Goal: Task Accomplishment & Management: Complete application form

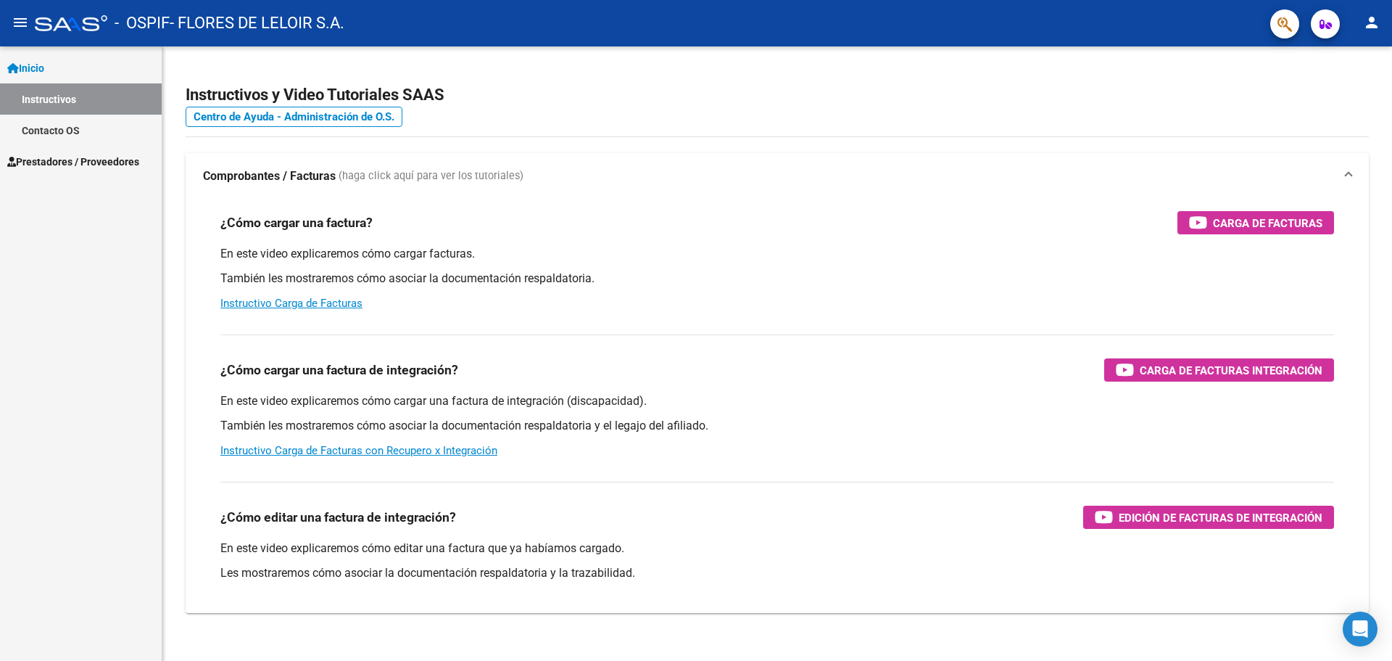
click at [53, 170] on link "Prestadores / Proveedores" at bounding box center [81, 161] width 162 height 31
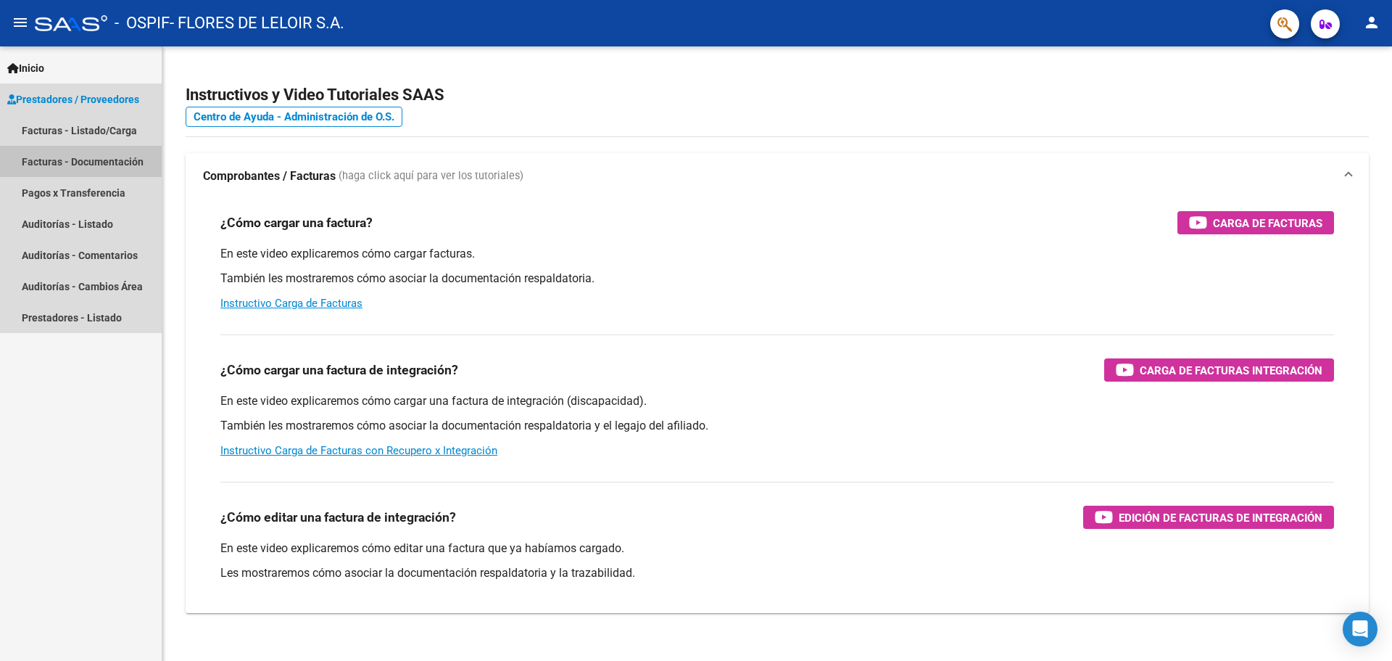
click at [76, 184] on mat-nav-list "Facturas - Listado/Carga Facturas - Documentación Pagos x Transferencia Auditor…" at bounding box center [81, 224] width 162 height 218
click at [94, 129] on link "Facturas - Listado/Carga" at bounding box center [81, 130] width 162 height 31
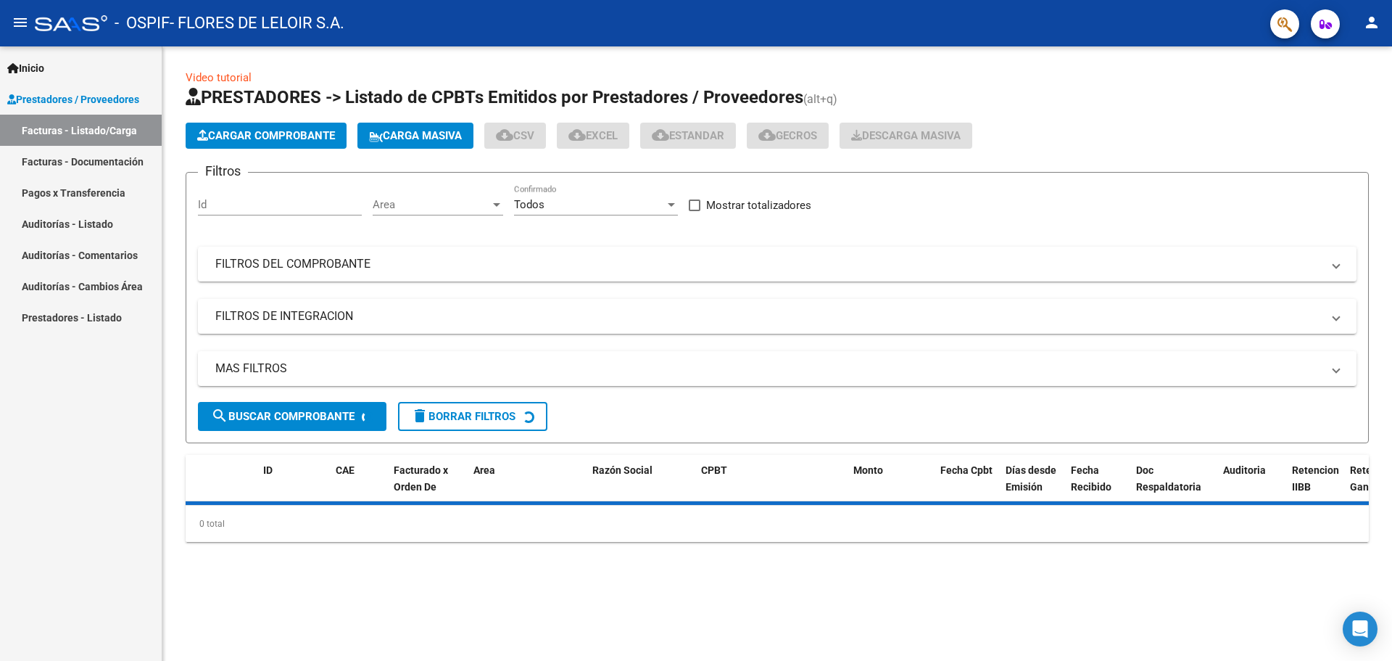
click at [275, 138] on span "Cargar Comprobante" at bounding box center [266, 135] width 138 height 13
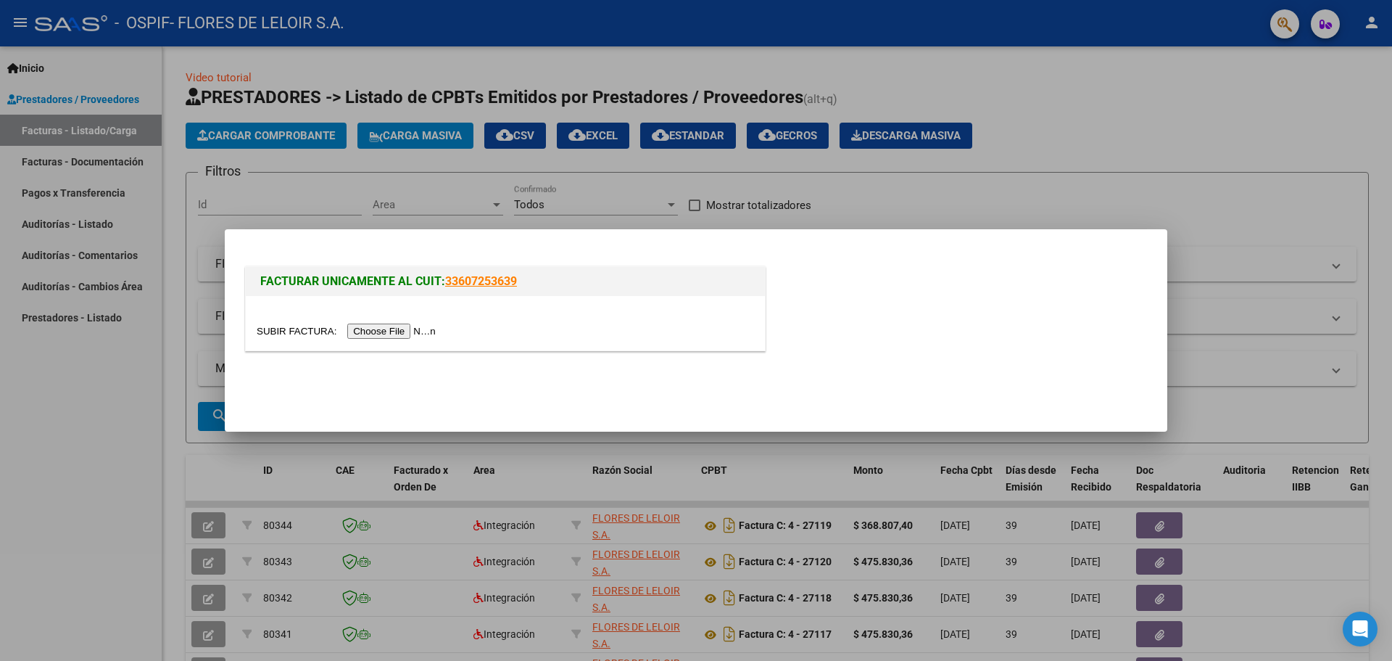
click at [392, 335] on input "file" at bounding box center [348, 330] width 183 height 15
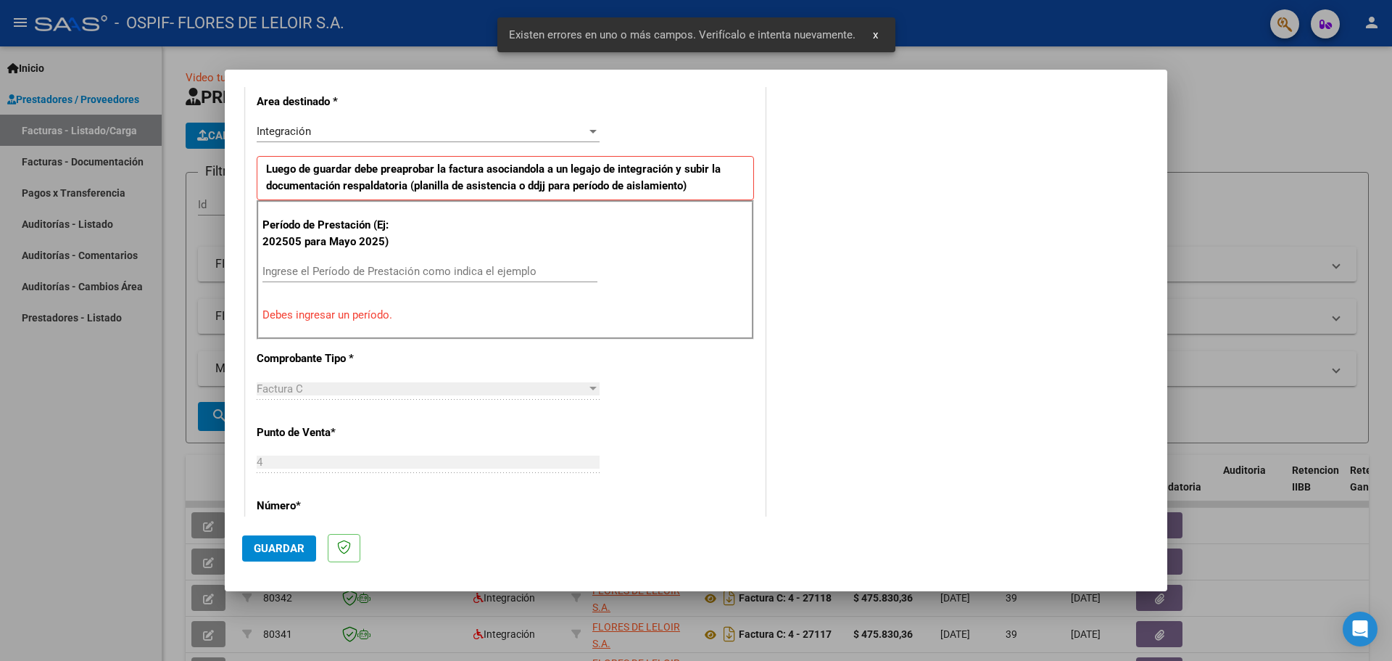
scroll to position [408, 0]
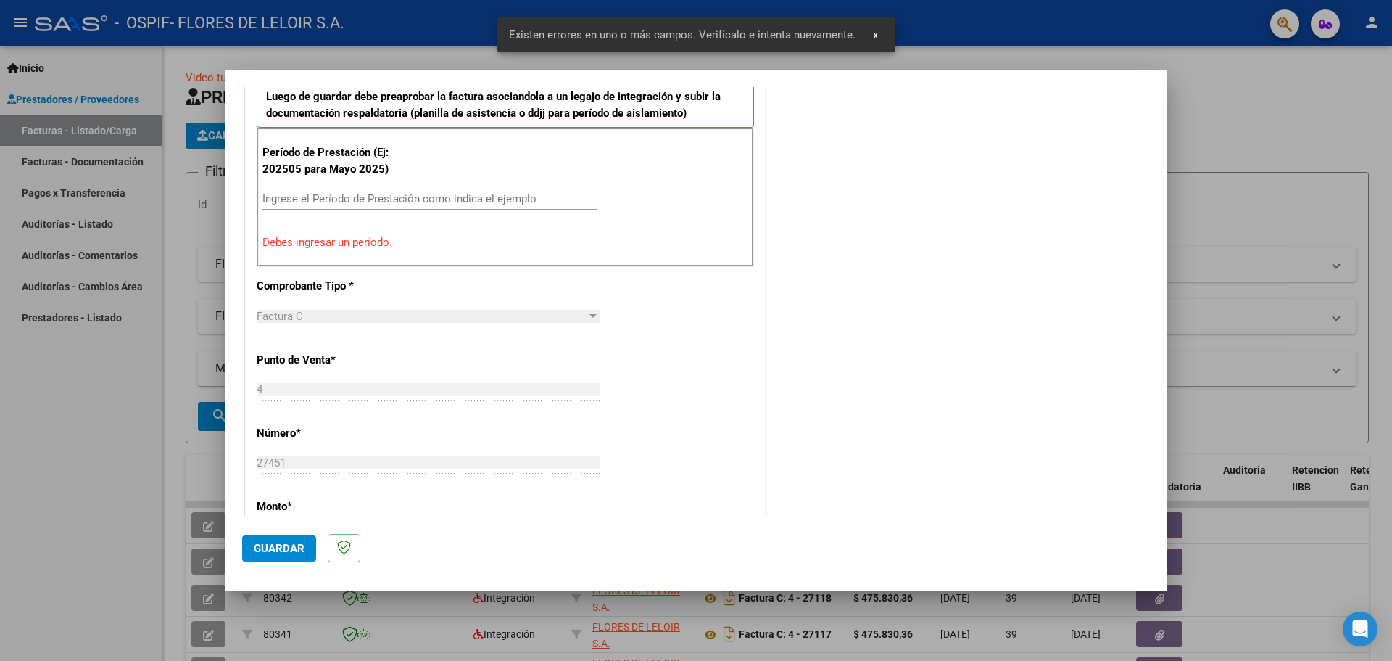
click at [542, 193] on input "Ingrese el Período de Prestación como indica el ejemplo" at bounding box center [429, 198] width 335 height 13
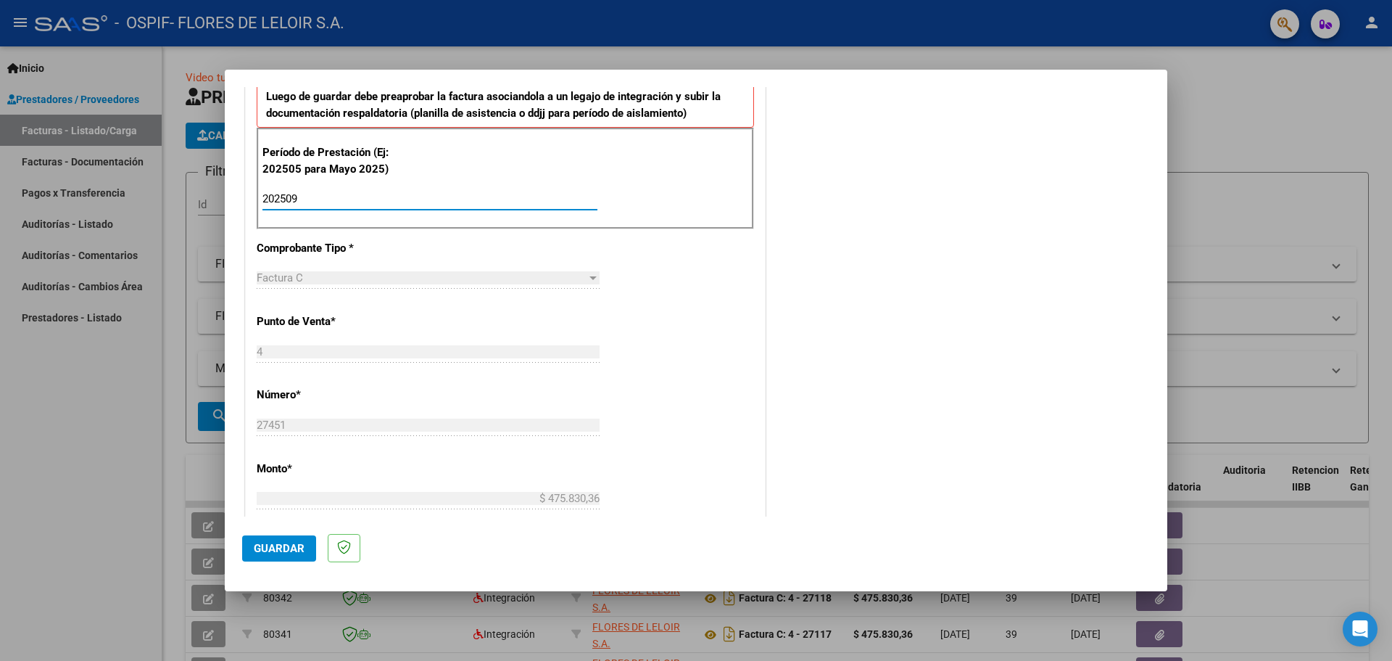
type input "202509"
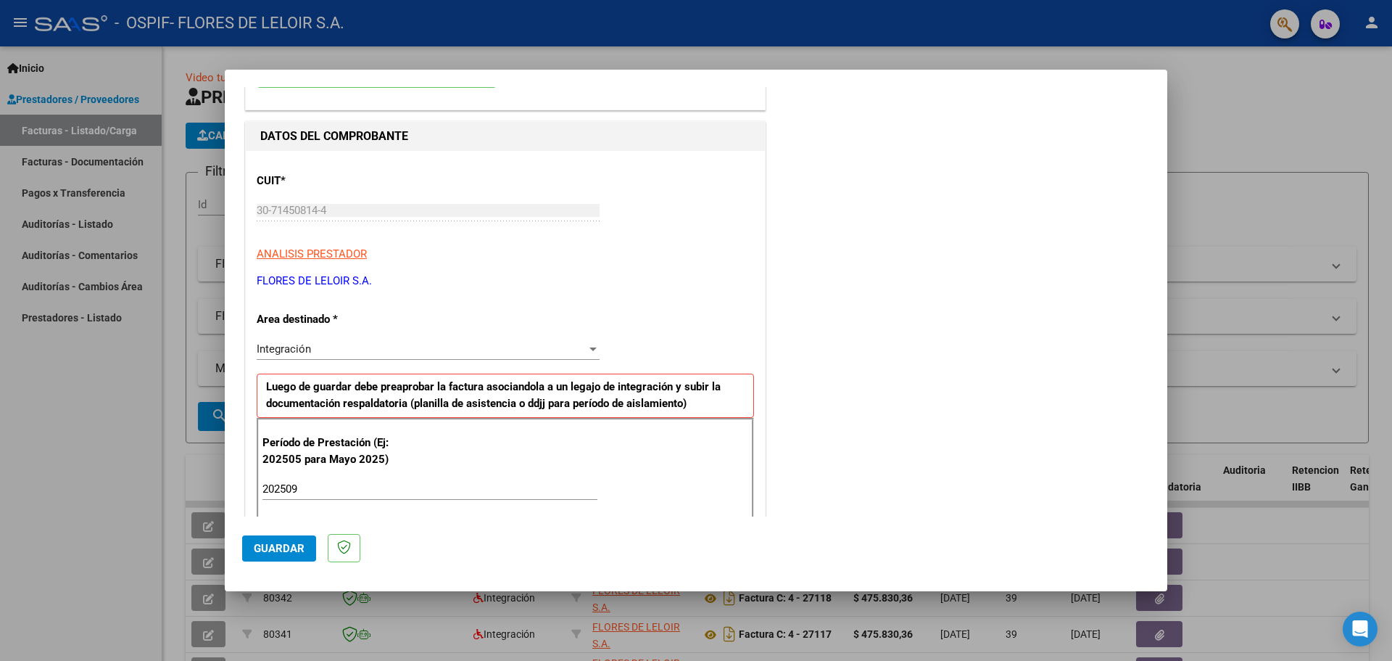
scroll to position [0, 0]
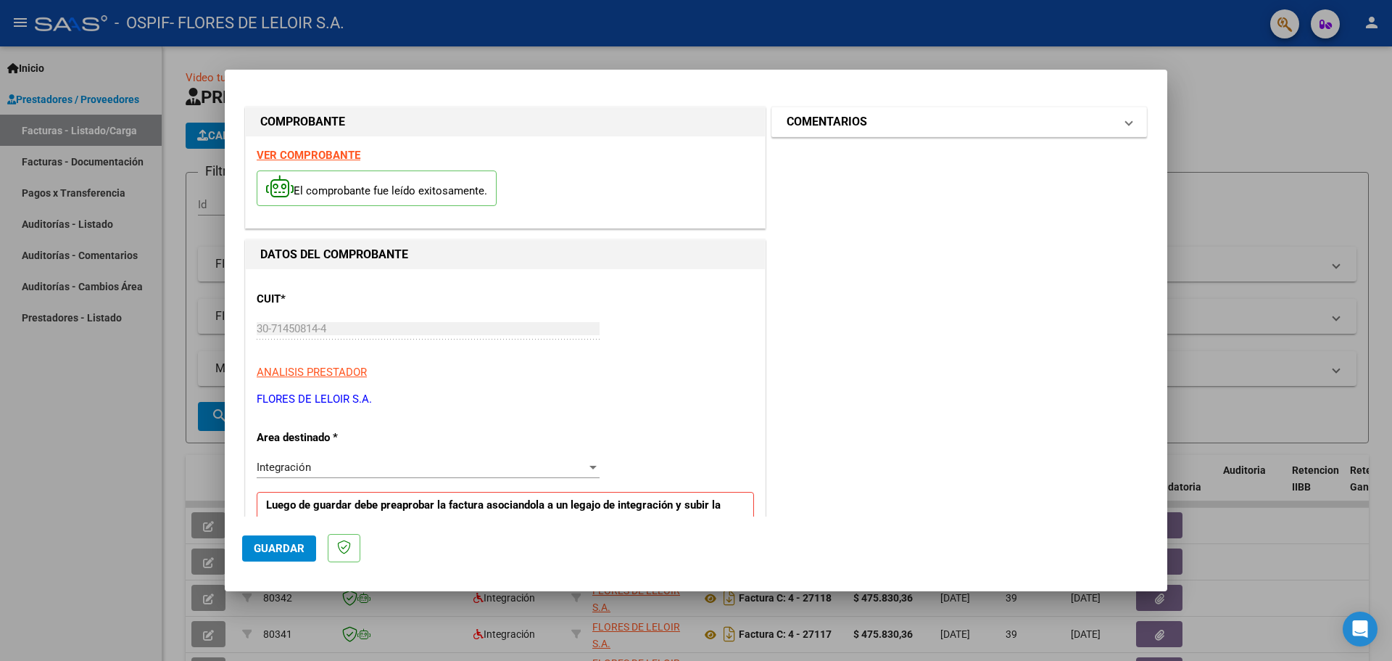
click at [927, 122] on mat-panel-title "COMENTARIOS" at bounding box center [951, 121] width 328 height 17
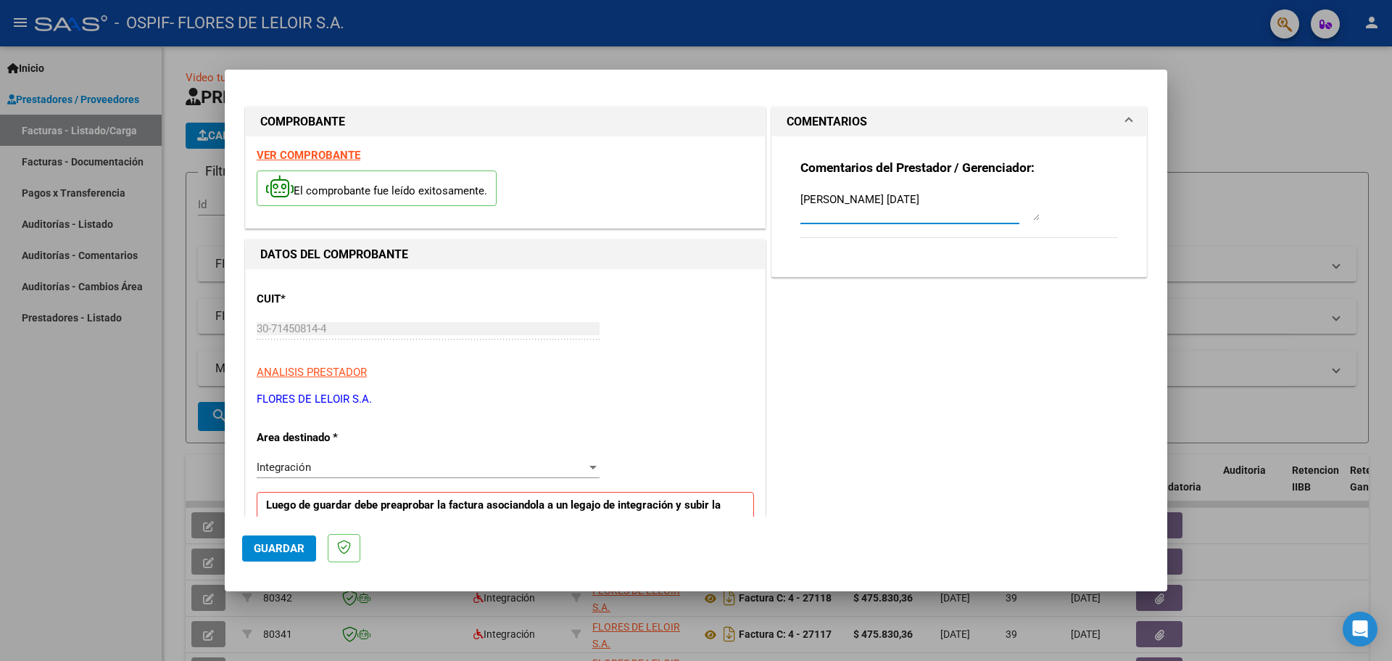
scroll to position [145, 0]
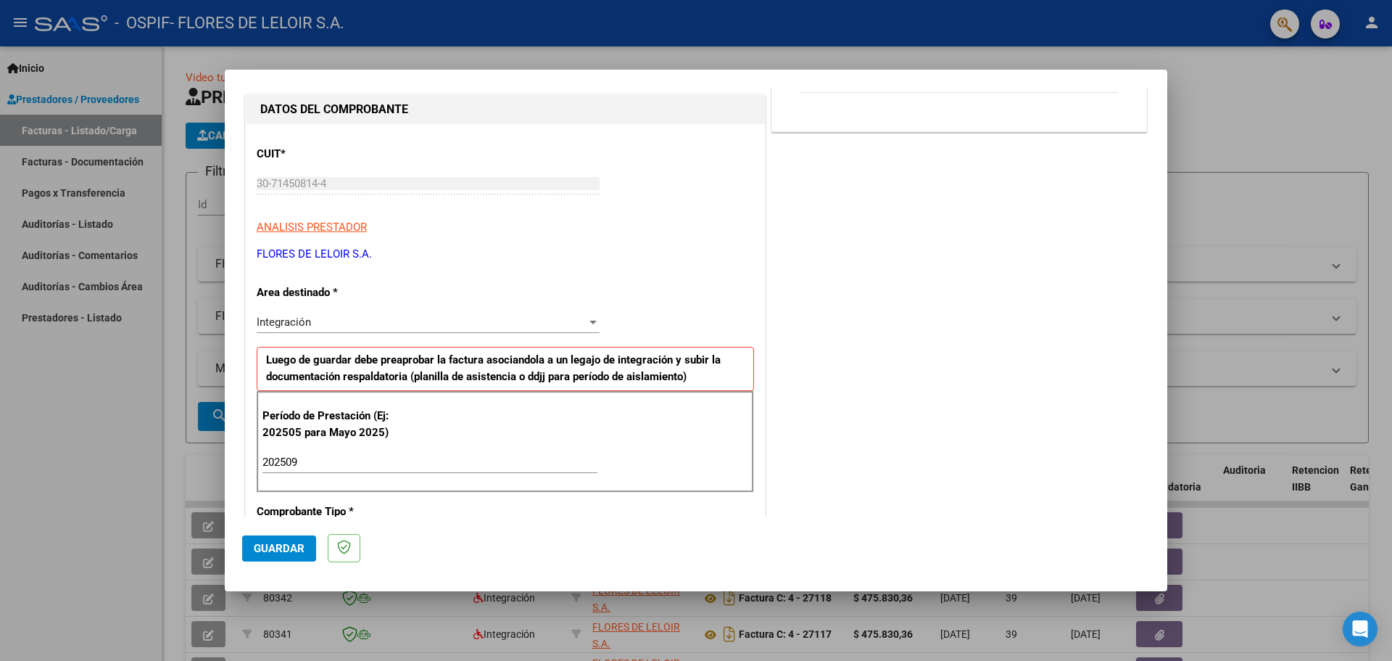
type textarea "[PERSON_NAME] [DATE]"
click at [276, 549] on span "Guardar" at bounding box center [279, 548] width 51 height 13
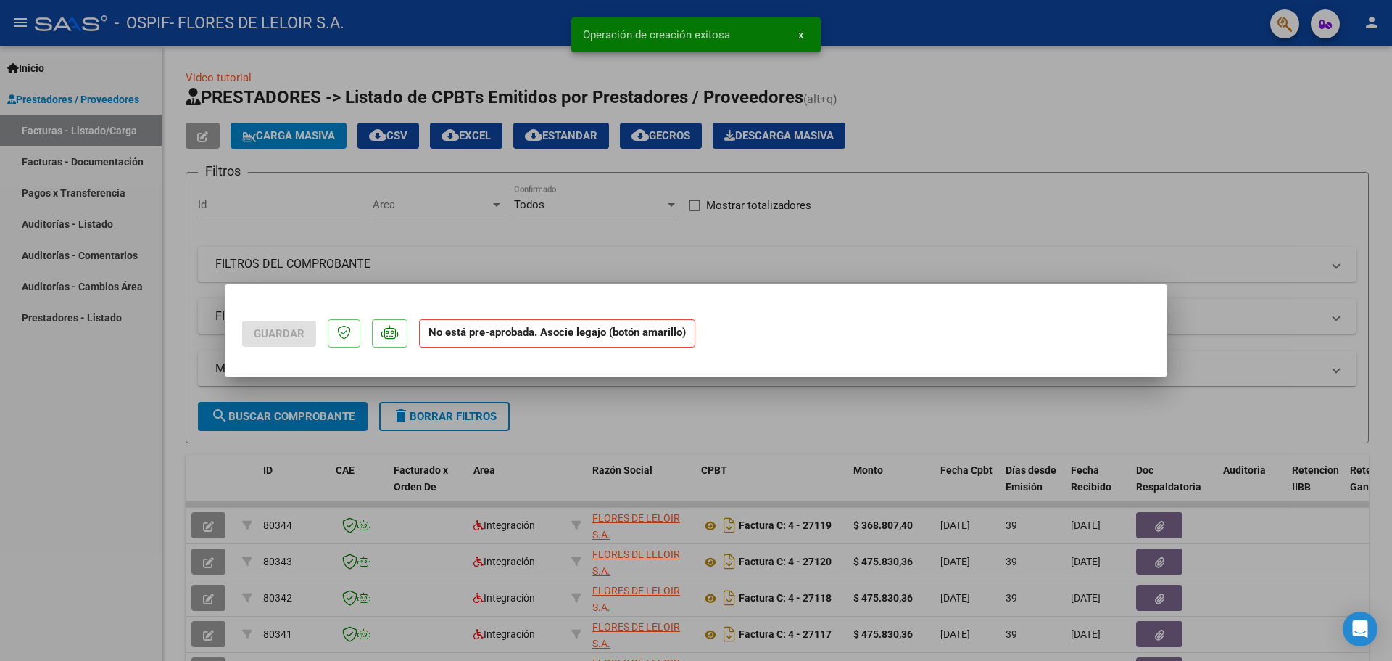
scroll to position [0, 0]
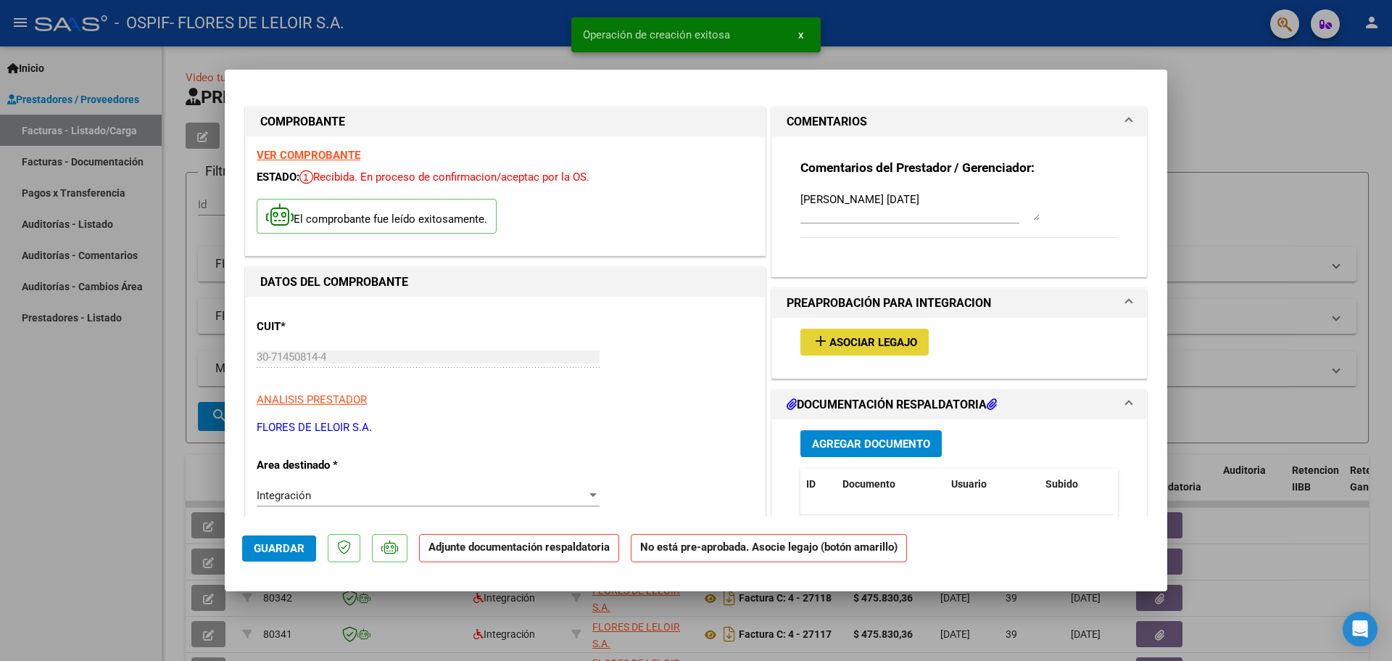
click at [866, 342] on span "Asociar Legajo" at bounding box center [874, 342] width 88 height 13
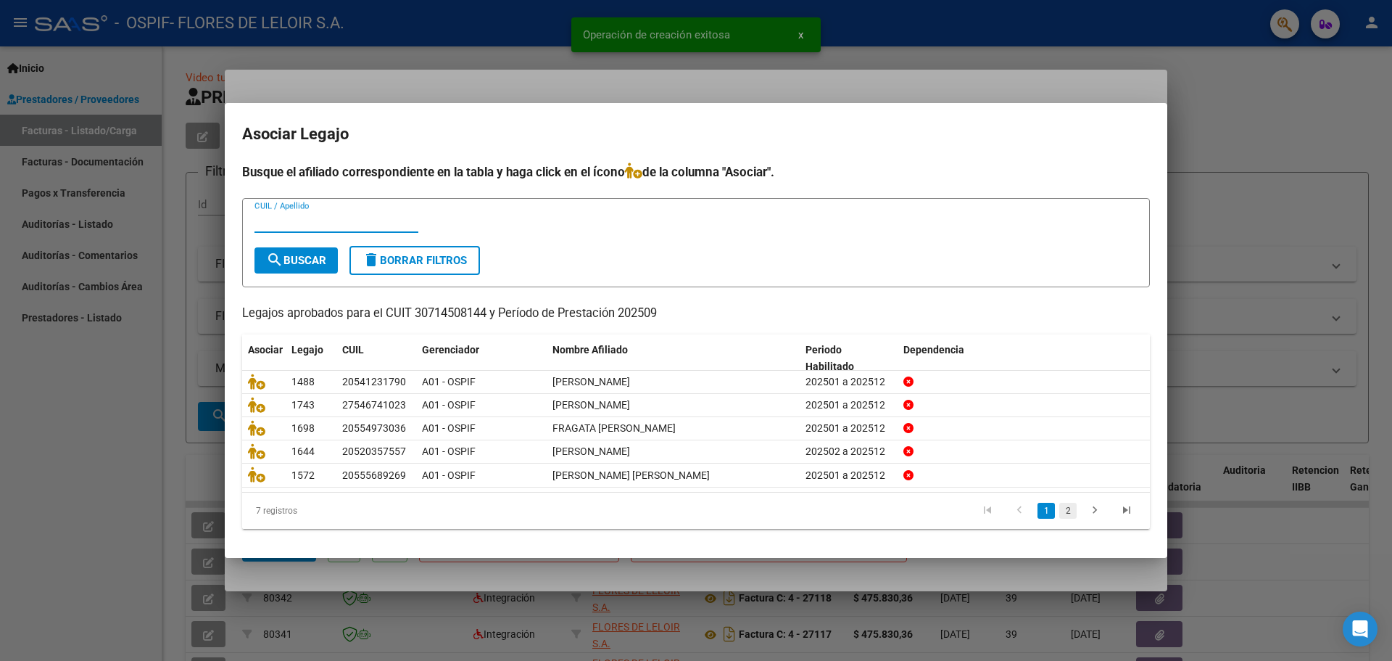
click at [1064, 506] on link "2" at bounding box center [1067, 510] width 17 height 16
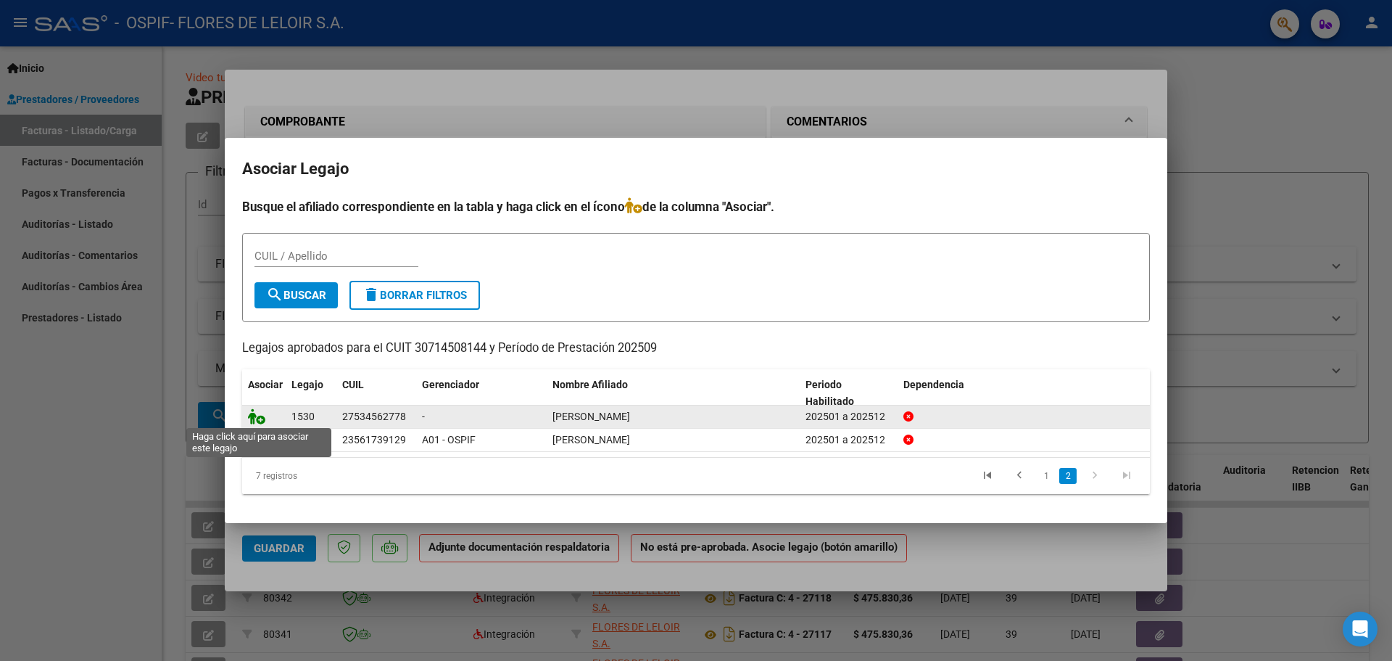
click at [260, 410] on icon at bounding box center [256, 416] width 17 height 16
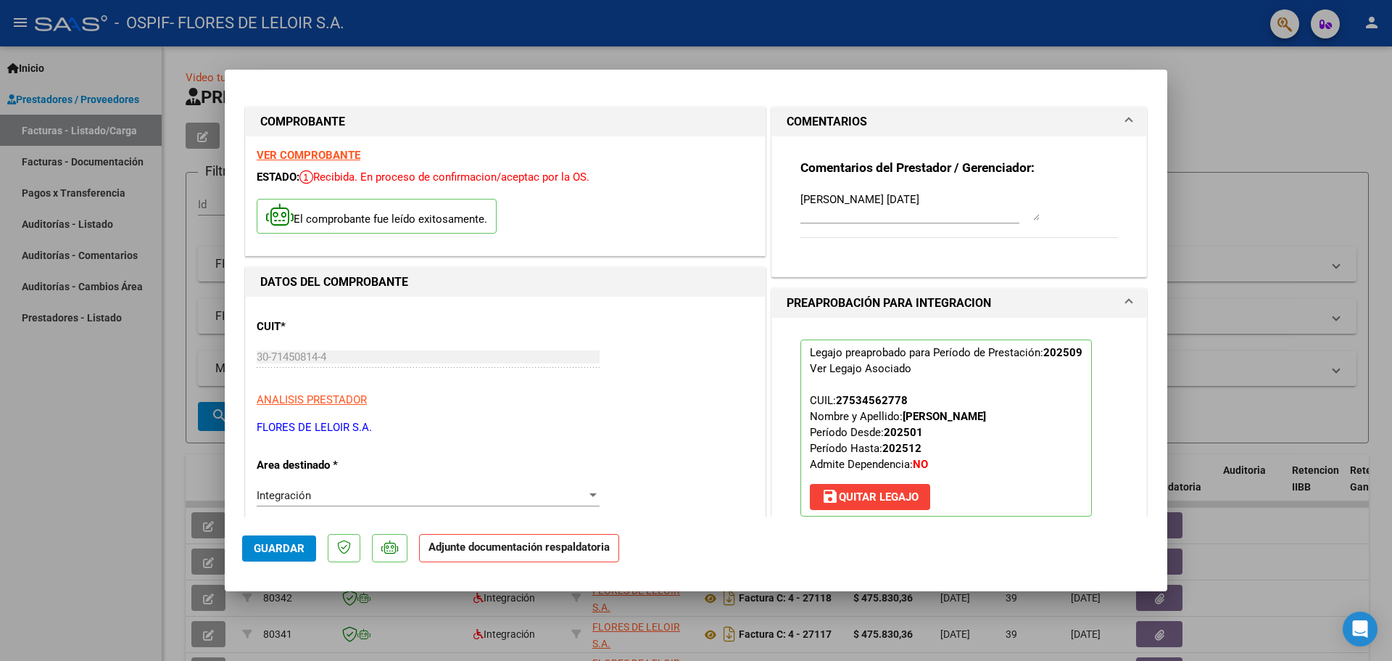
scroll to position [363, 0]
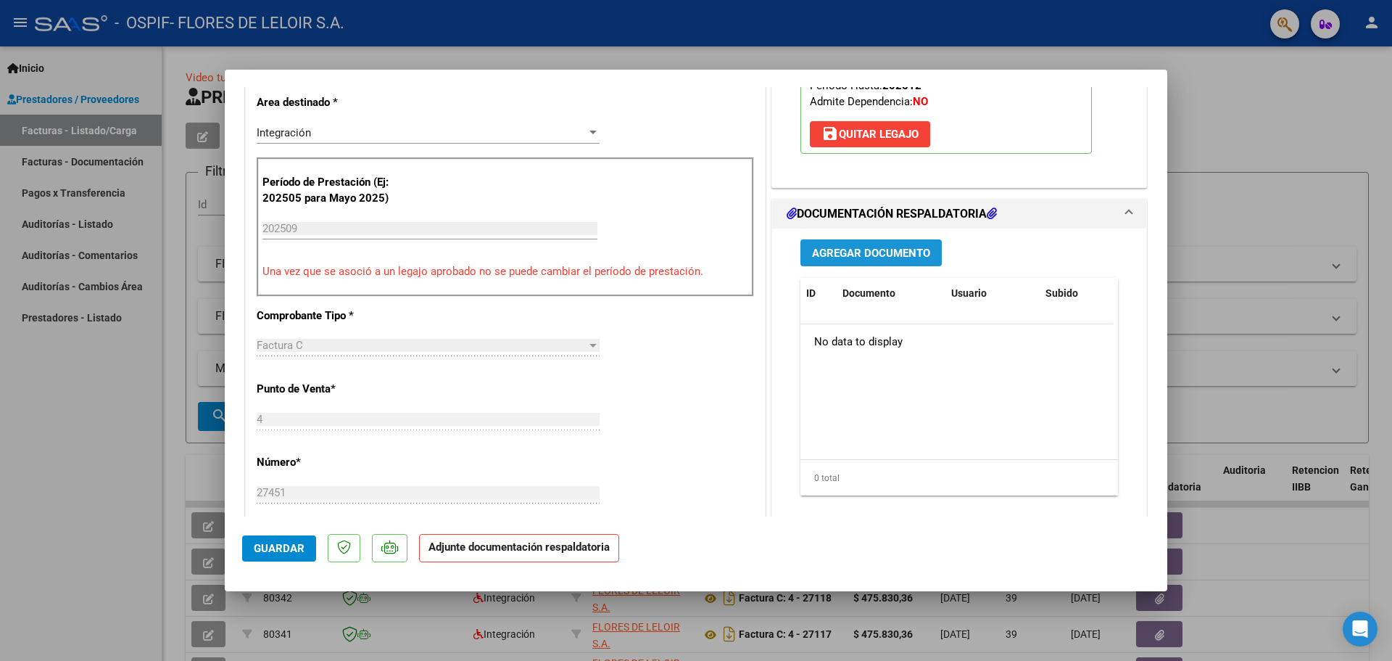
click at [860, 244] on button "Agregar Documento" at bounding box center [870, 252] width 141 height 27
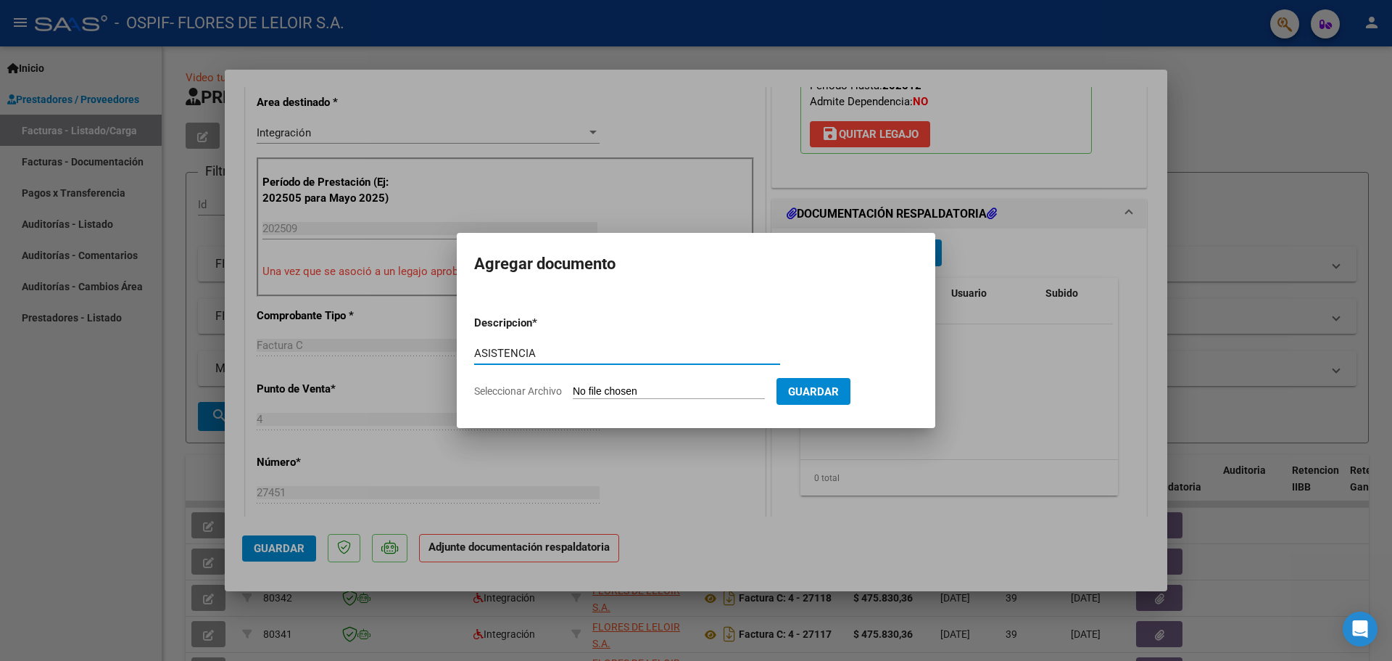
type input "ASISTENCIA"
click at [632, 390] on input "Seleccionar Archivo" at bounding box center [669, 392] width 192 height 14
type input "C:\fakepath\[PERSON_NAME] SEPTIEMBRE.pdf"
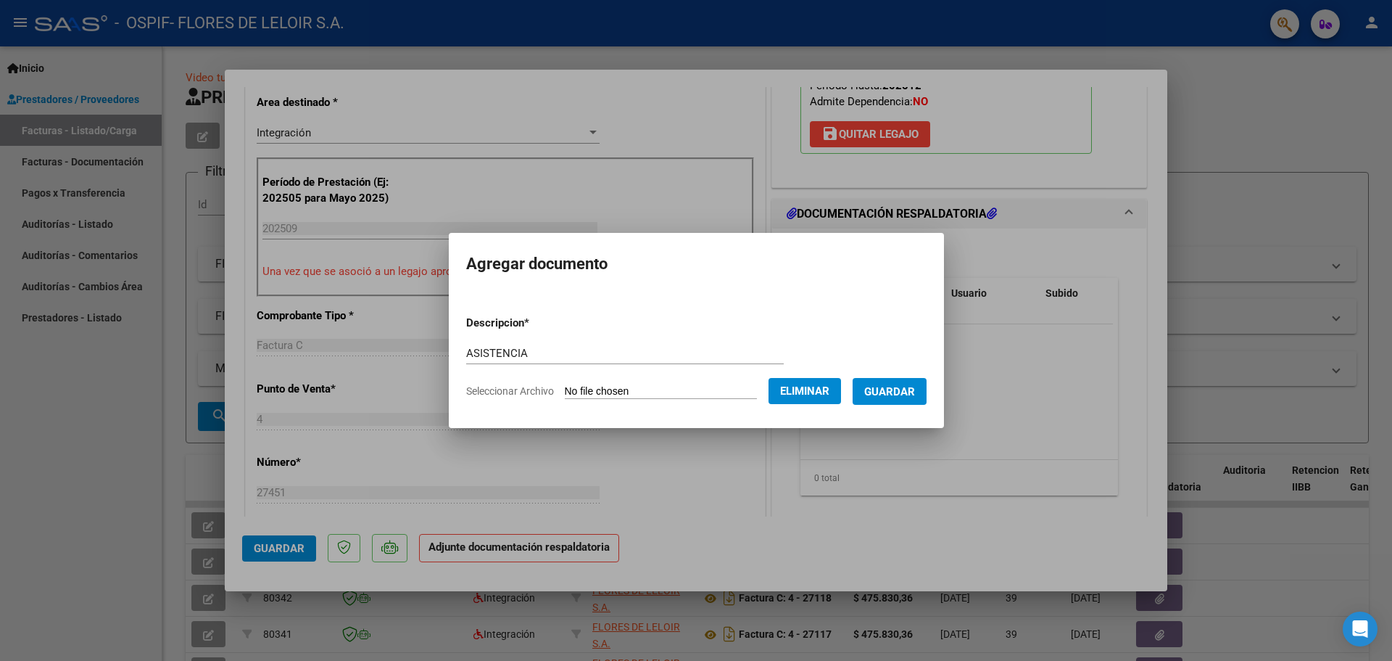
click at [888, 403] on button "Guardar" at bounding box center [890, 391] width 74 height 27
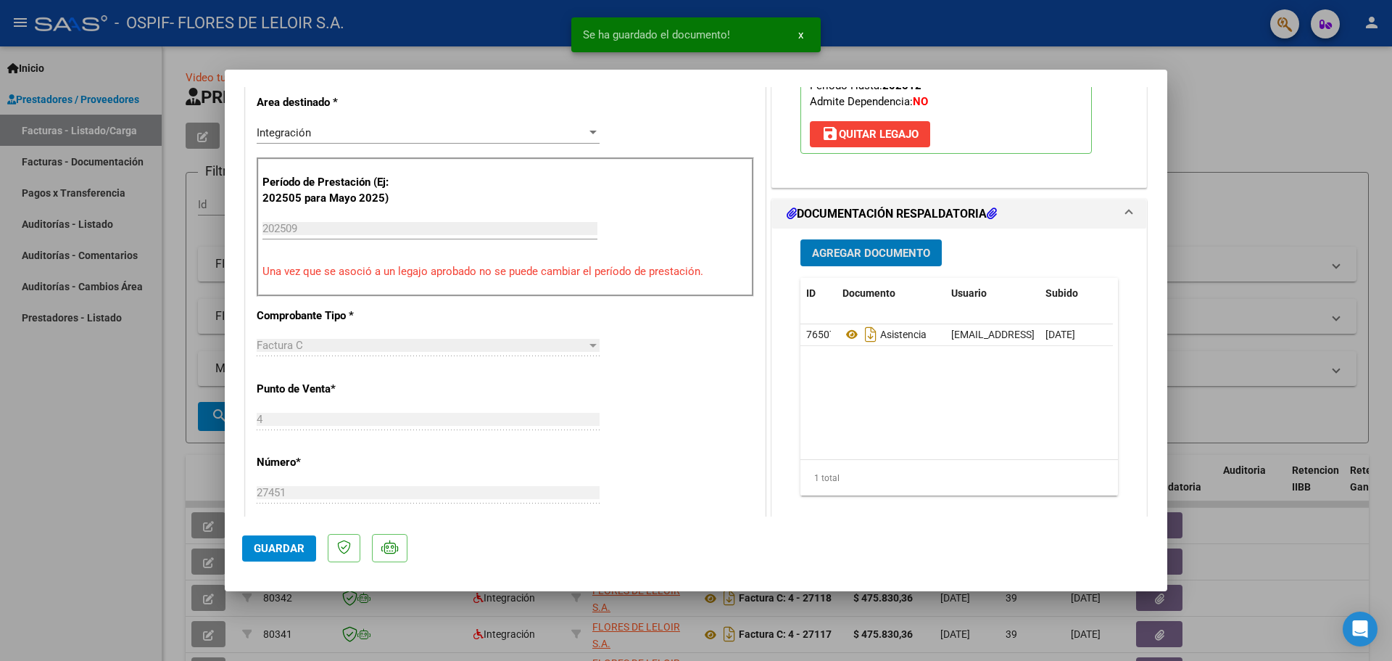
click at [294, 538] on button "Guardar" at bounding box center [279, 548] width 74 height 26
click at [180, 326] on div at bounding box center [696, 330] width 1392 height 661
type input "$ 0,00"
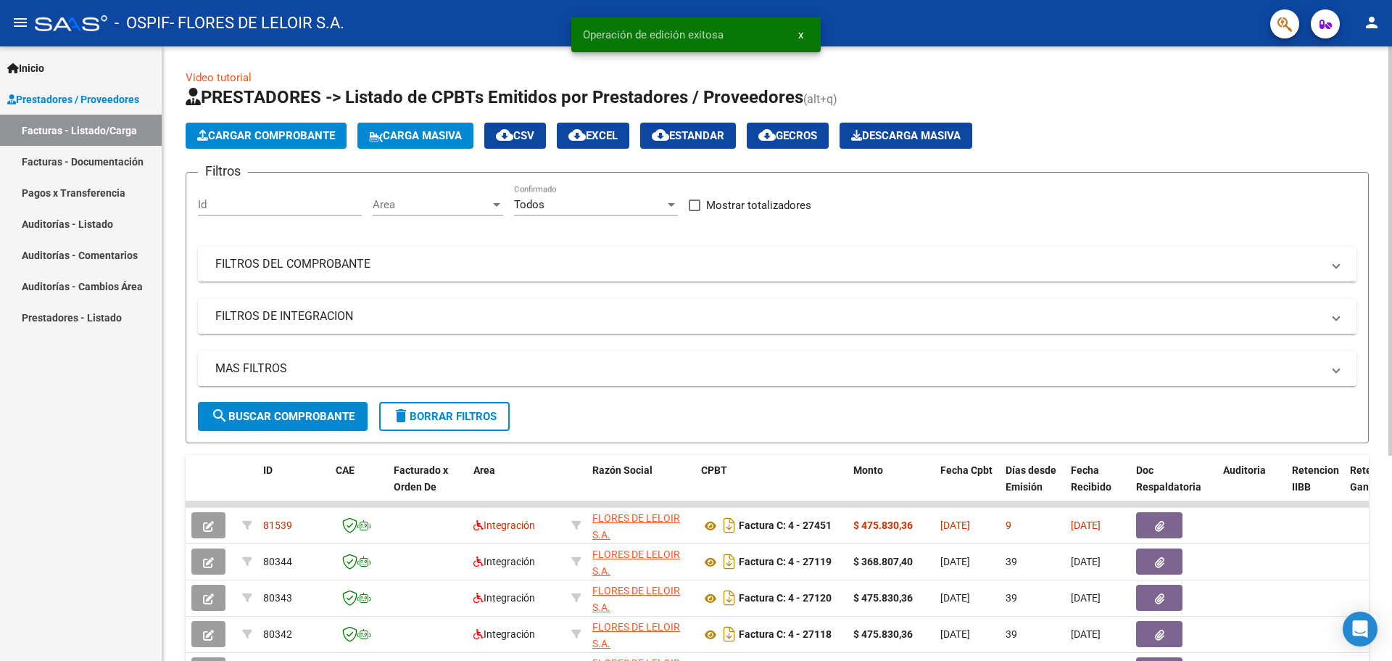
click at [305, 129] on span "Cargar Comprobante" at bounding box center [266, 135] width 138 height 13
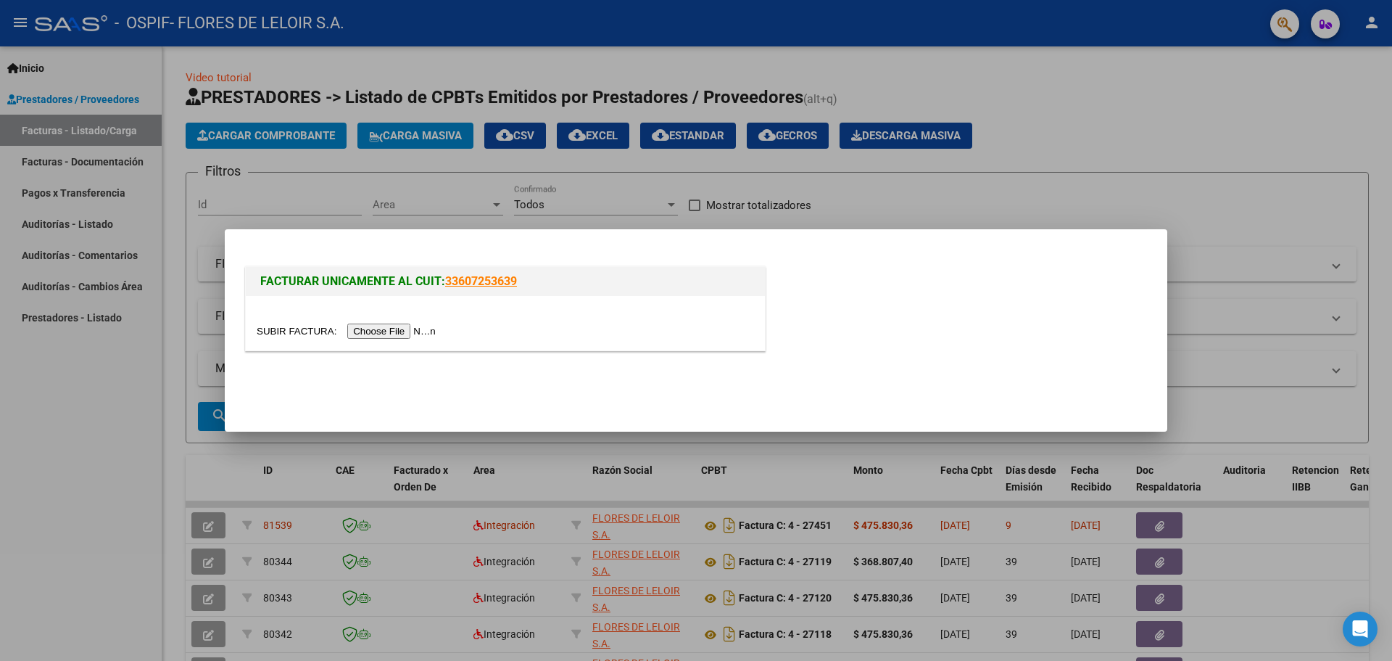
click at [368, 331] on input "file" at bounding box center [348, 330] width 183 height 15
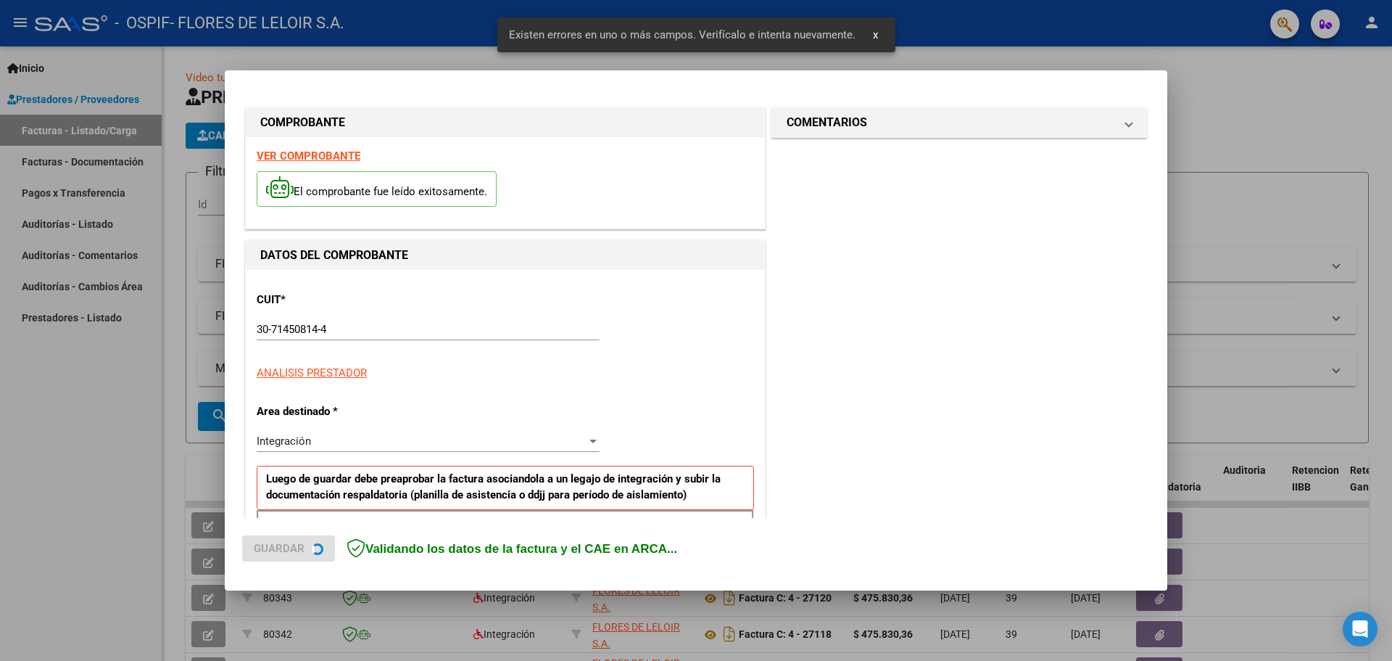
scroll to position [263, 0]
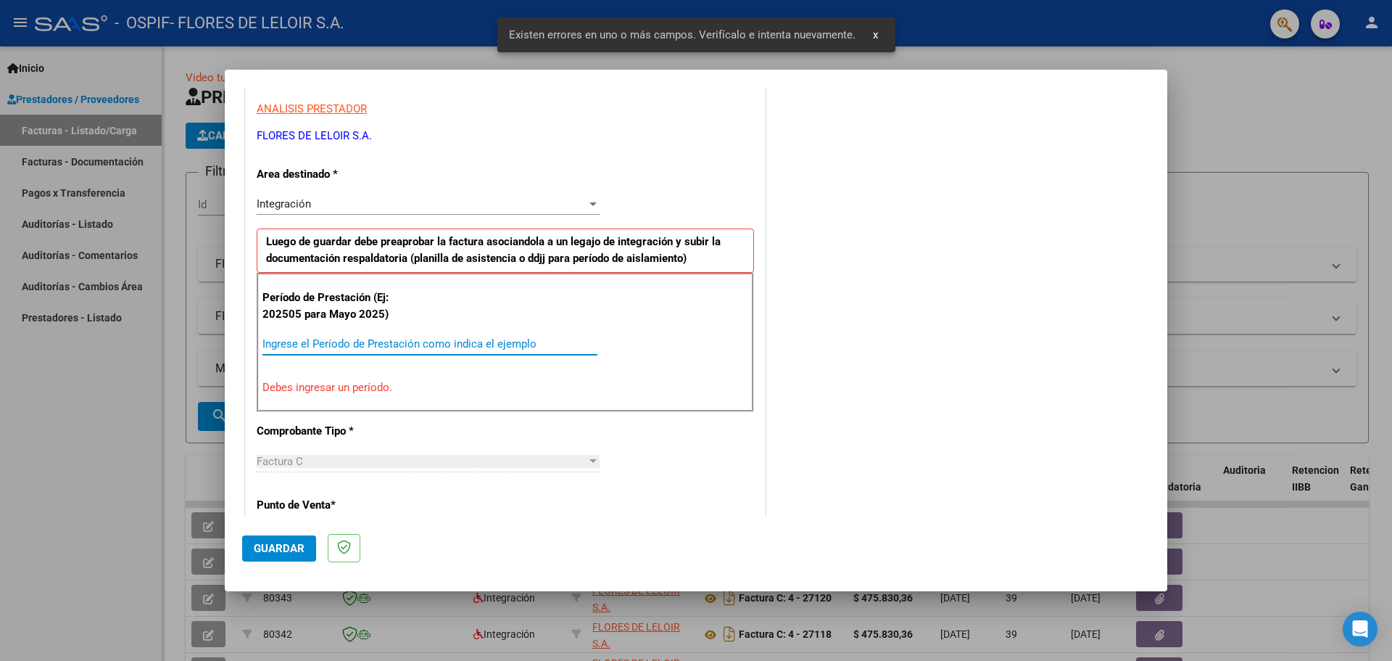
click at [316, 342] on input "Ingrese el Período de Prestación como indica el ejemplo" at bounding box center [429, 343] width 335 height 13
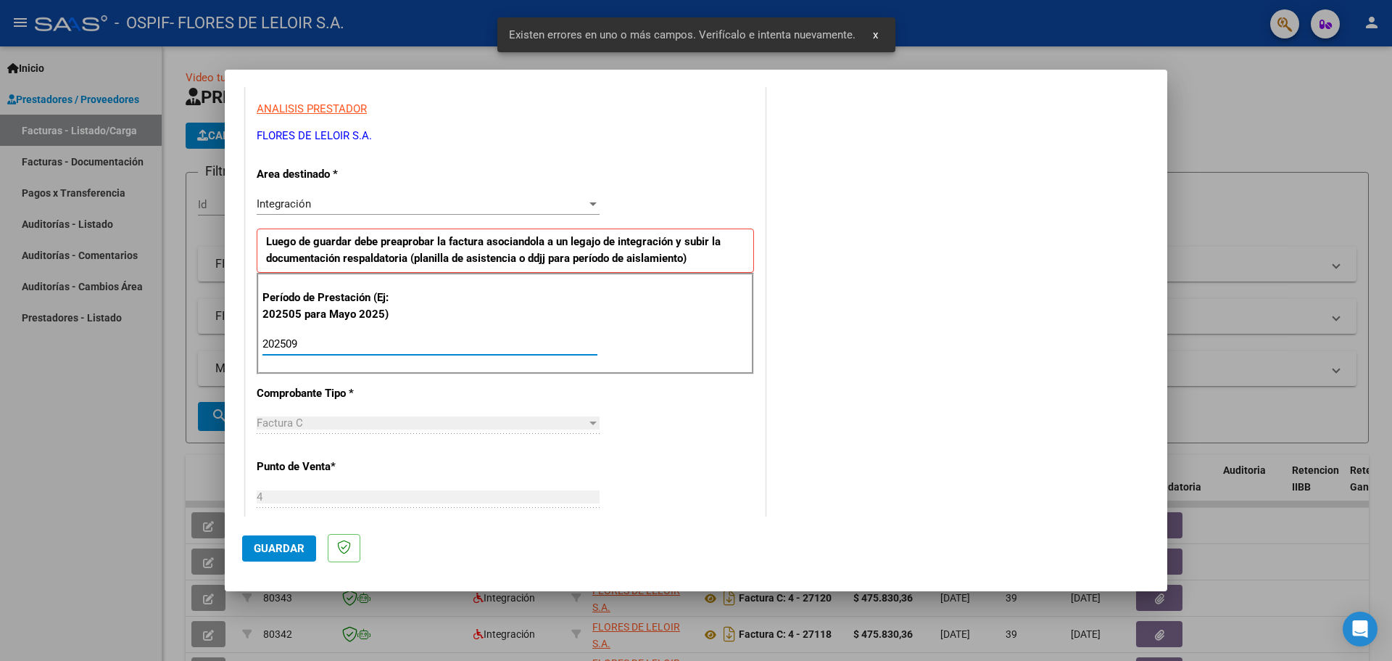
type input "202509"
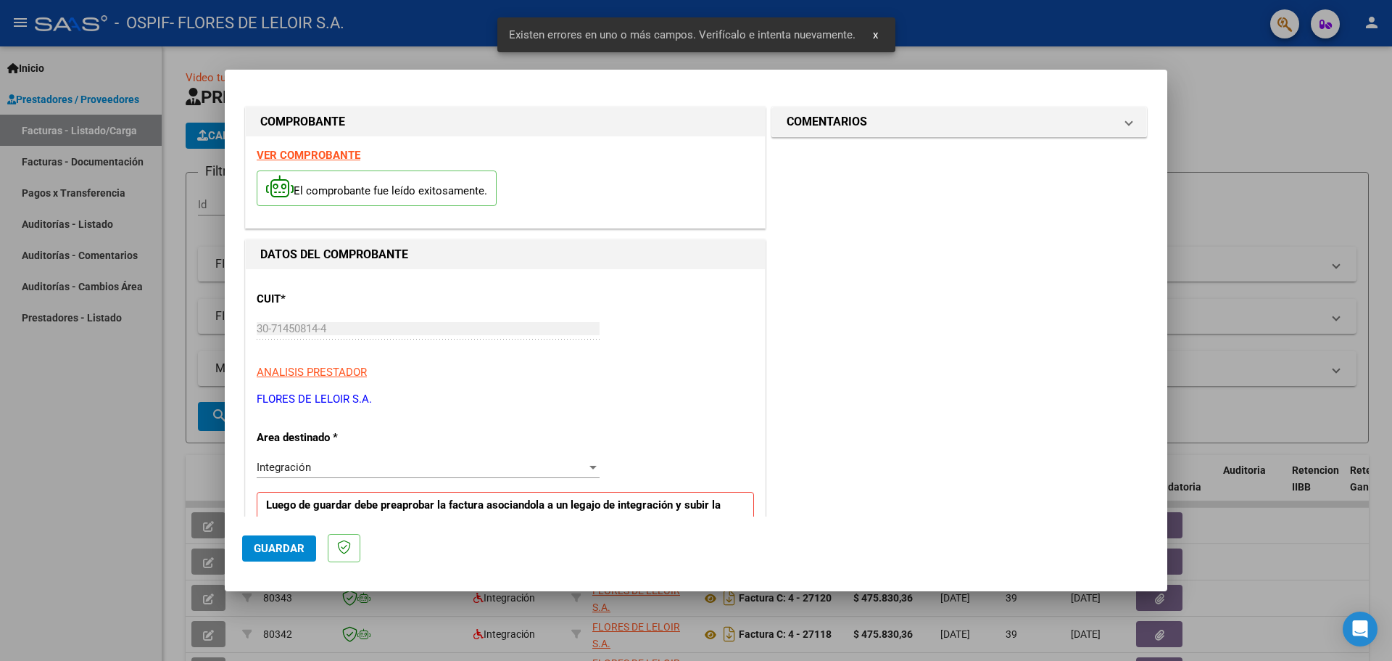
click at [917, 116] on mat-panel-title "COMENTARIOS" at bounding box center [951, 121] width 328 height 17
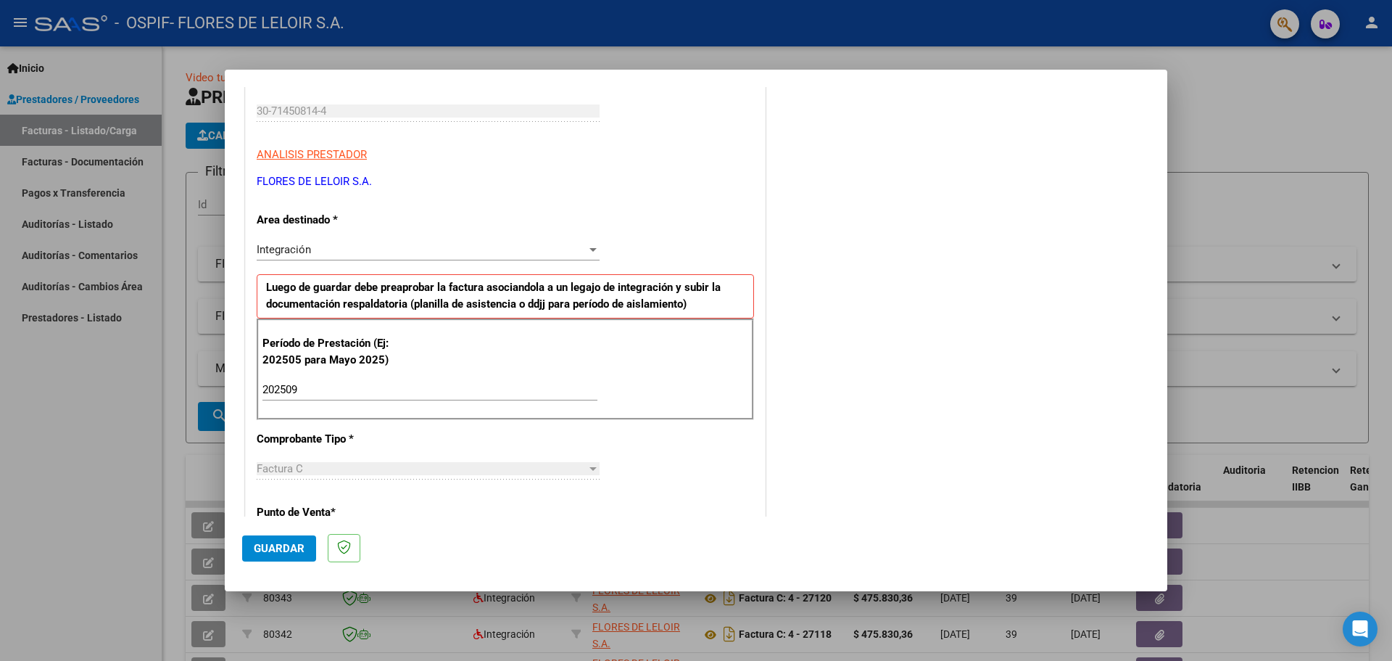
scroll to position [580, 0]
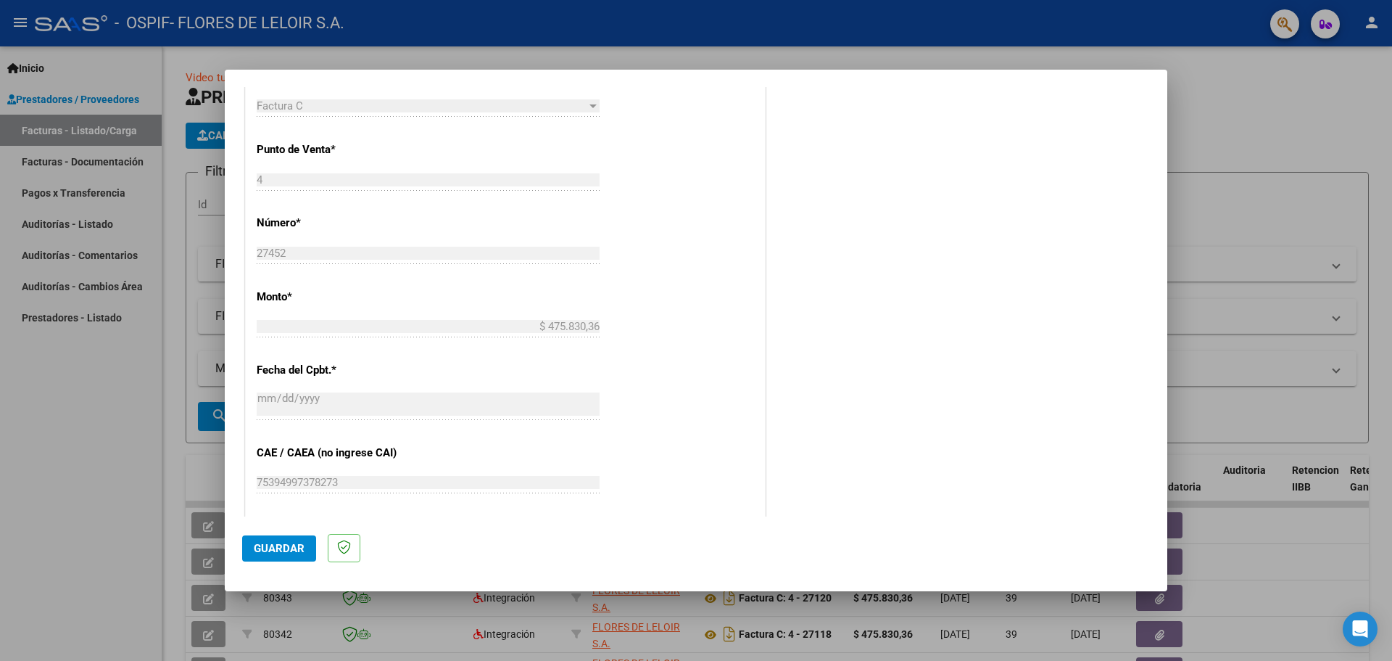
type textarea "FRAGATA [PERSON_NAME] [DATE]"
click at [254, 561] on mat-dialog-actions "Guardar" at bounding box center [696, 544] width 908 height 57
click at [255, 559] on button "Guardar" at bounding box center [279, 548] width 74 height 26
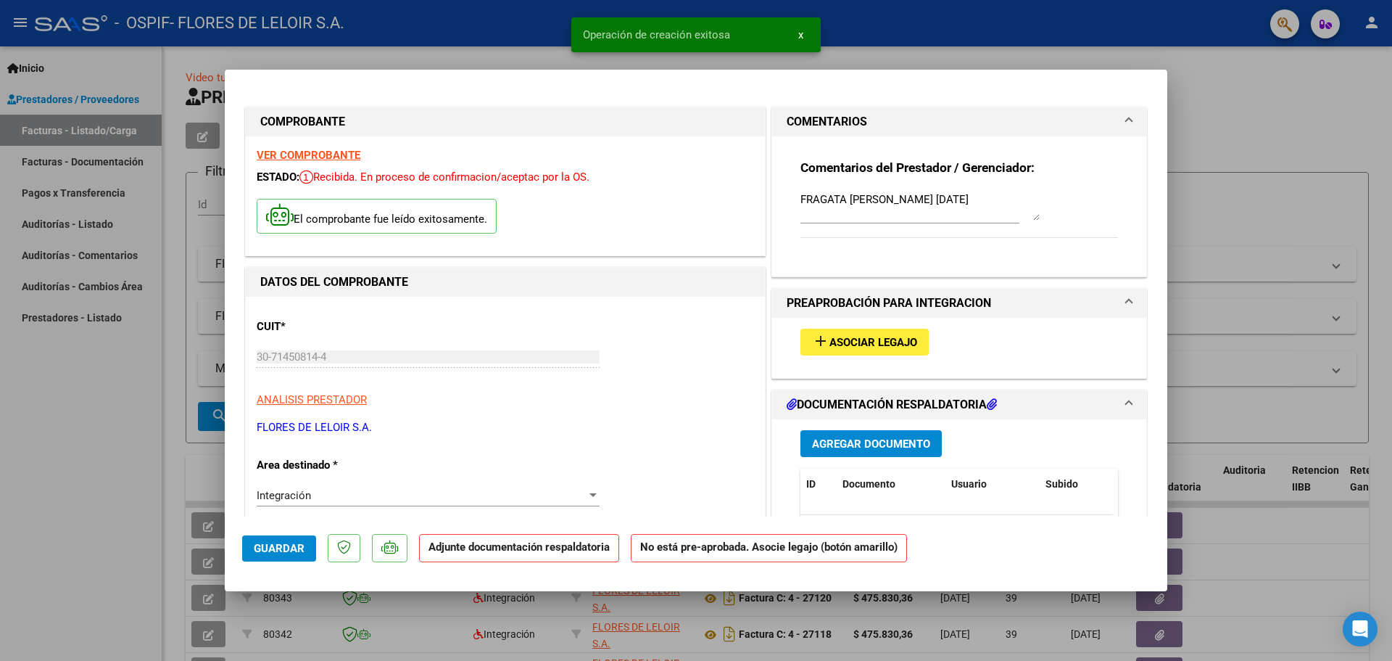
click at [864, 331] on button "add Asociar Legajo" at bounding box center [864, 341] width 128 height 27
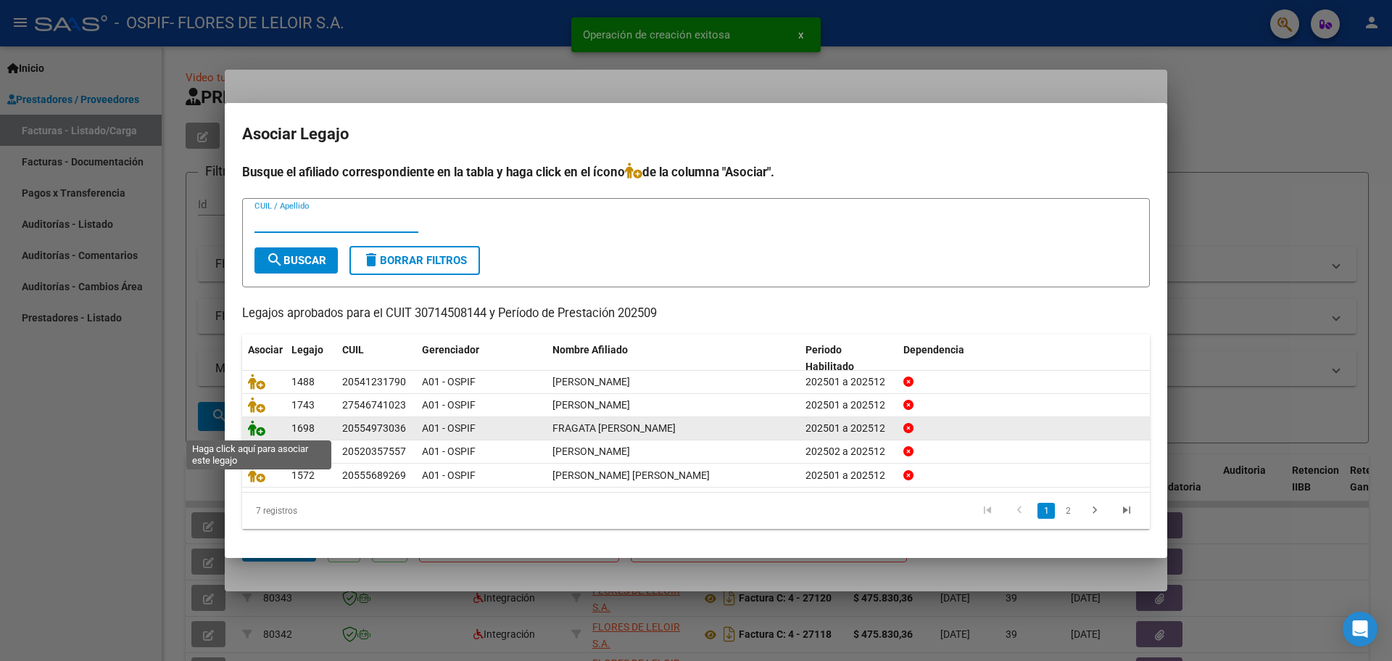
click at [262, 423] on icon at bounding box center [256, 428] width 17 height 16
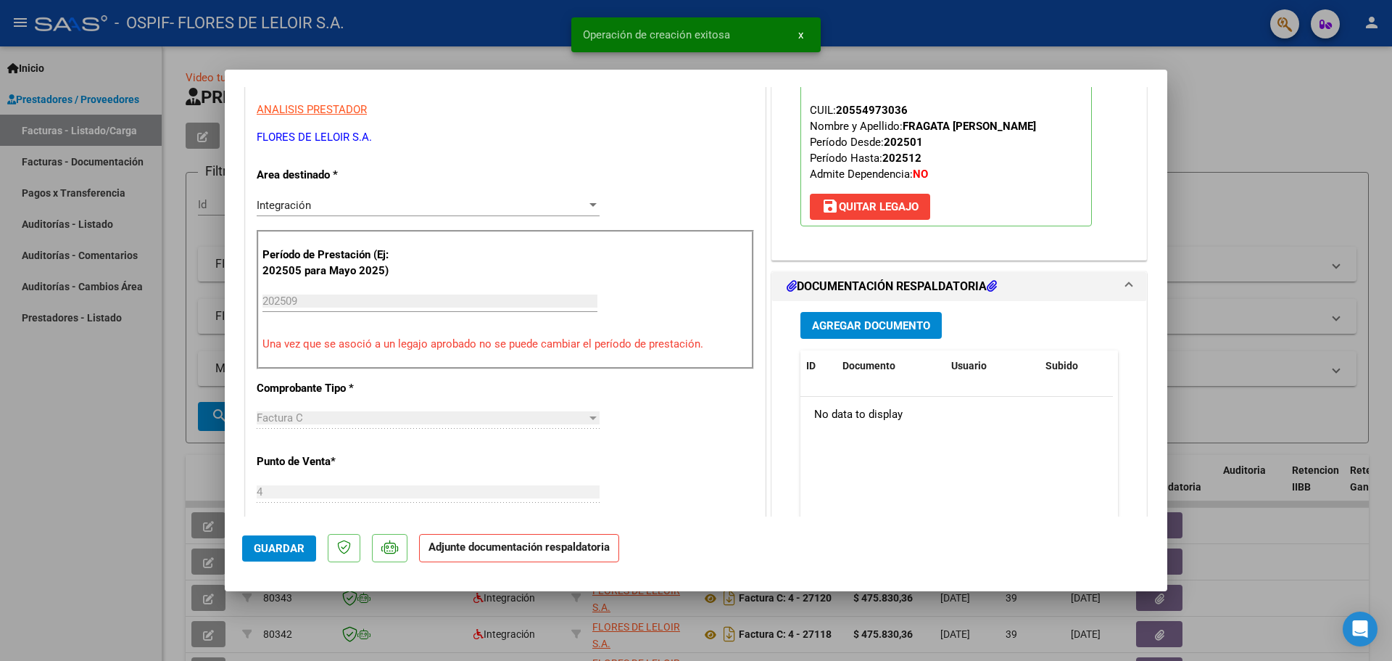
scroll to position [435, 0]
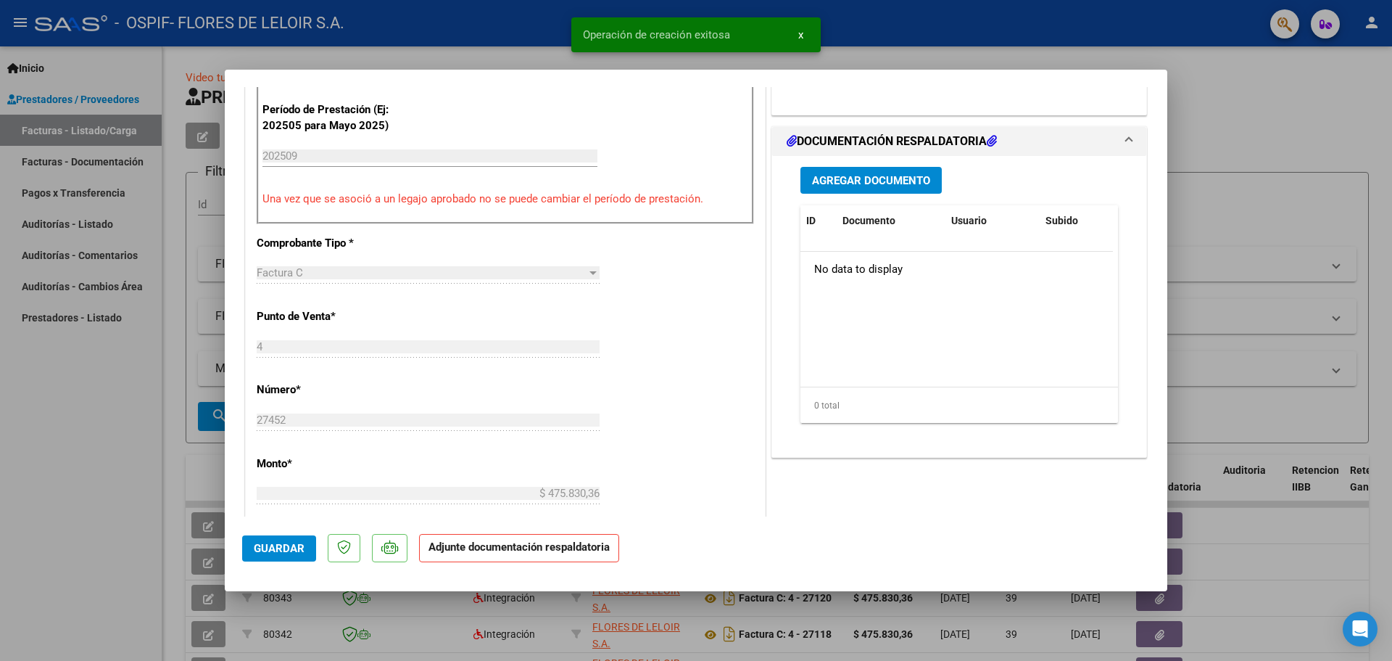
click at [889, 183] on span "Agregar Documento" at bounding box center [871, 180] width 118 height 13
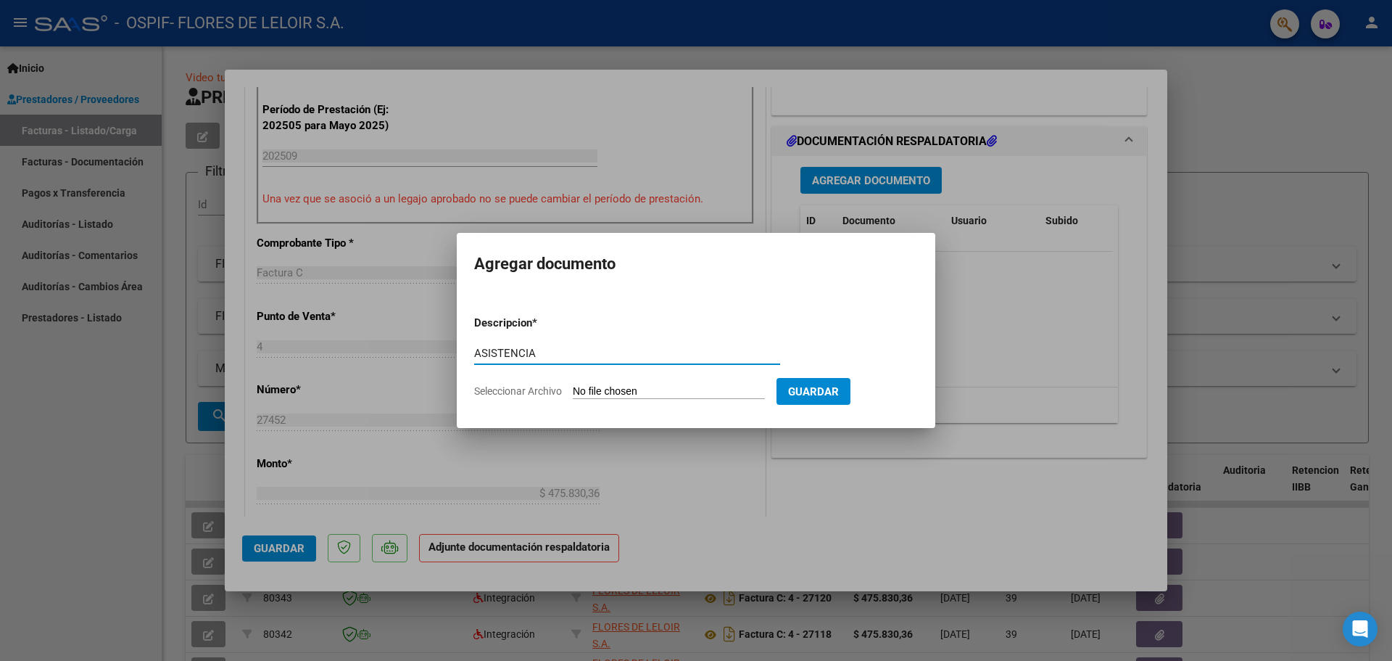
type input "ASISTENCIA"
click at [645, 402] on form "Descripcion * ASISTENCIA Escriba aquí una descripcion Seleccionar Archivo Guard…" at bounding box center [696, 357] width 444 height 106
click at [646, 394] on input "Seleccionar Archivo" at bounding box center [669, 392] width 192 height 14
type input "C:\fakepath\FRAGATA [PERSON_NAME] SEPTIEMBRE.pdf"
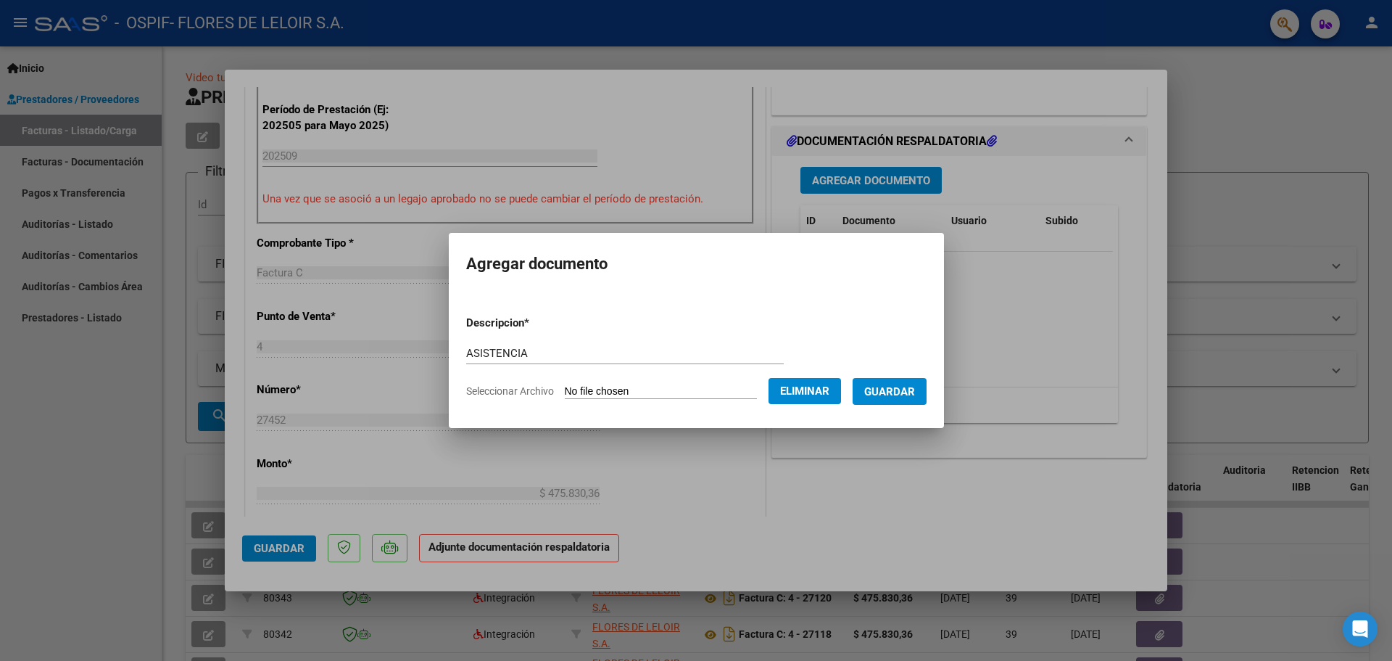
click at [901, 399] on button "Guardar" at bounding box center [890, 391] width 74 height 27
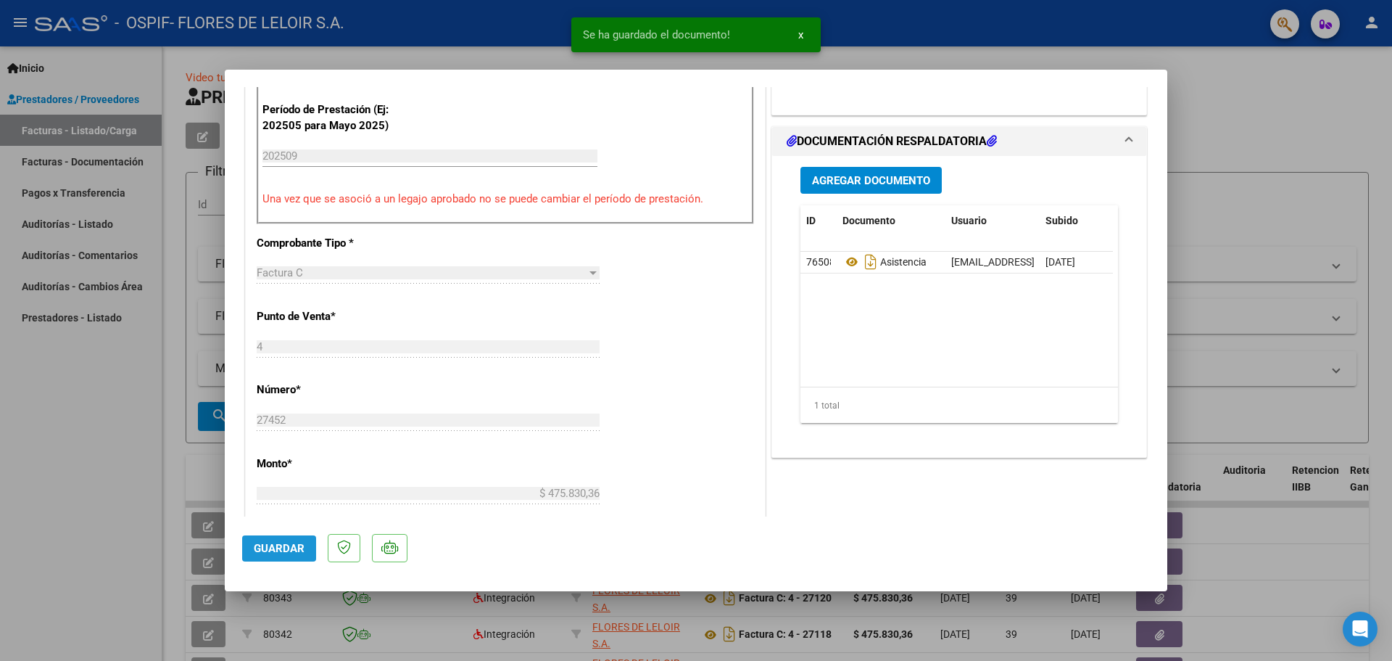
click at [255, 542] on span "Guardar" at bounding box center [279, 548] width 51 height 13
drag, startPoint x: 146, startPoint y: 339, endPoint x: 170, endPoint y: 283, distance: 60.7
click at [146, 339] on div at bounding box center [696, 330] width 1392 height 661
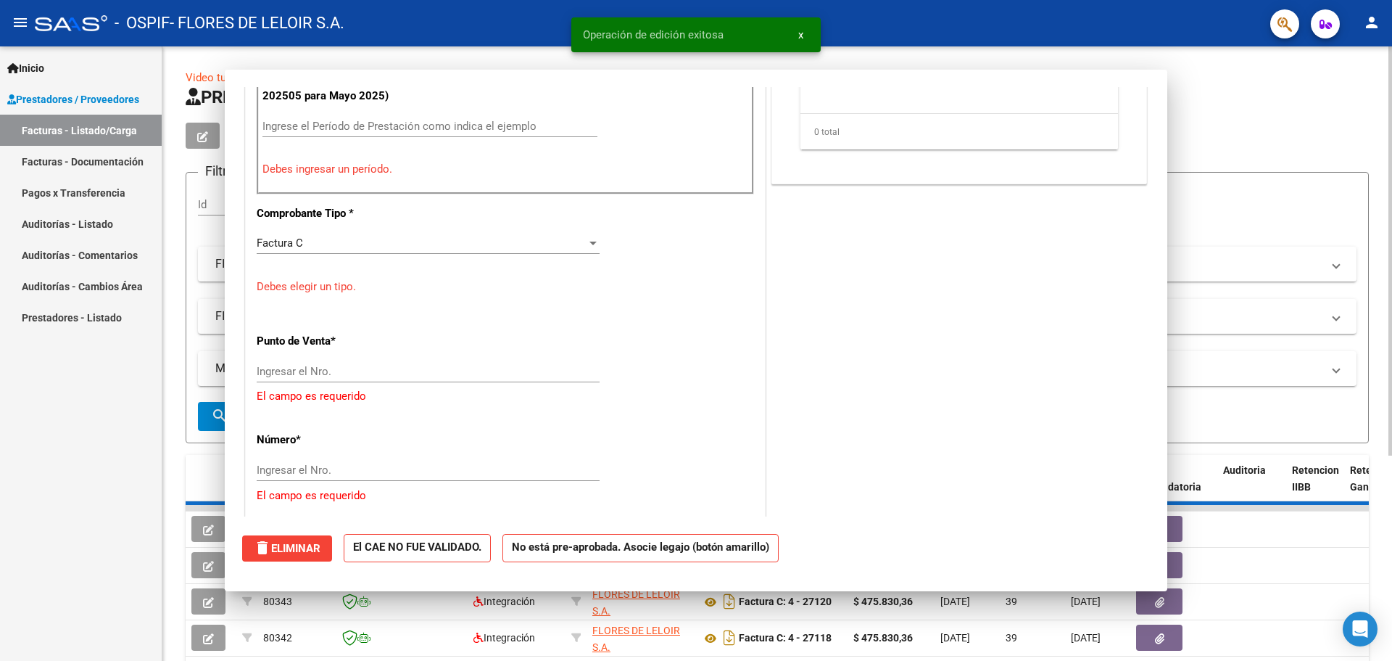
scroll to position [0, 0]
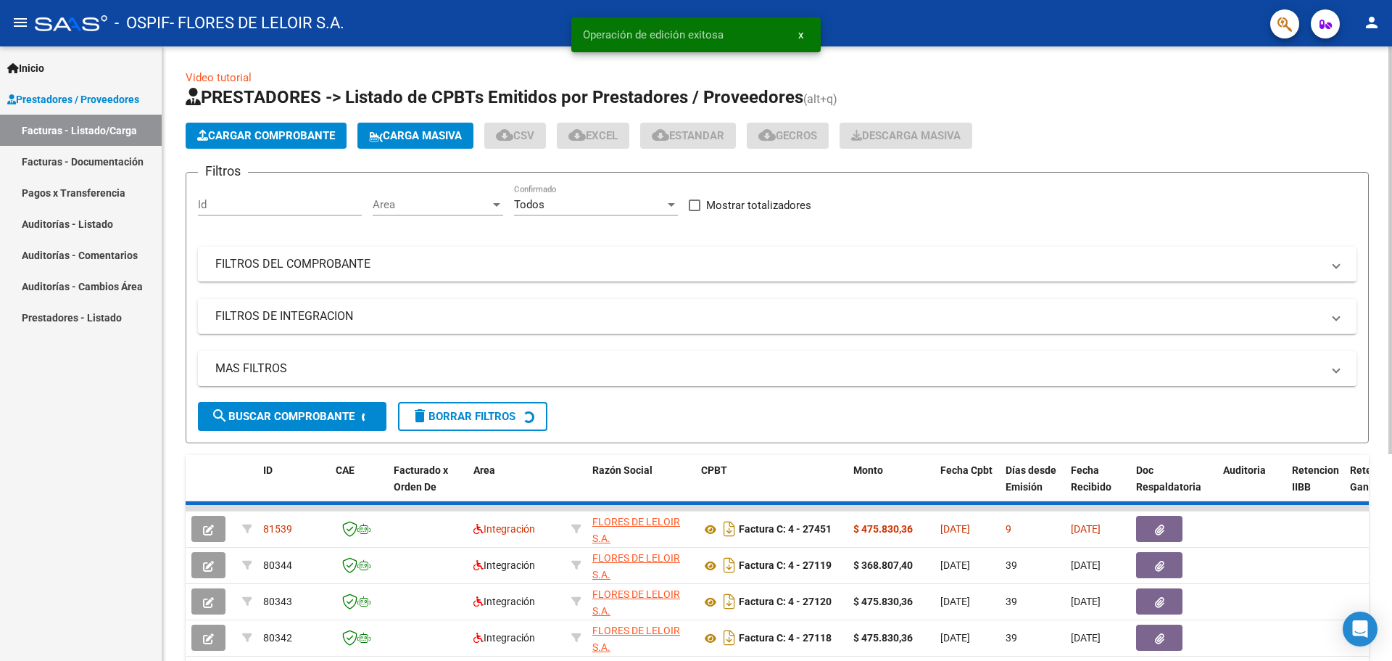
click at [236, 133] on span "Cargar Comprobante" at bounding box center [266, 135] width 138 height 13
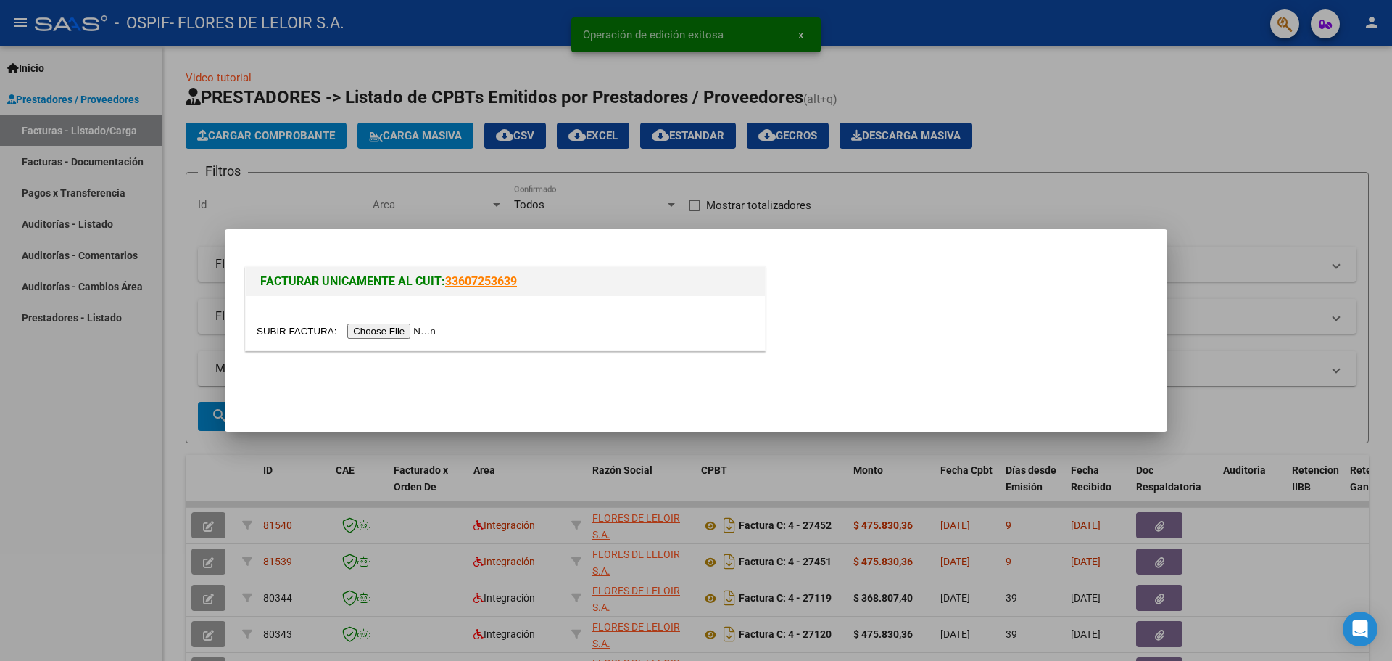
click at [370, 335] on input "file" at bounding box center [348, 330] width 183 height 15
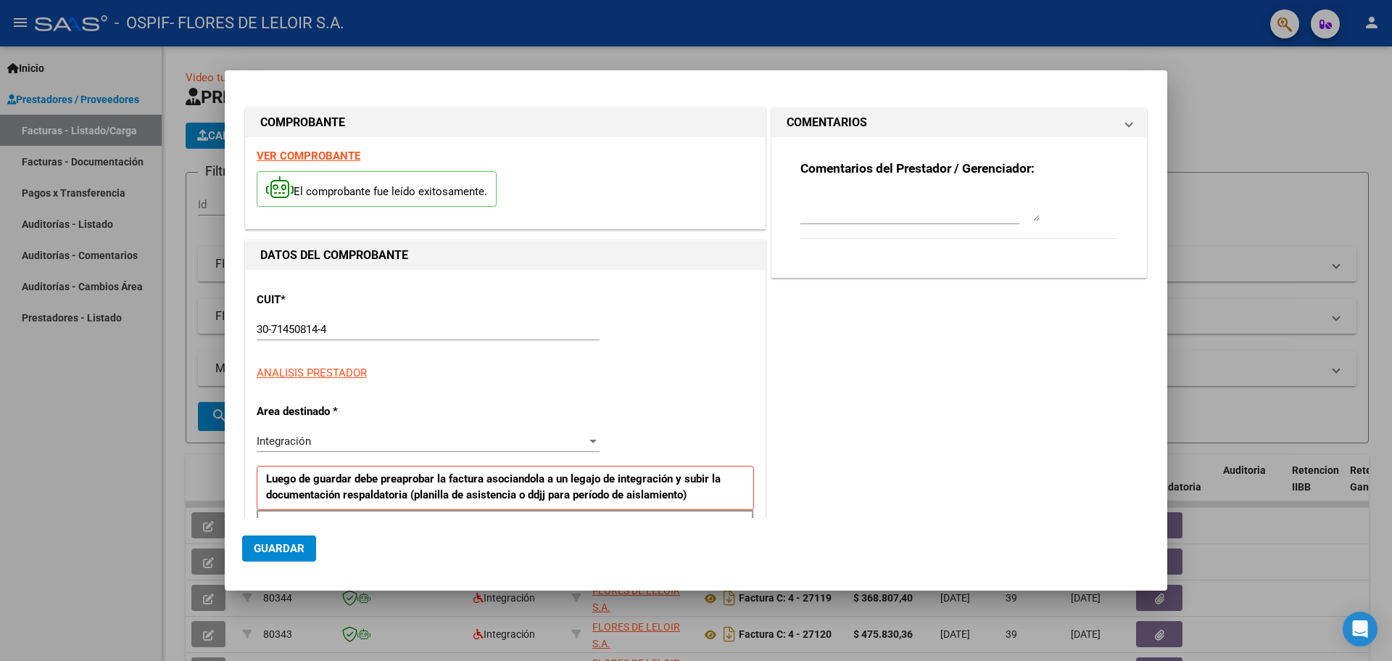
scroll to position [263, 0]
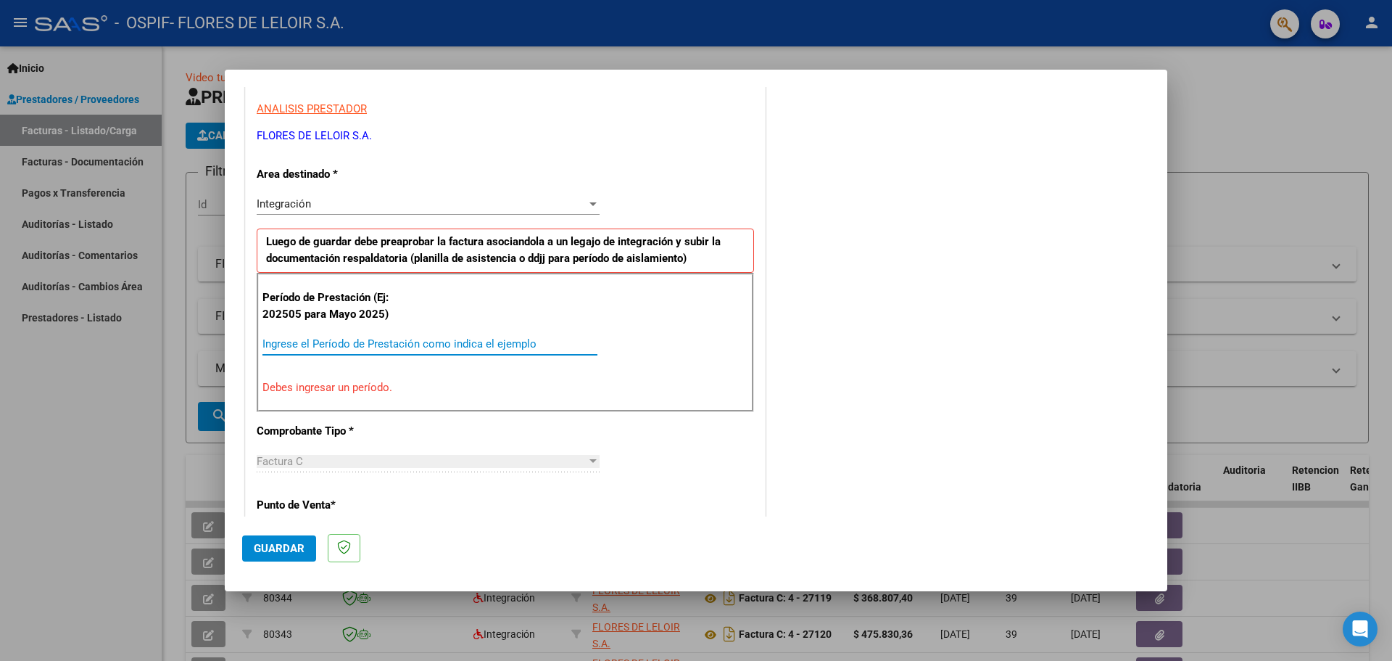
click at [505, 345] on input "Ingrese el Período de Prestación como indica el ejemplo" at bounding box center [429, 343] width 335 height 13
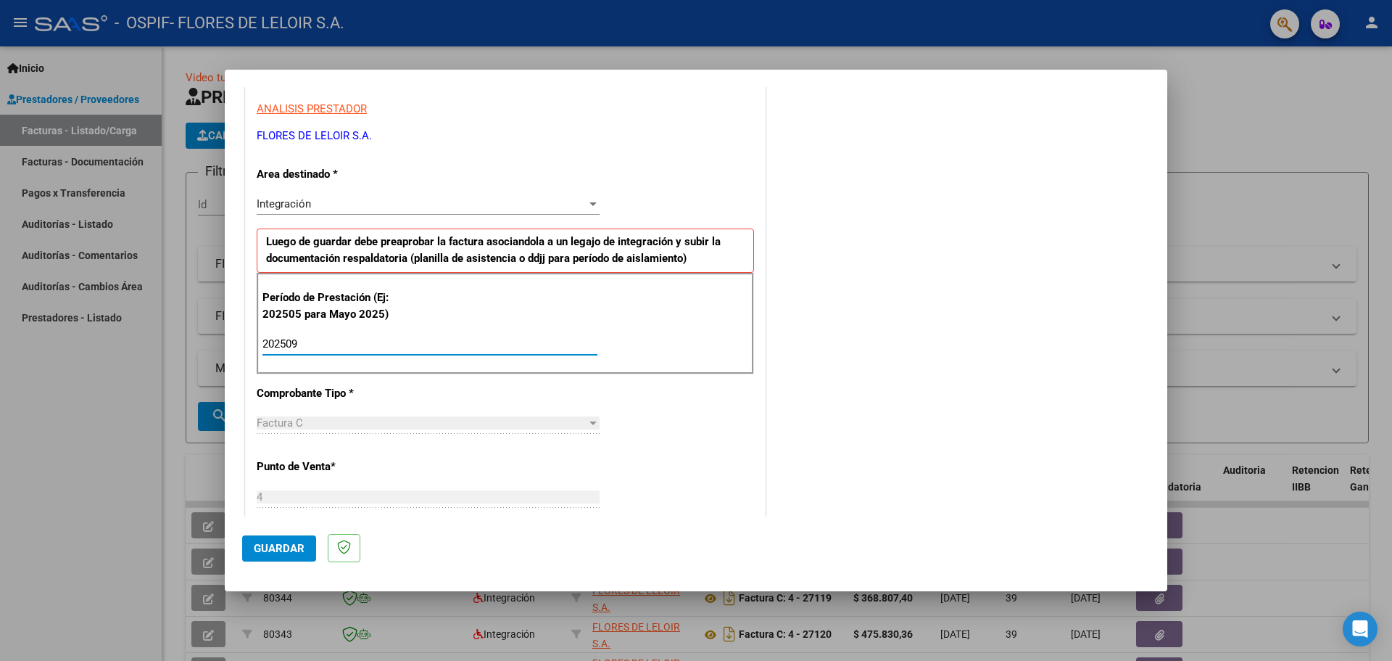
scroll to position [0, 0]
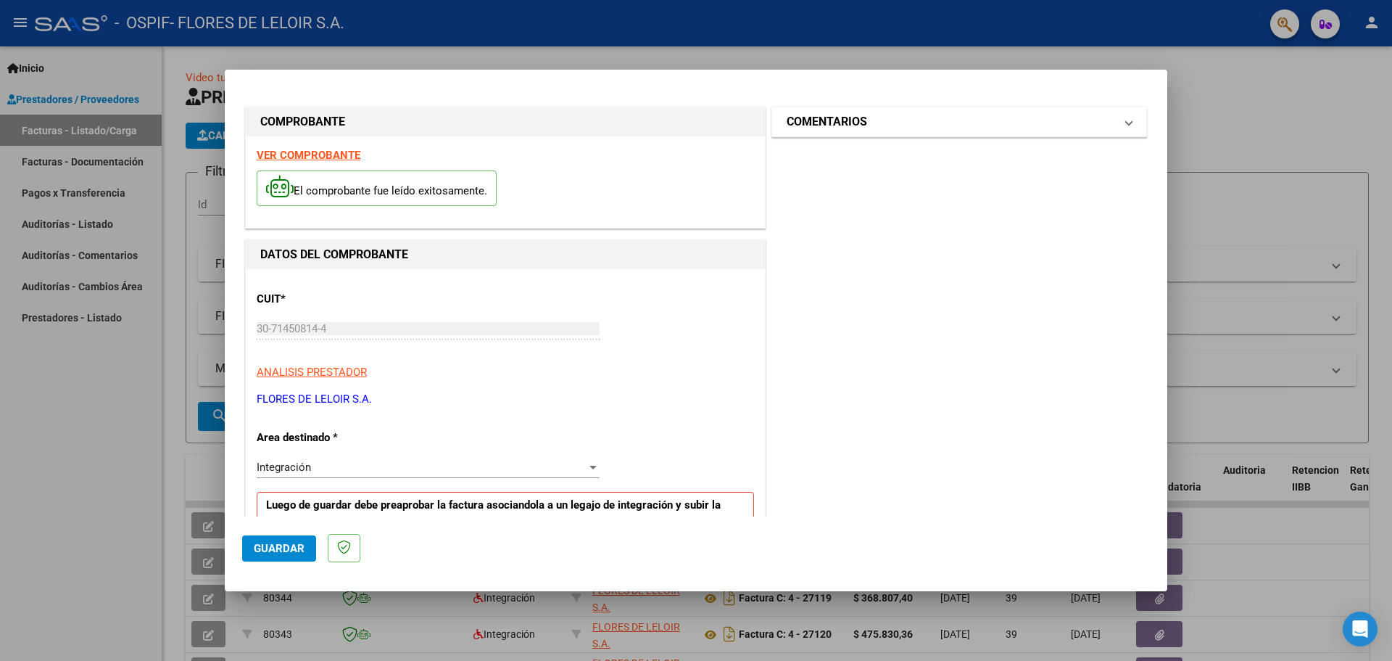
type input "202509"
click at [925, 133] on mat-expansion-panel-header "COMENTARIOS" at bounding box center [959, 121] width 374 height 29
click at [874, 212] on textarea at bounding box center [919, 205] width 239 height 29
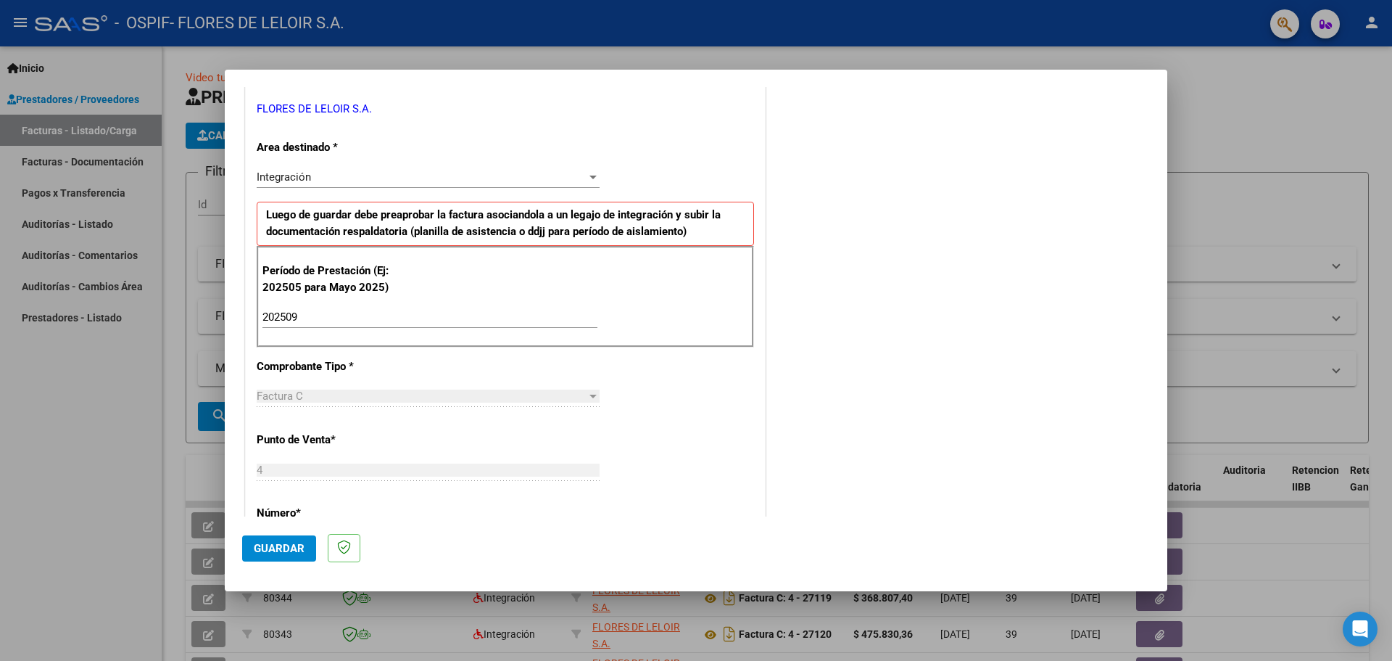
scroll to position [218, 0]
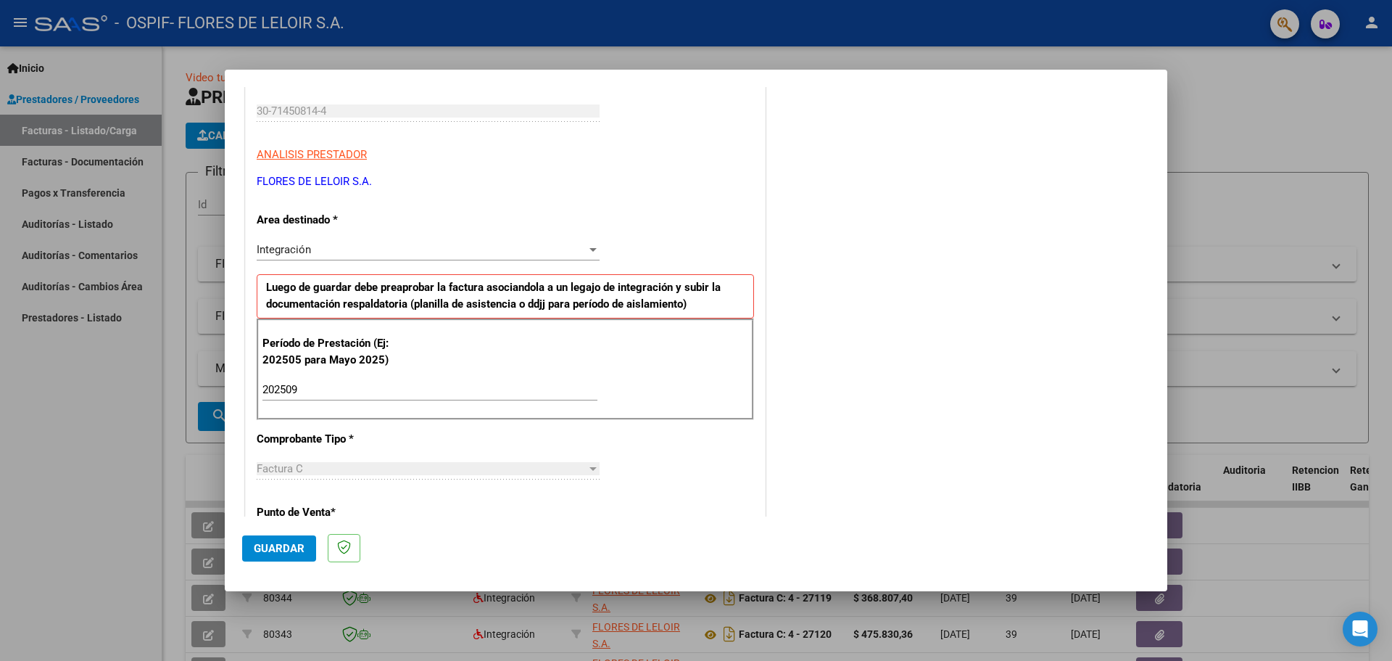
type textarea "[PERSON_NAME] [DATE]"
click at [296, 546] on span "Guardar" at bounding box center [279, 548] width 51 height 13
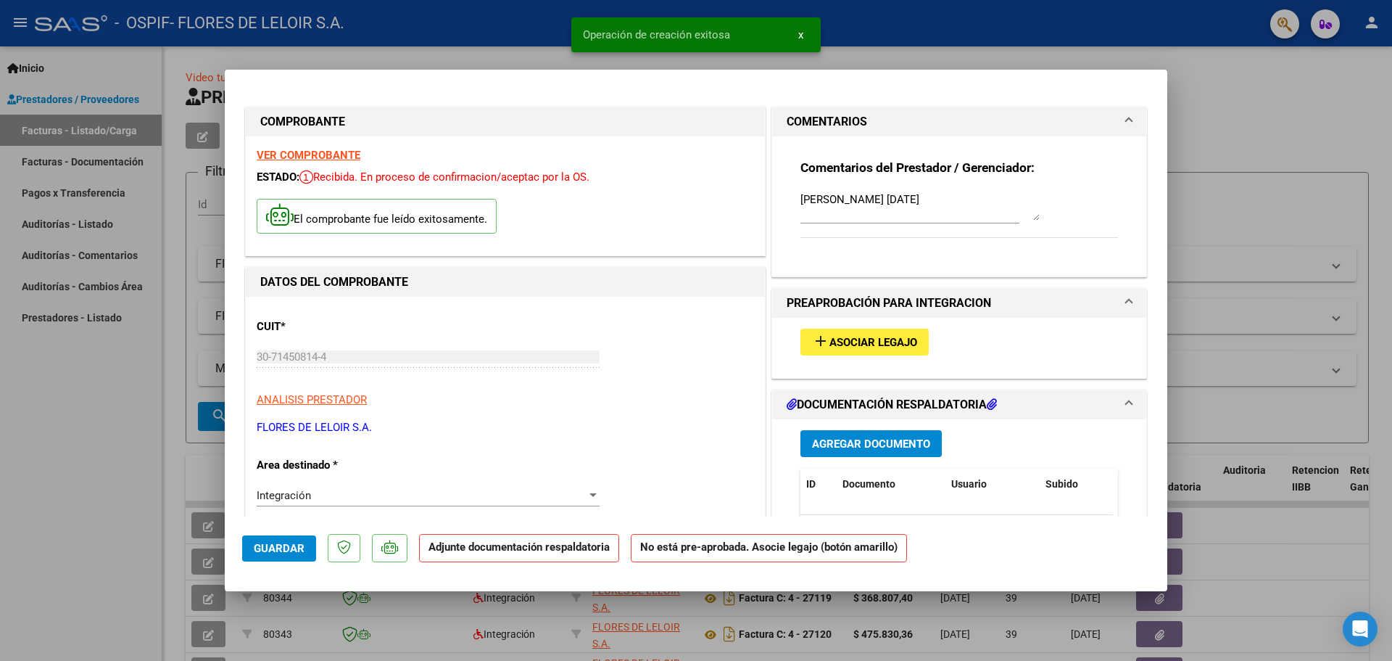
click at [908, 344] on span "Asociar Legajo" at bounding box center [874, 342] width 88 height 13
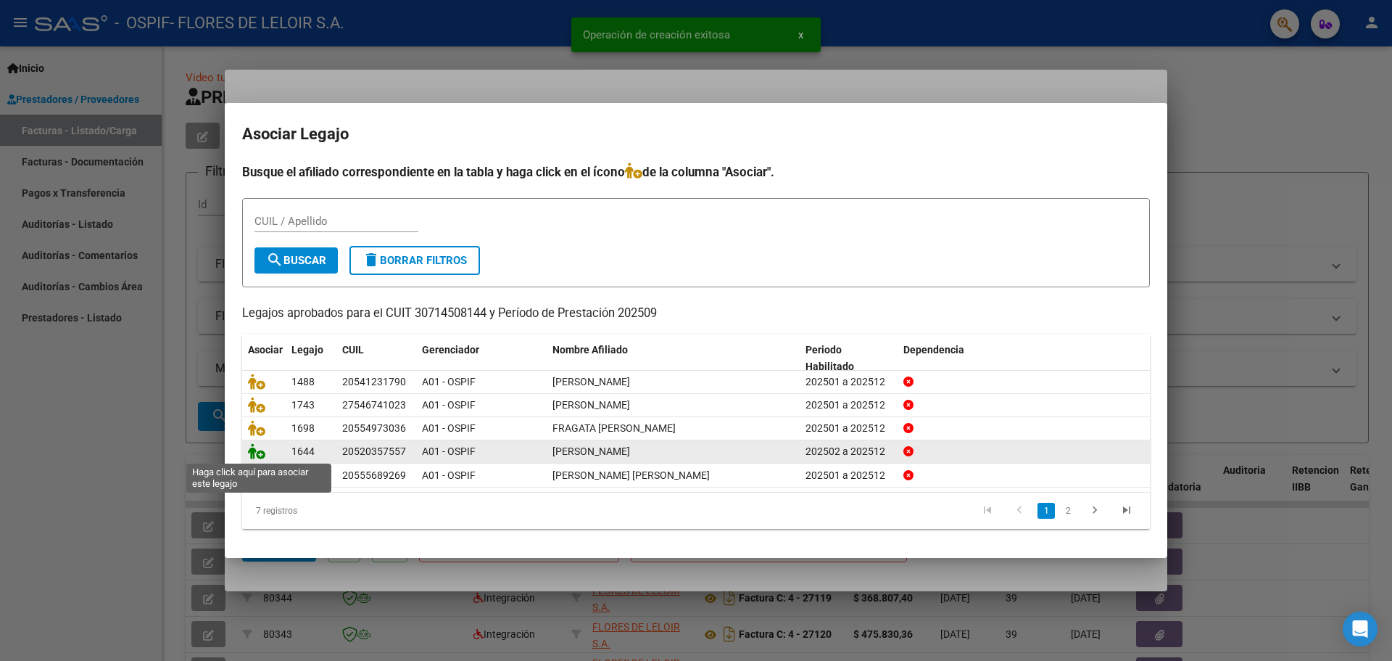
click at [249, 455] on icon at bounding box center [256, 451] width 17 height 16
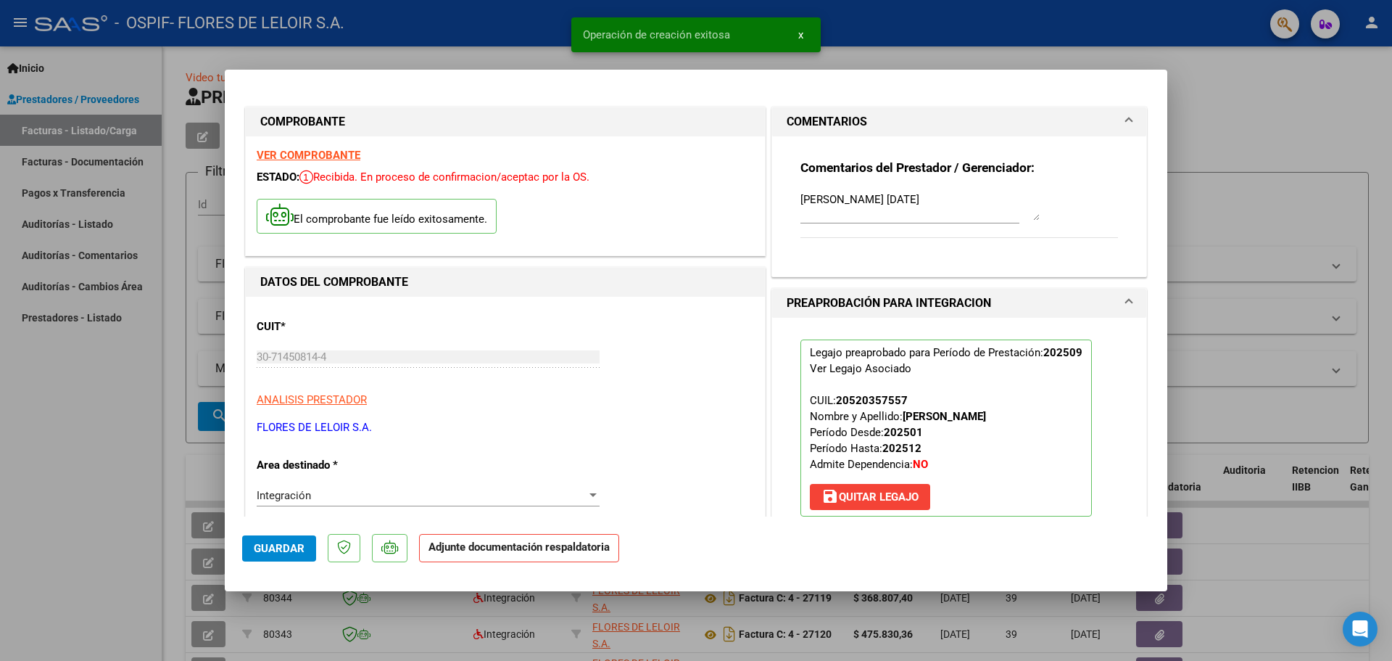
scroll to position [218, 0]
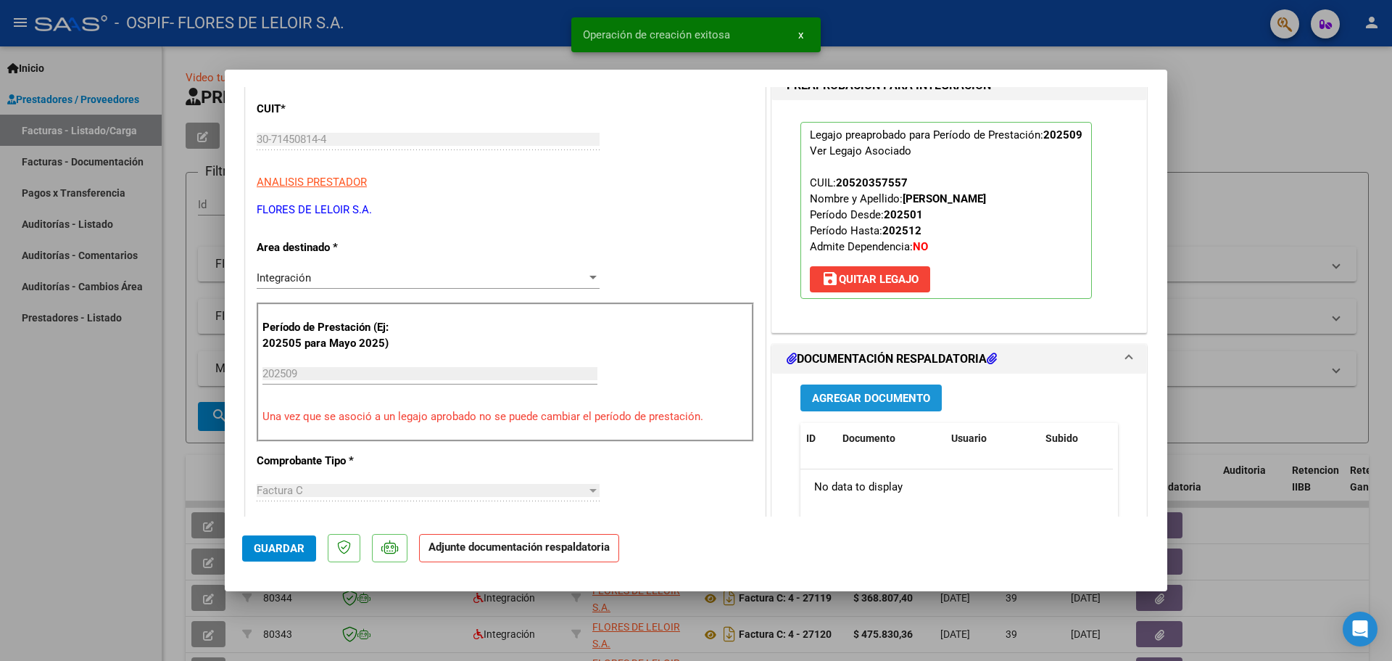
click at [876, 396] on span "Agregar Documento" at bounding box center [871, 398] width 118 height 13
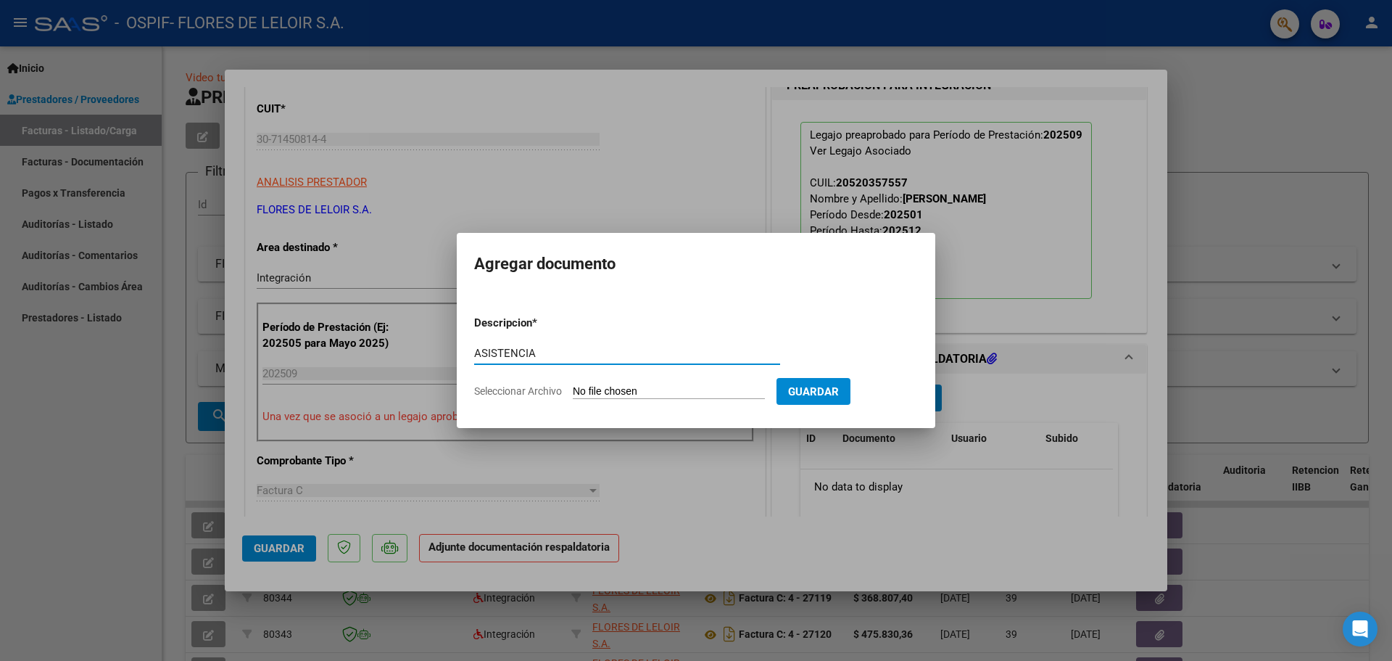
type input "ASISTENCIA"
click at [729, 395] on input "Seleccionar Archivo" at bounding box center [669, 392] width 192 height 14
type input "C:\fakepath\[PERSON_NAME] SEPTIEMBRE.pdf"
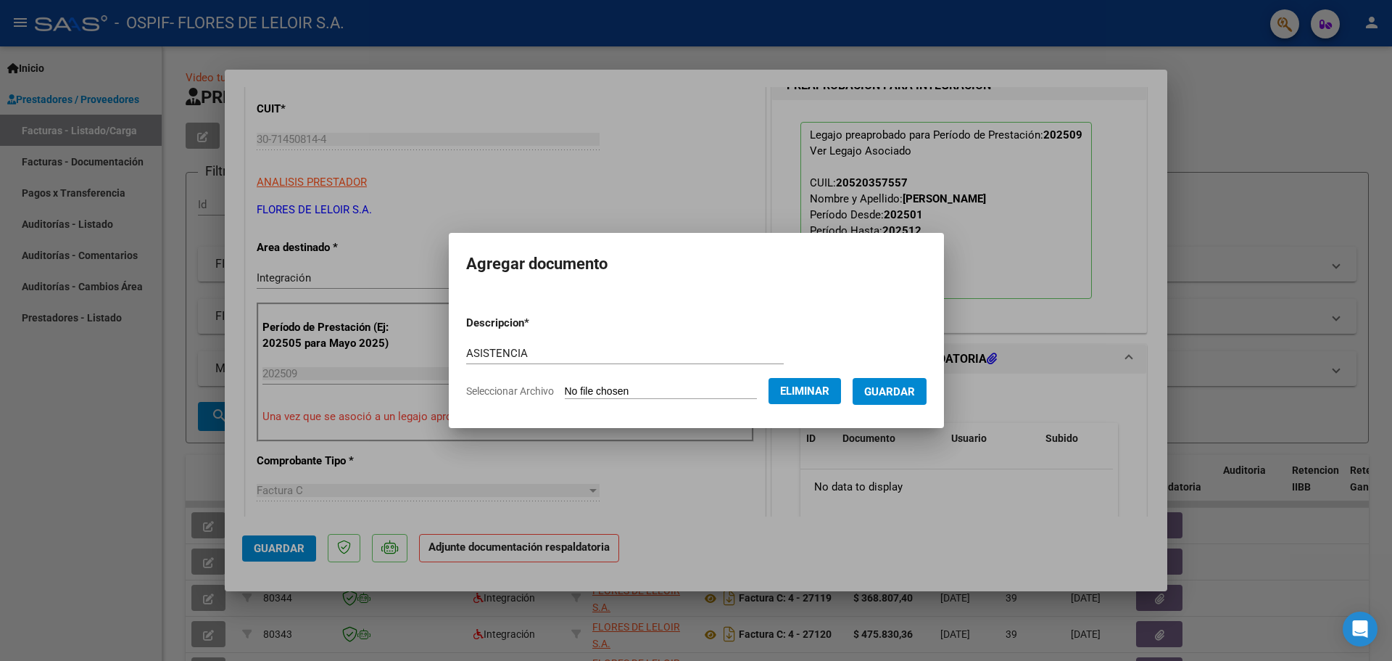
click at [905, 400] on button "Guardar" at bounding box center [890, 391] width 74 height 27
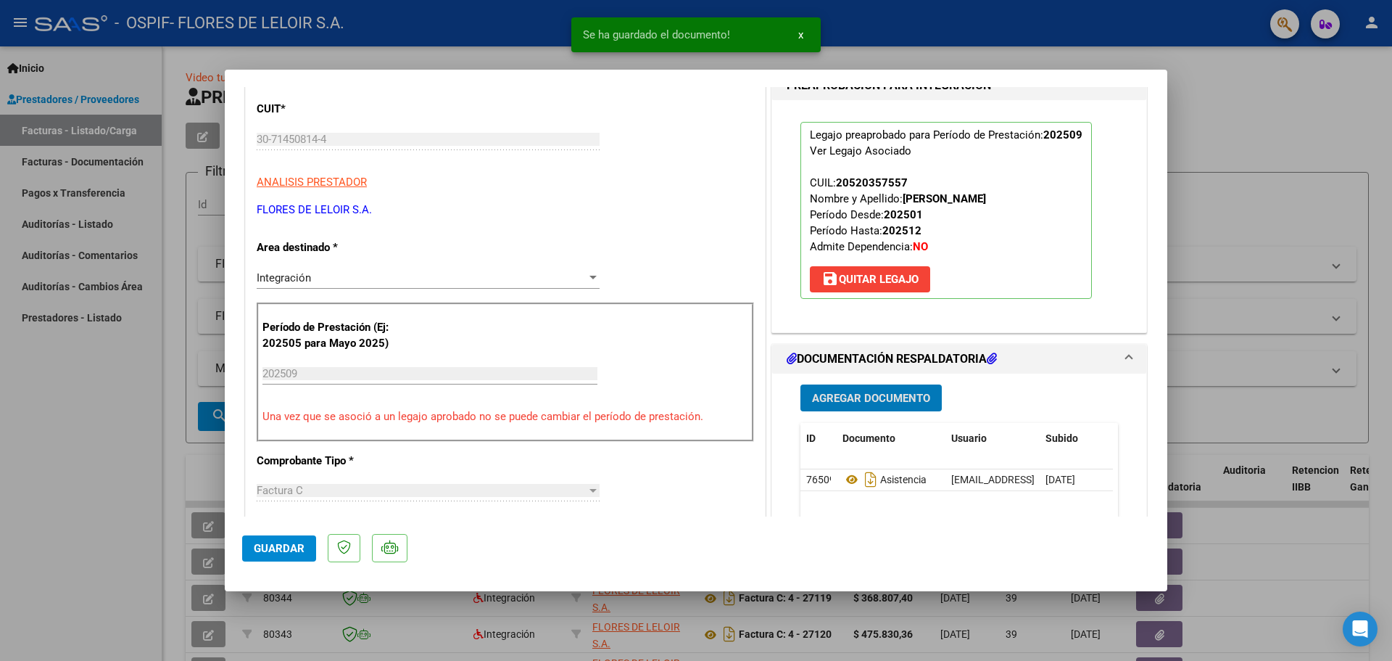
click at [293, 558] on button "Guardar" at bounding box center [279, 548] width 74 height 26
click at [162, 355] on div at bounding box center [696, 330] width 1392 height 661
type input "$ 0,00"
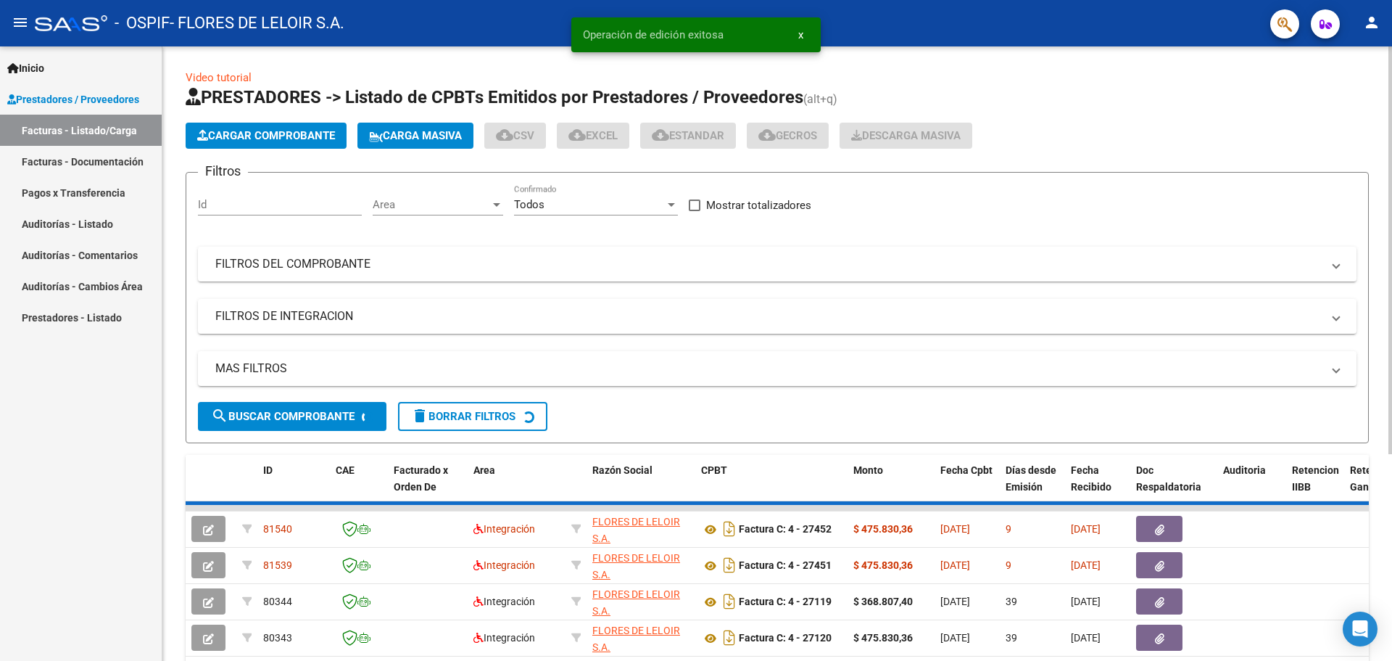
click at [264, 132] on span "Cargar Comprobante" at bounding box center [266, 135] width 138 height 13
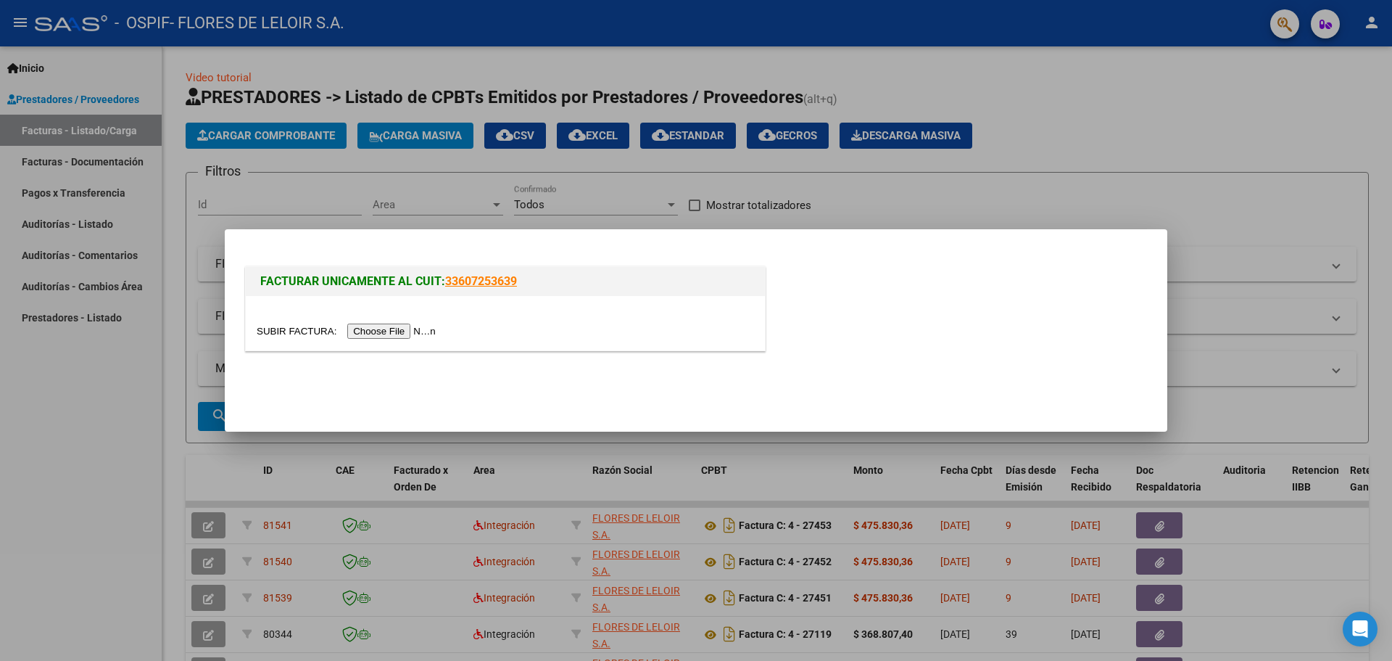
click at [383, 326] on input "file" at bounding box center [348, 330] width 183 height 15
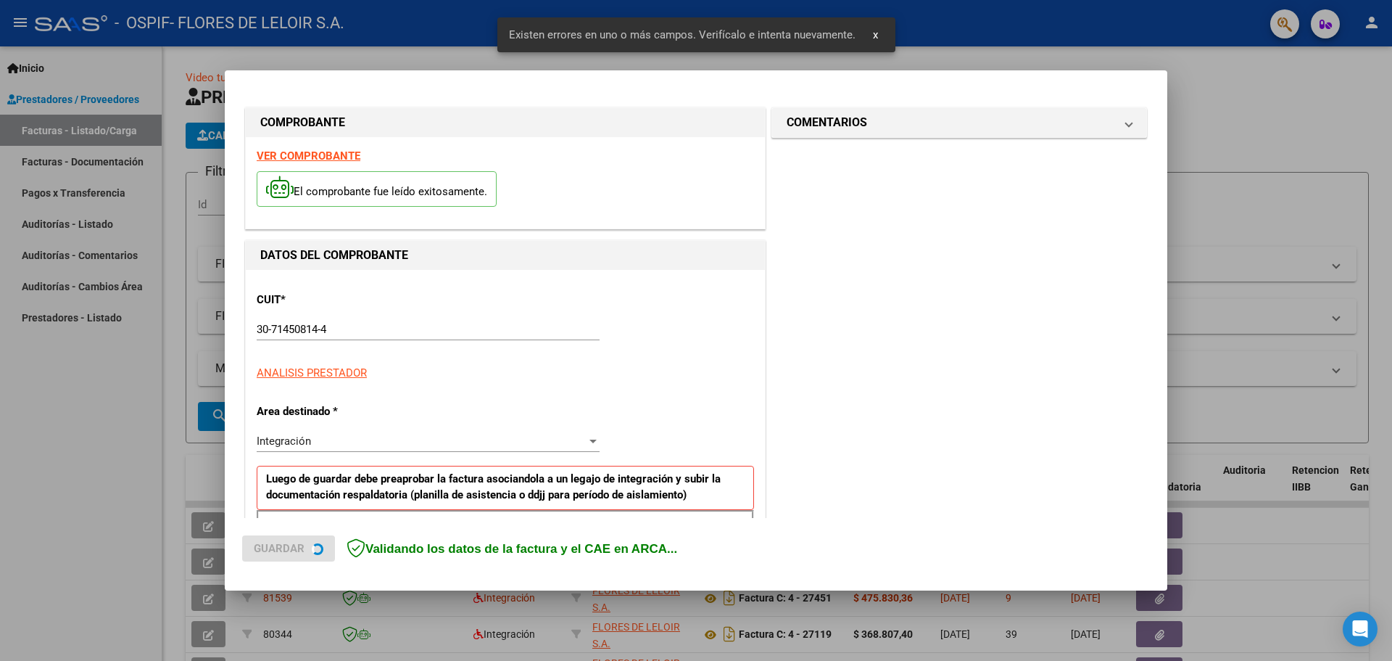
scroll to position [263, 0]
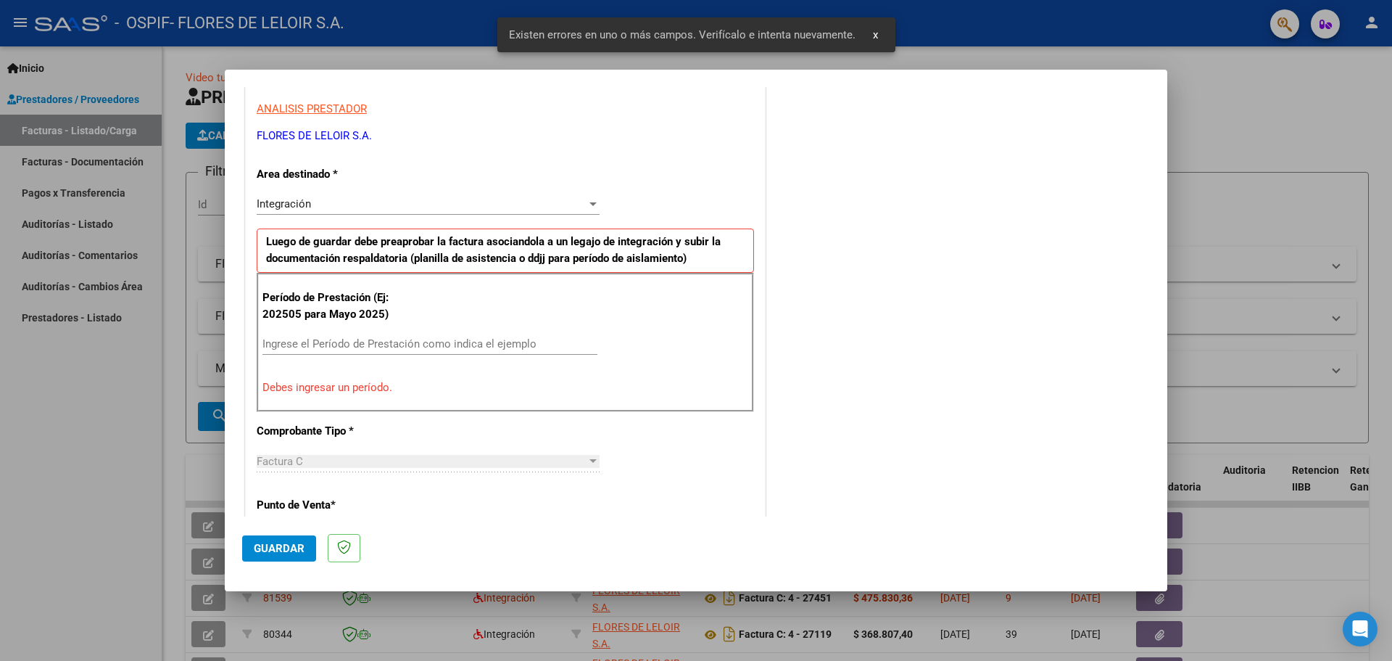
click at [451, 343] on input "Ingrese el Período de Prestación como indica el ejemplo" at bounding box center [429, 343] width 335 height 13
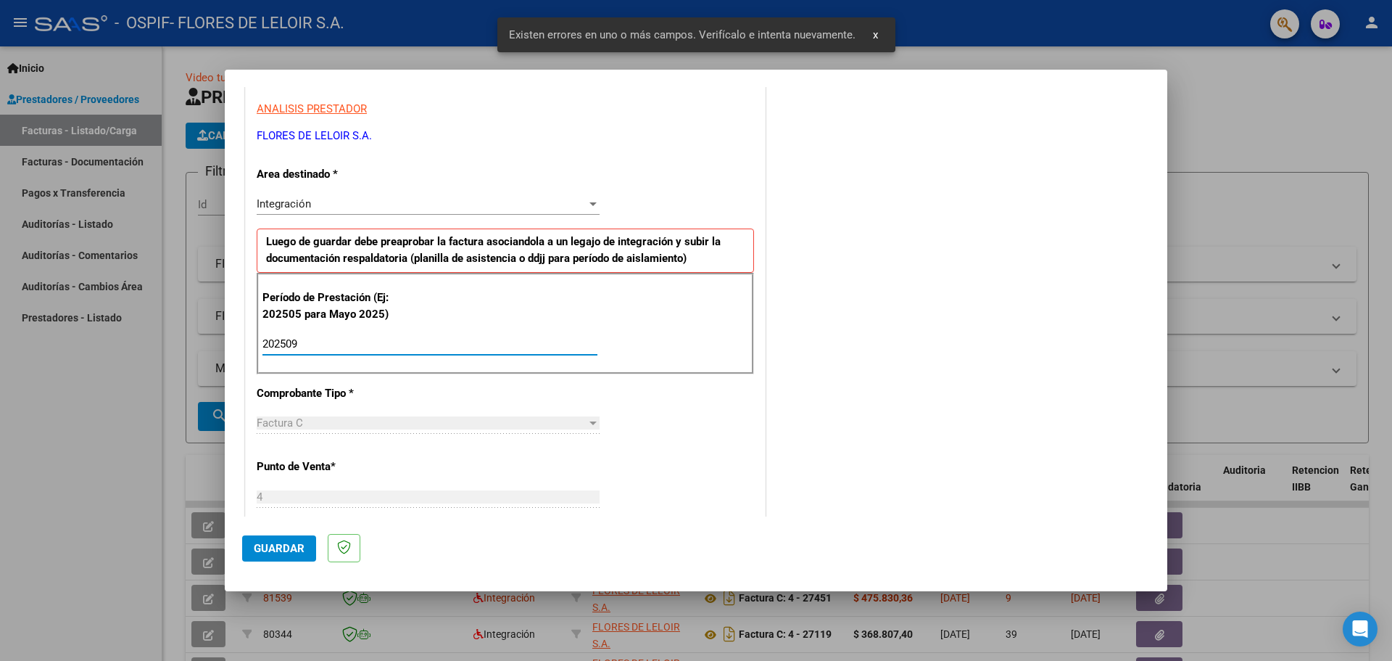
type input "202509"
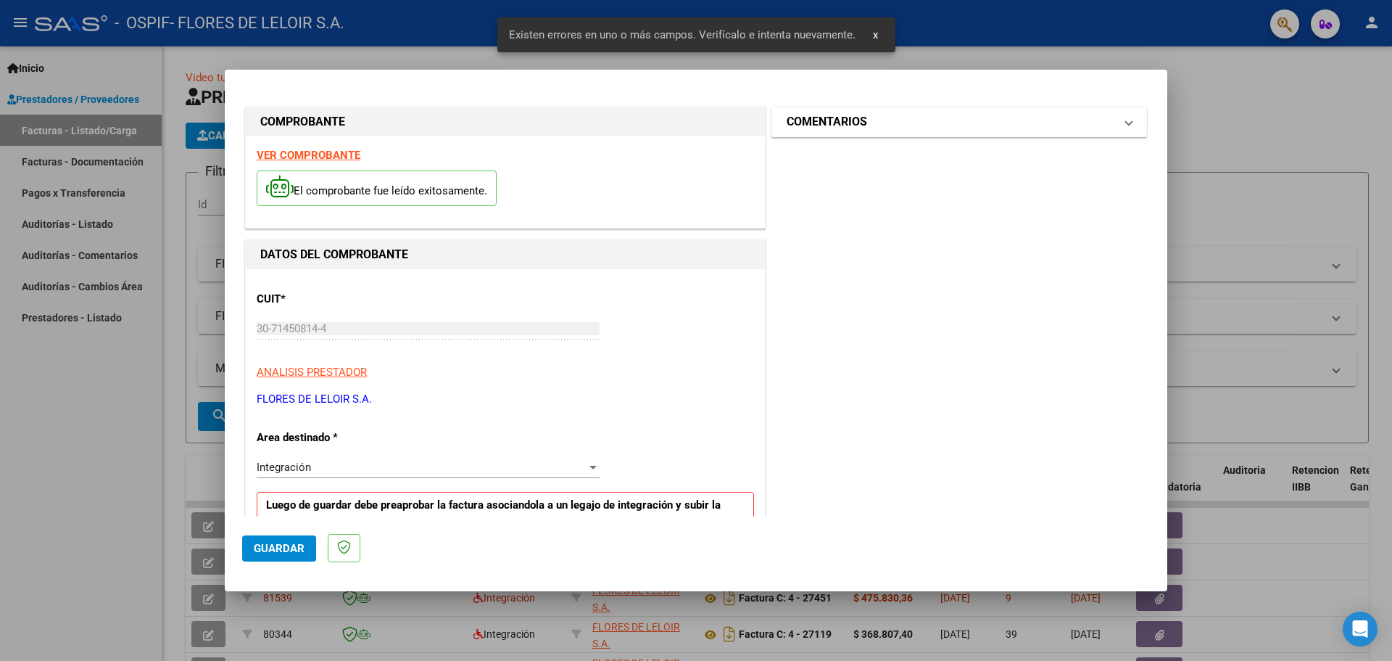
click at [924, 115] on mat-panel-title "COMENTARIOS" at bounding box center [951, 121] width 328 height 17
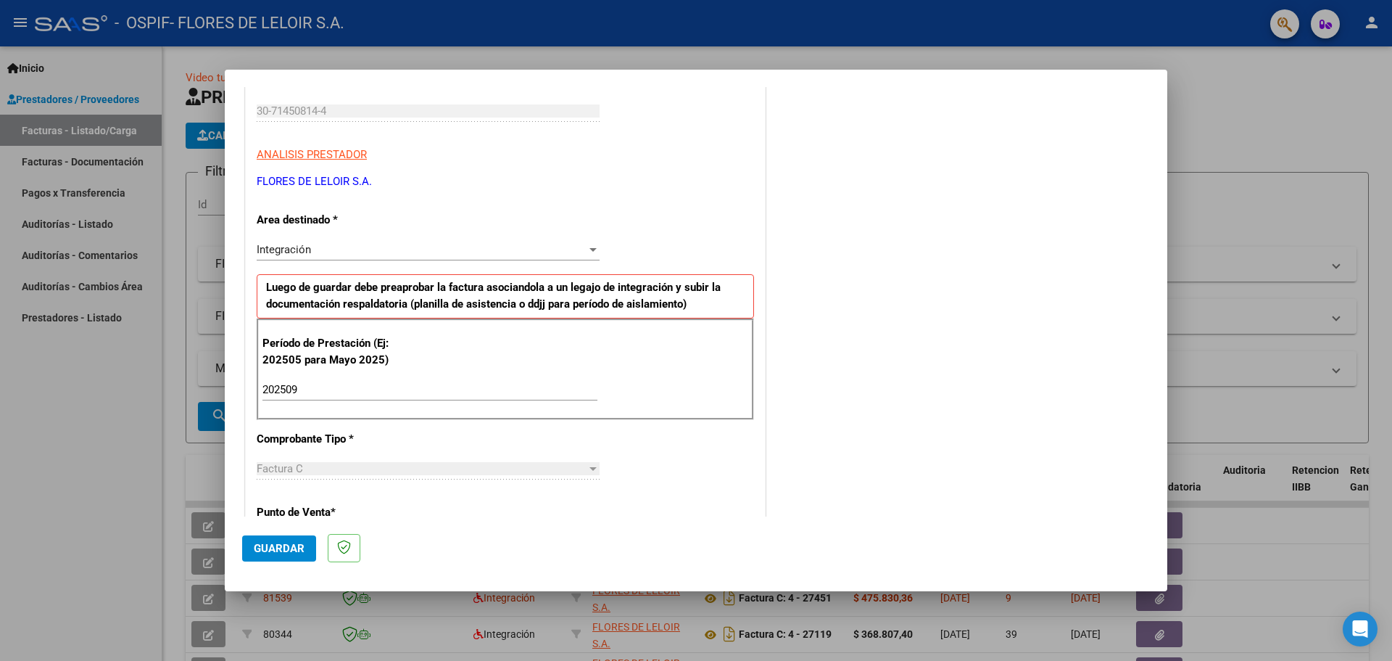
scroll to position [363, 0]
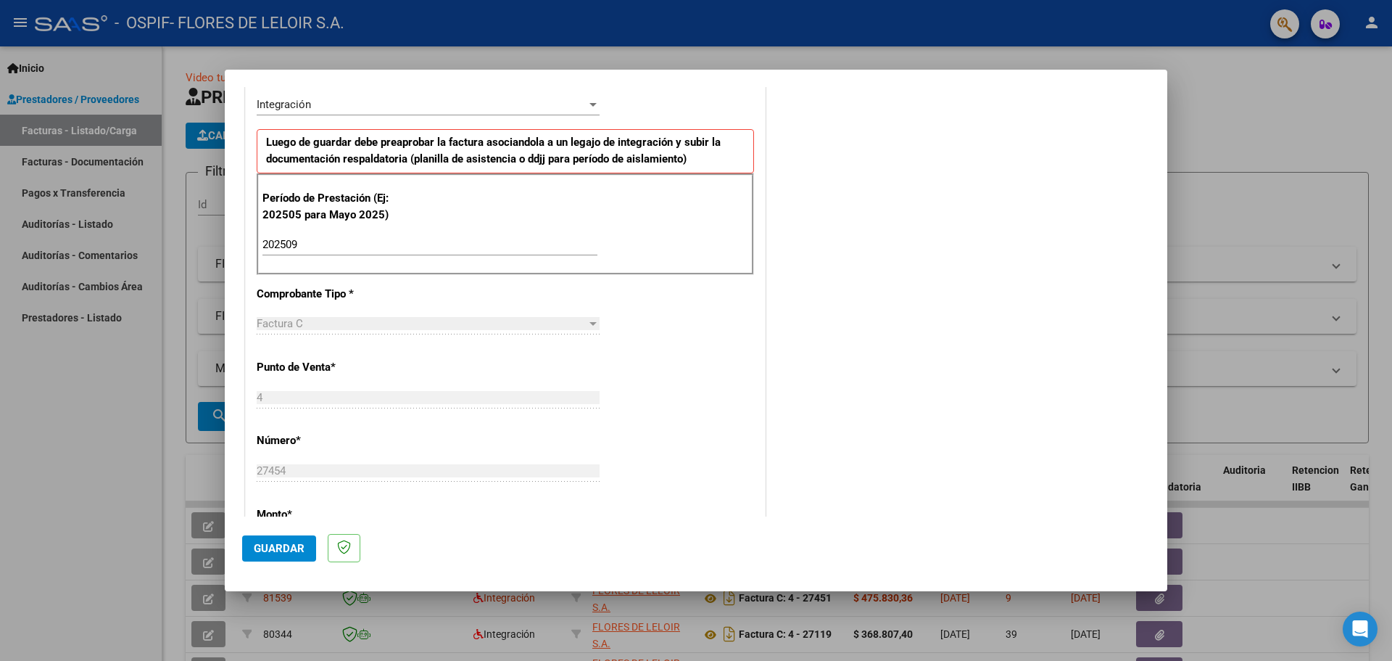
type textarea "[PERSON_NAME] [DATE]"
click at [273, 548] on span "Guardar" at bounding box center [279, 548] width 51 height 13
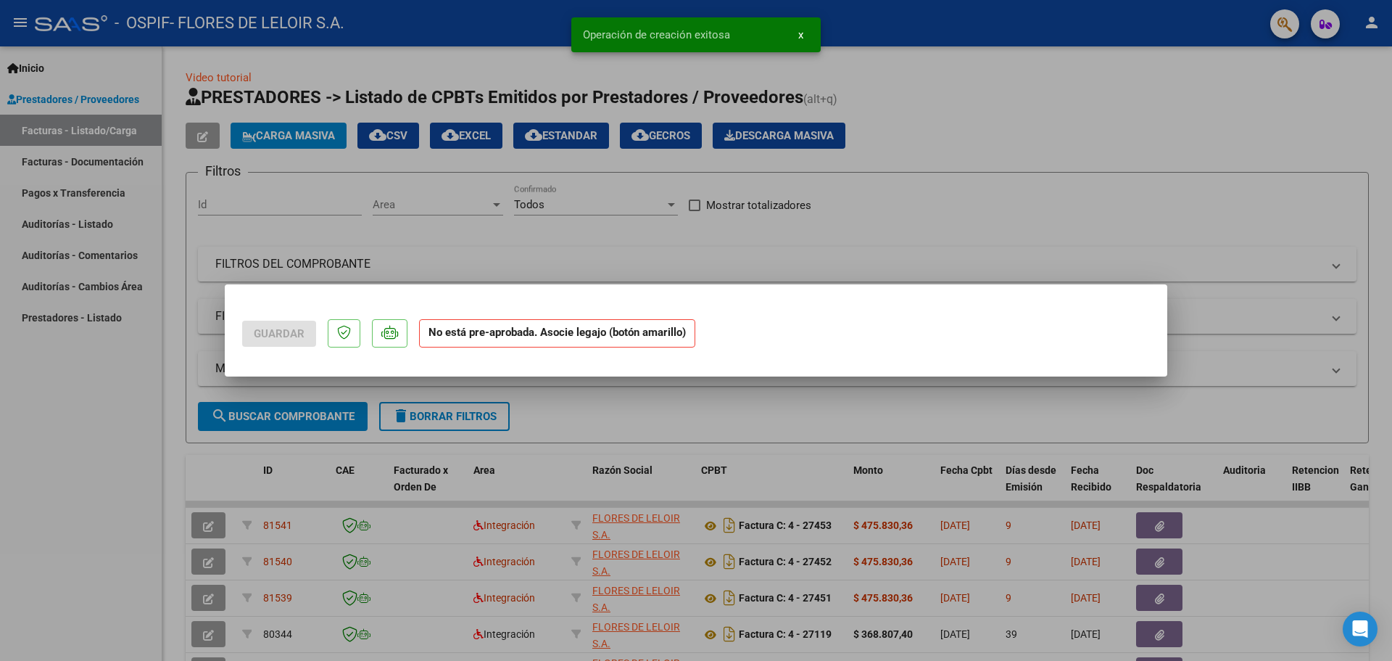
scroll to position [0, 0]
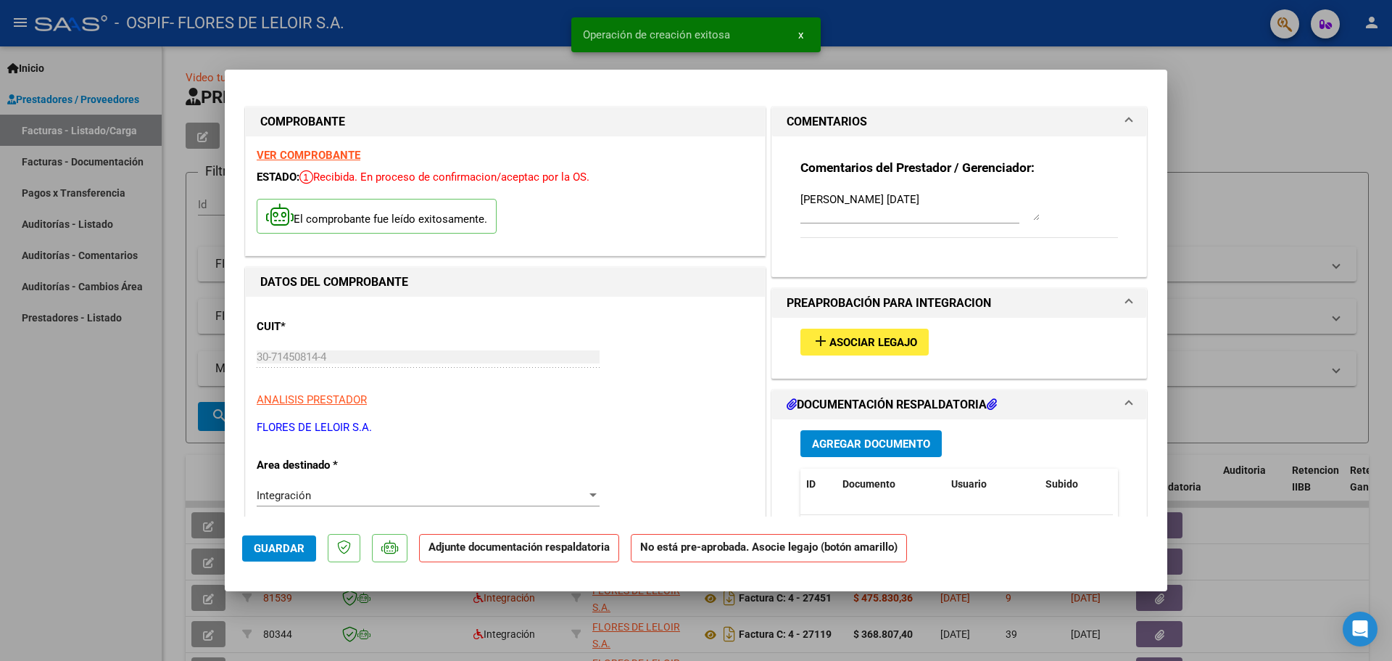
click at [851, 344] on span "Asociar Legajo" at bounding box center [874, 342] width 88 height 13
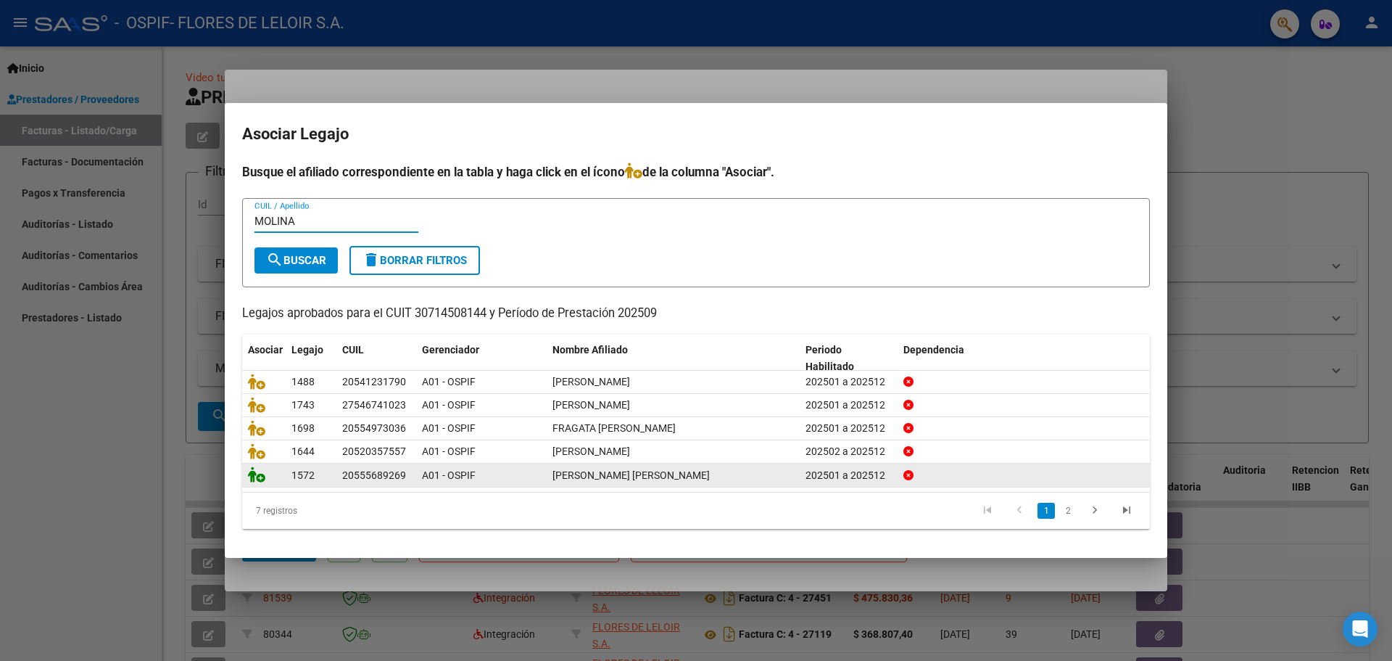
type input "MOLINA"
click at [263, 473] on icon at bounding box center [256, 474] width 17 height 16
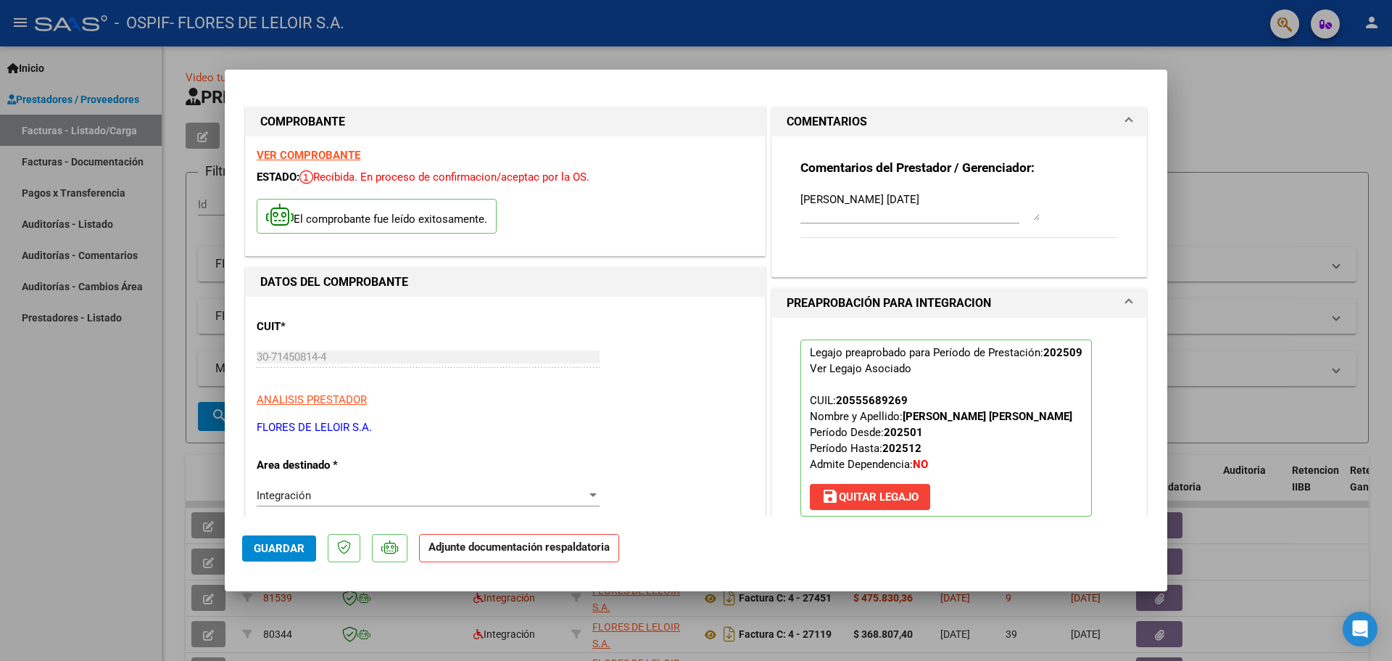
scroll to position [218, 0]
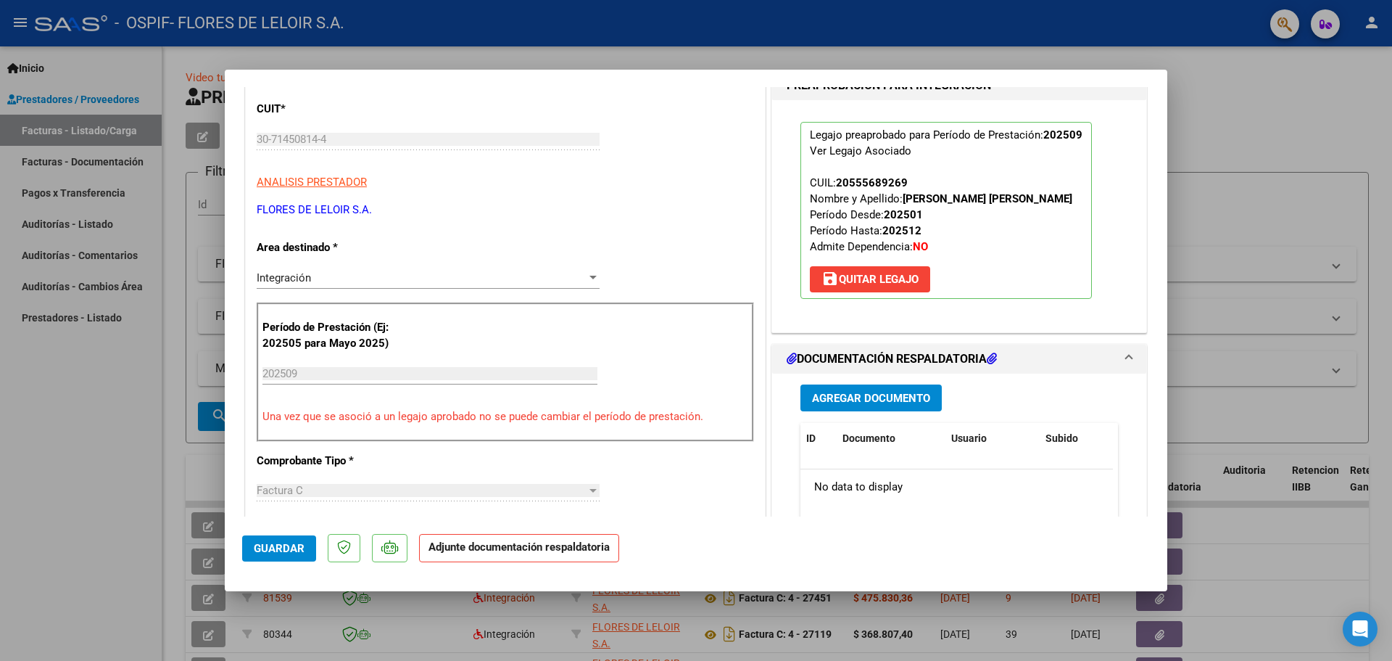
click at [824, 389] on button "Agregar Documento" at bounding box center [870, 397] width 141 height 27
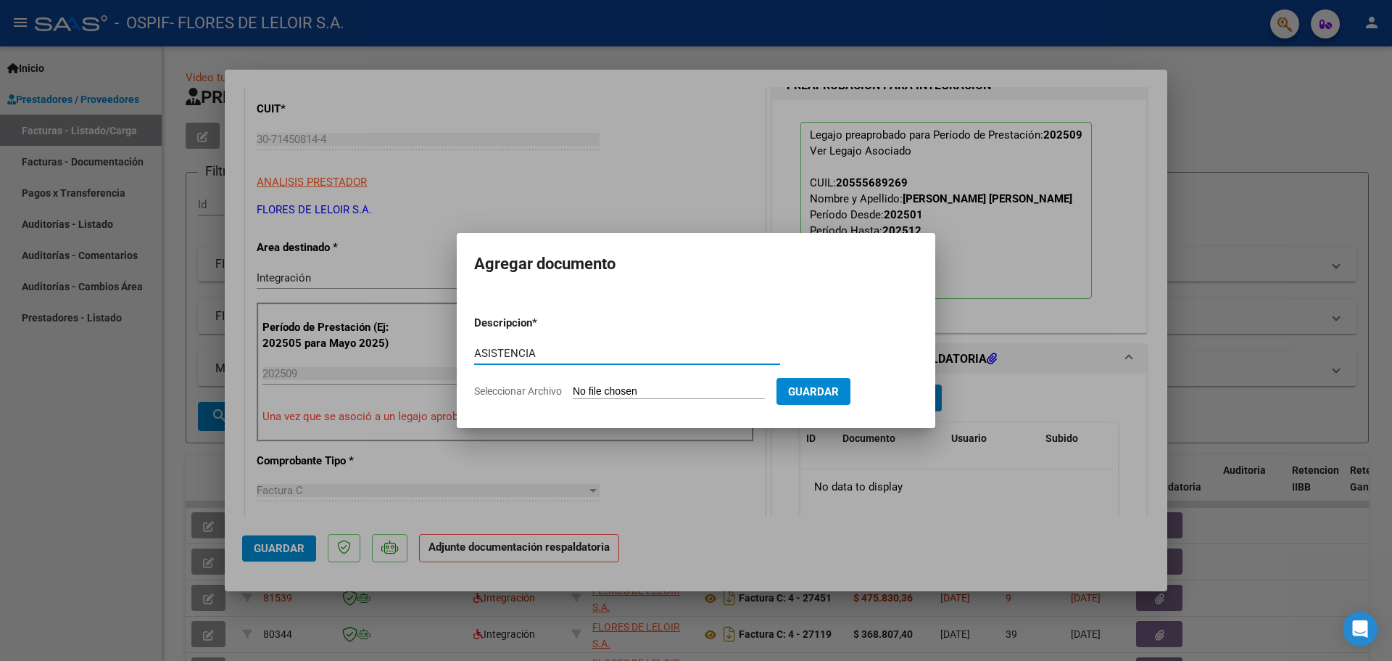
type input "ASISTENCIA"
click at [756, 389] on input "Seleccionar Archivo" at bounding box center [669, 392] width 192 height 14
type input "C:\fakepath\[PERSON_NAME] SEPTIEMBRE.pdf"
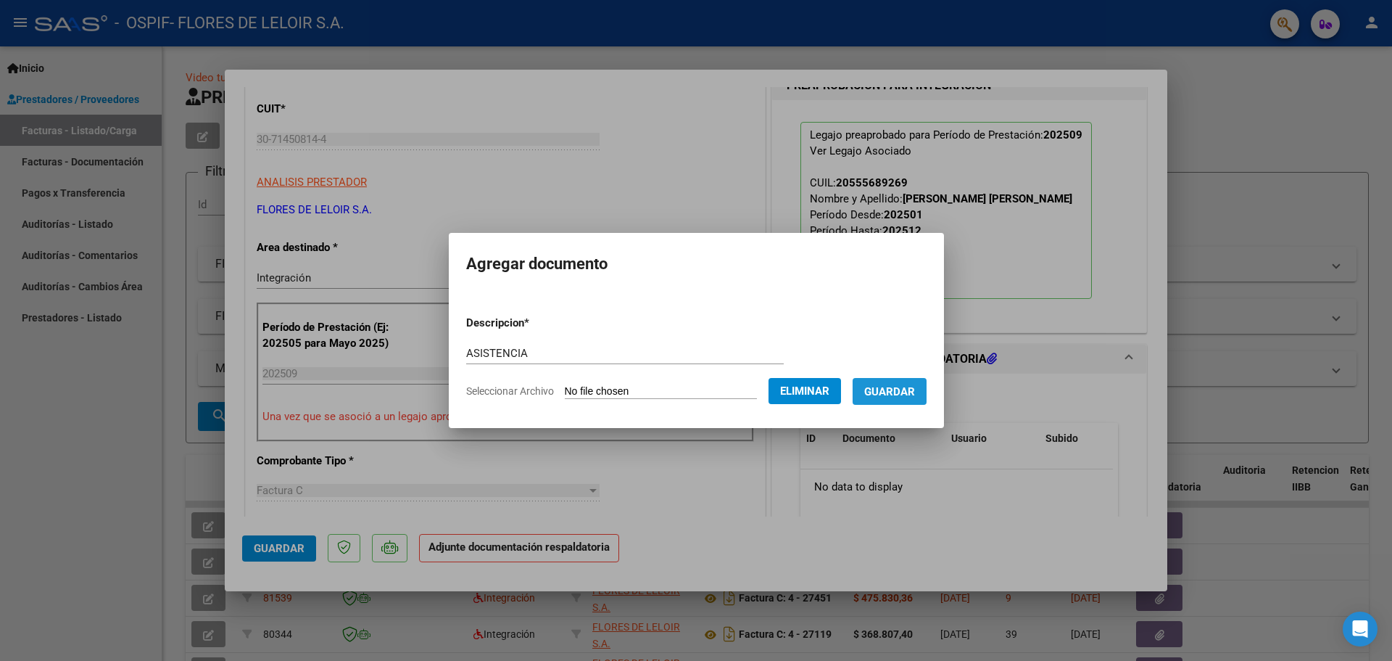
click at [899, 396] on span "Guardar" at bounding box center [889, 391] width 51 height 13
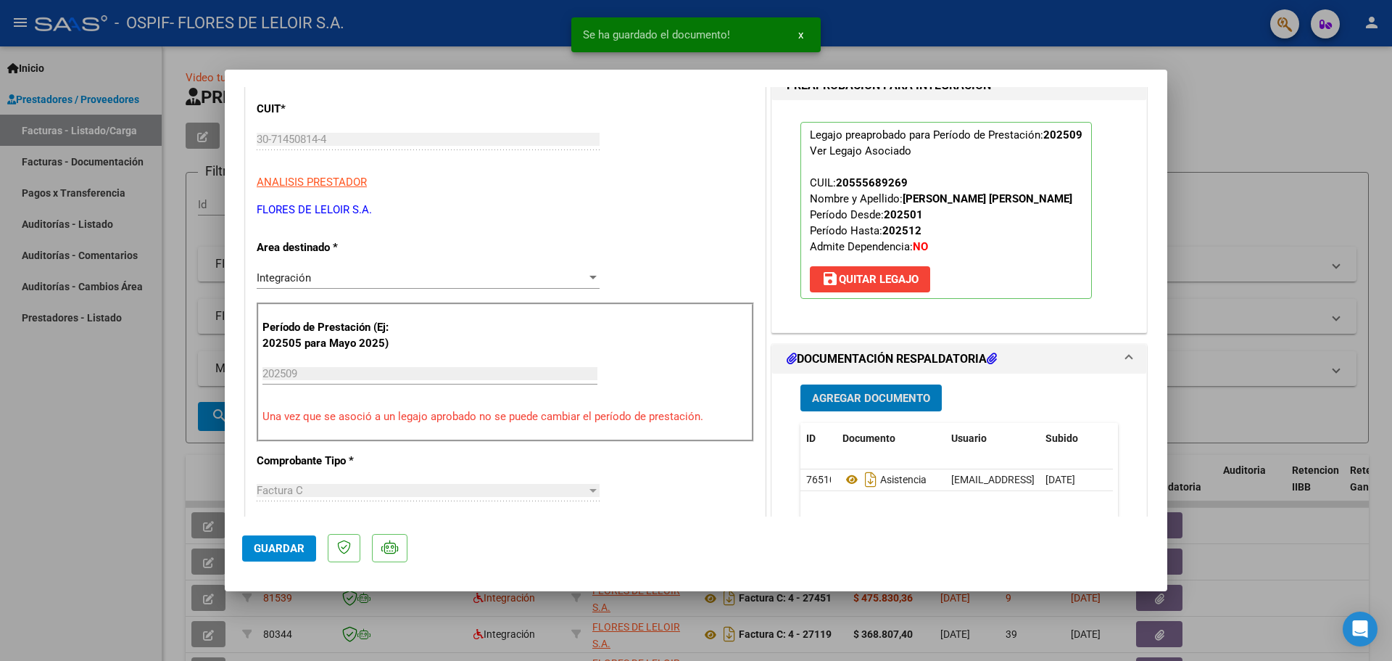
click at [287, 553] on span "Guardar" at bounding box center [279, 548] width 51 height 13
click at [183, 456] on div at bounding box center [696, 330] width 1392 height 661
type input "$ 0,00"
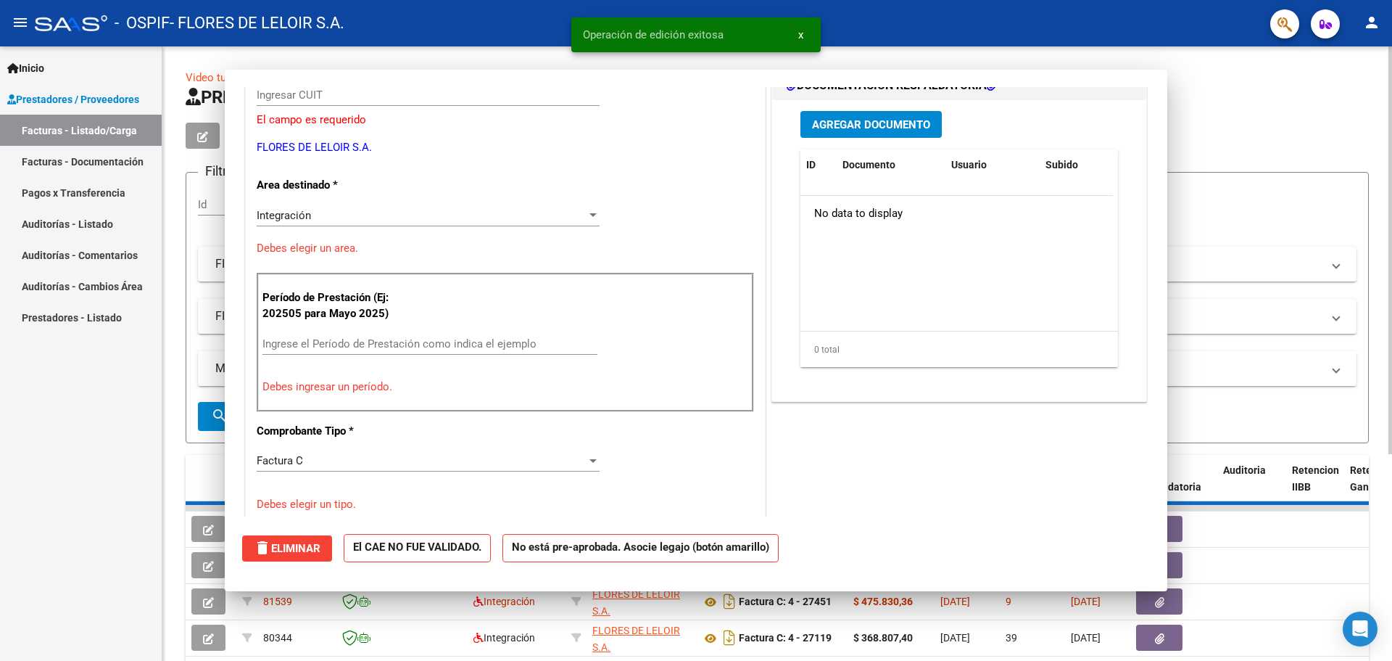
scroll to position [173, 0]
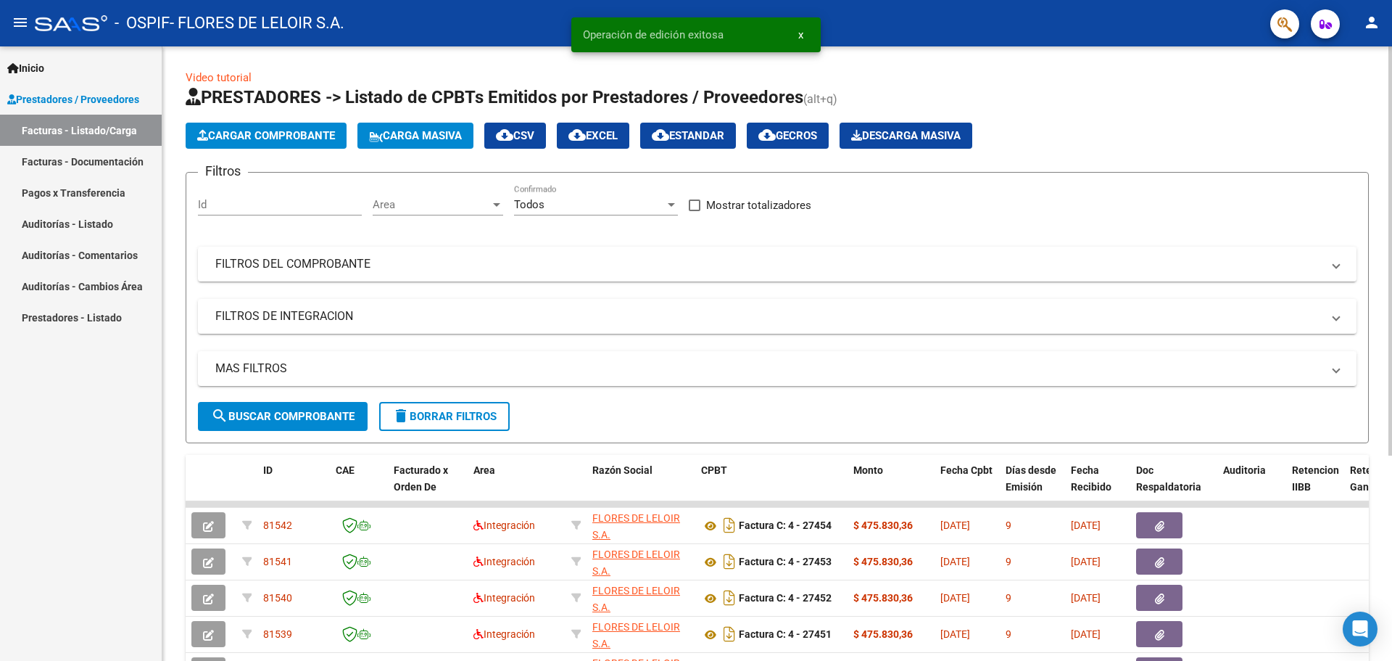
click at [280, 130] on span "Cargar Comprobante" at bounding box center [266, 135] width 138 height 13
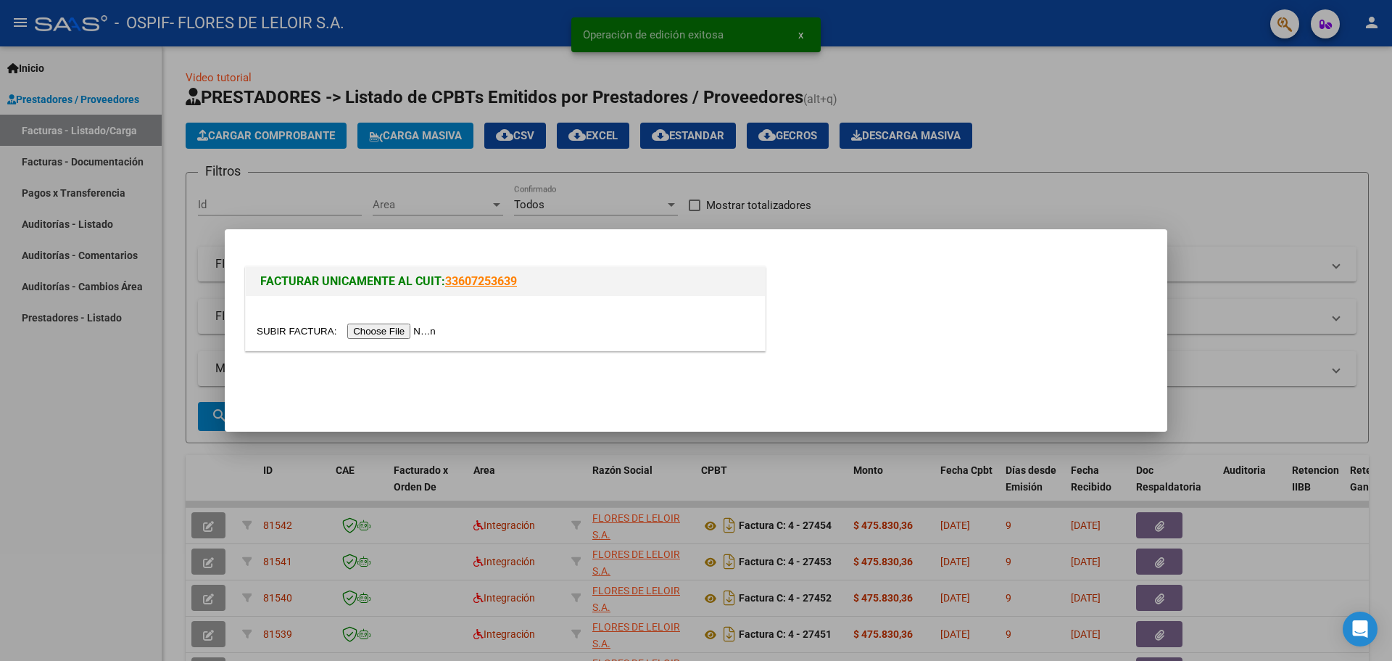
click at [400, 329] on input "file" at bounding box center [348, 330] width 183 height 15
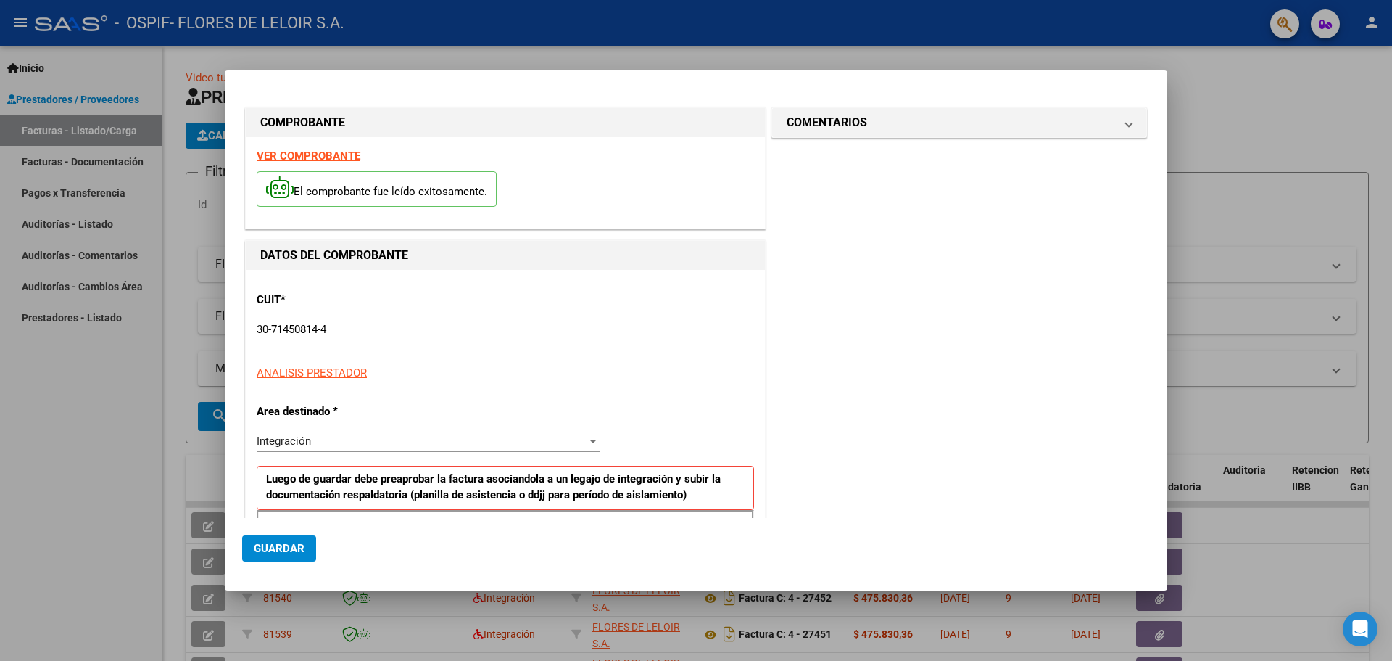
scroll to position [263, 0]
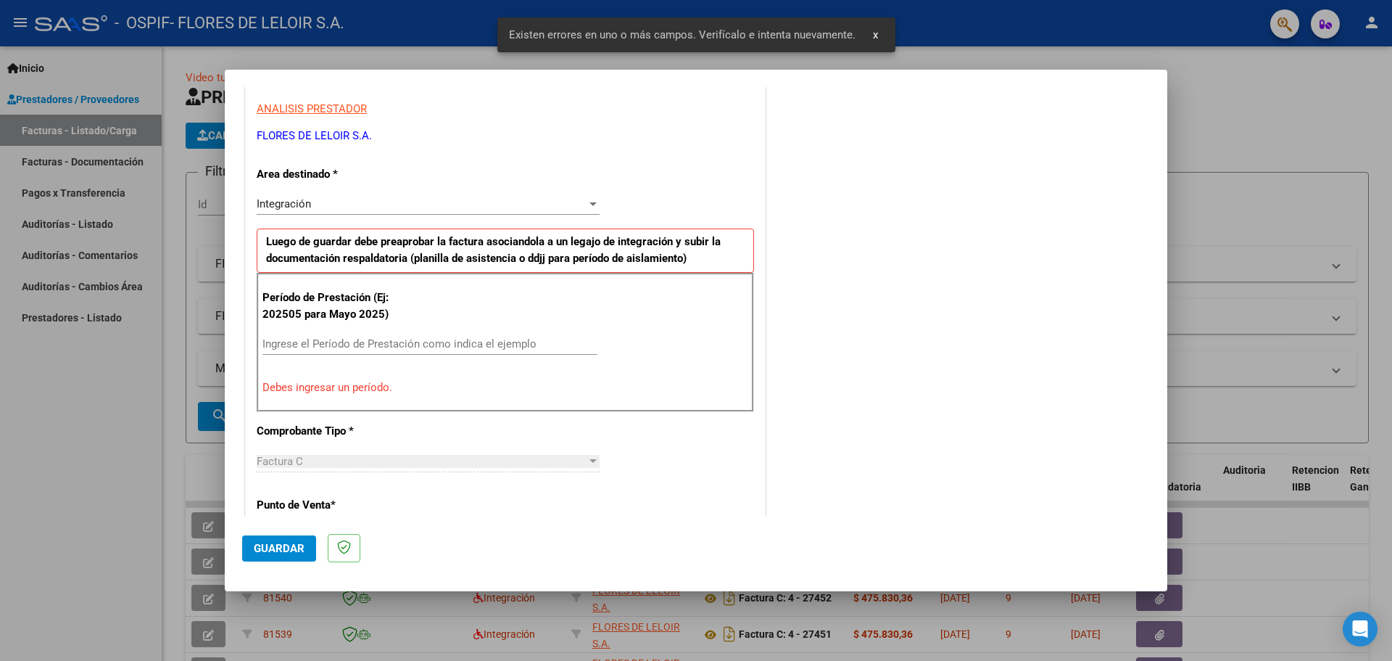
click at [455, 342] on input "Ingrese el Período de Prestación como indica el ejemplo" at bounding box center [429, 343] width 335 height 13
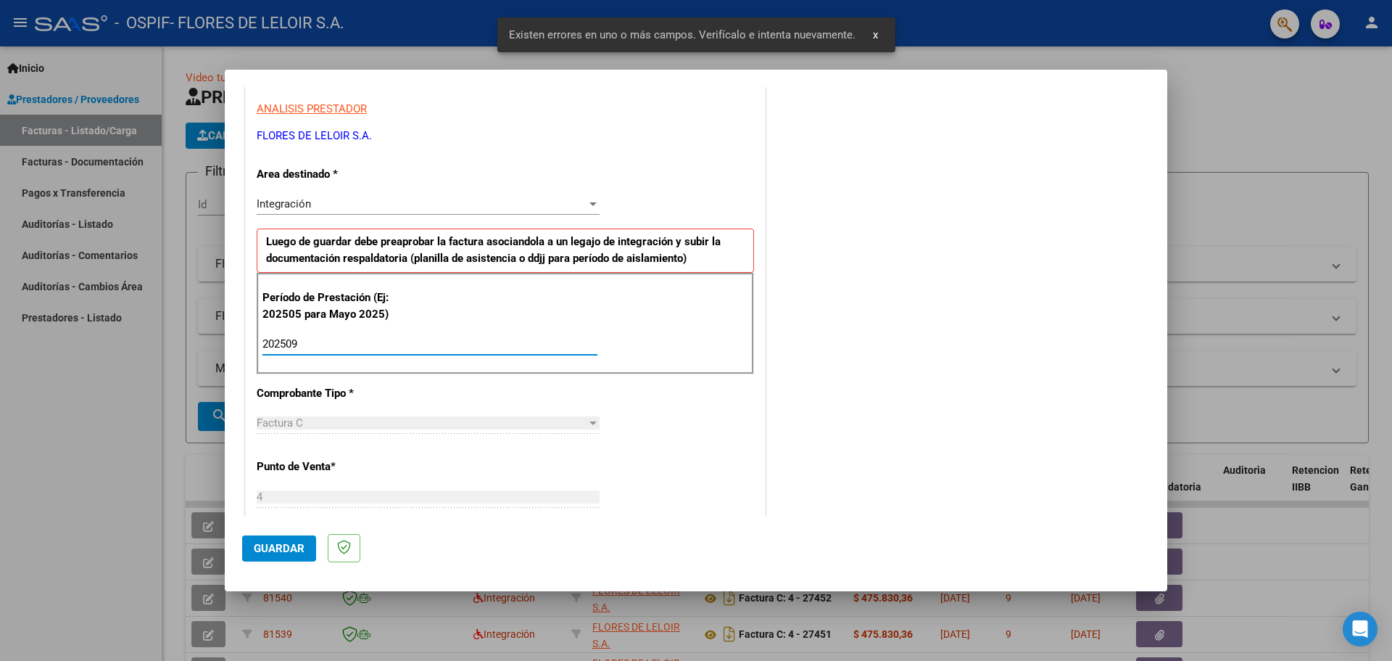
type input "202509"
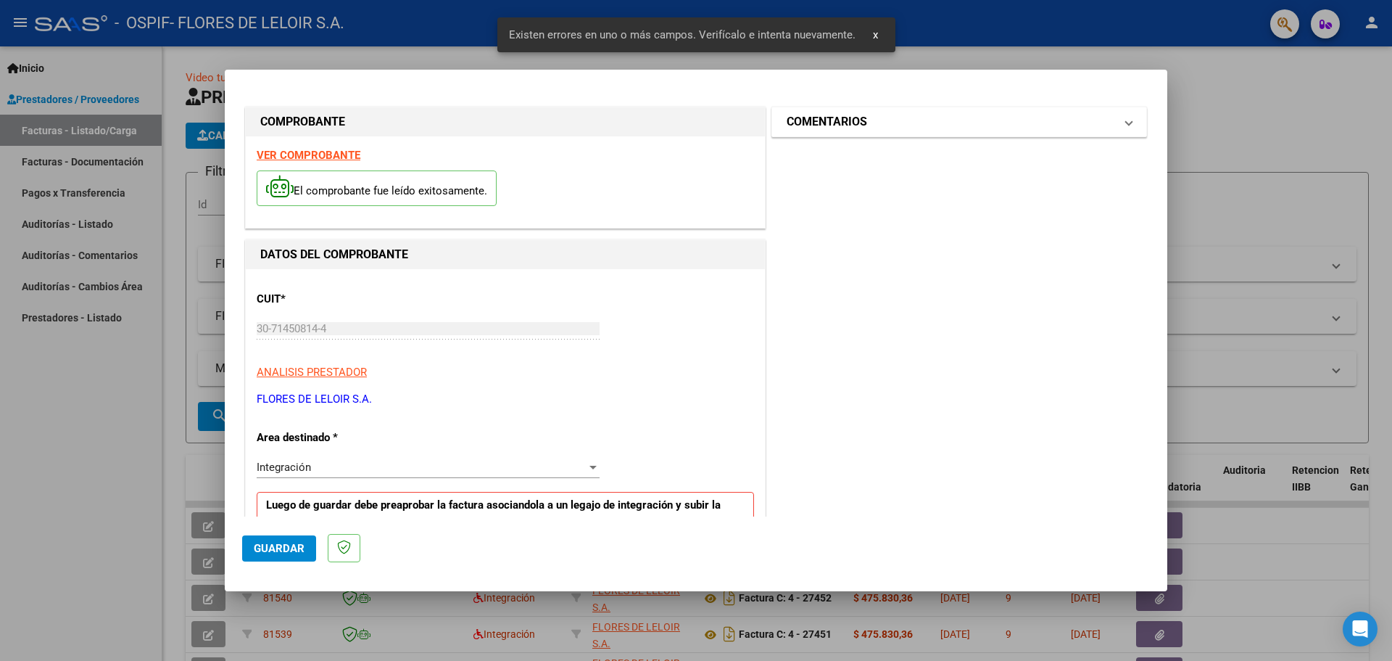
click at [848, 131] on mat-expansion-panel-header "COMENTARIOS" at bounding box center [959, 121] width 374 height 29
click at [829, 191] on textarea at bounding box center [919, 205] width 239 height 29
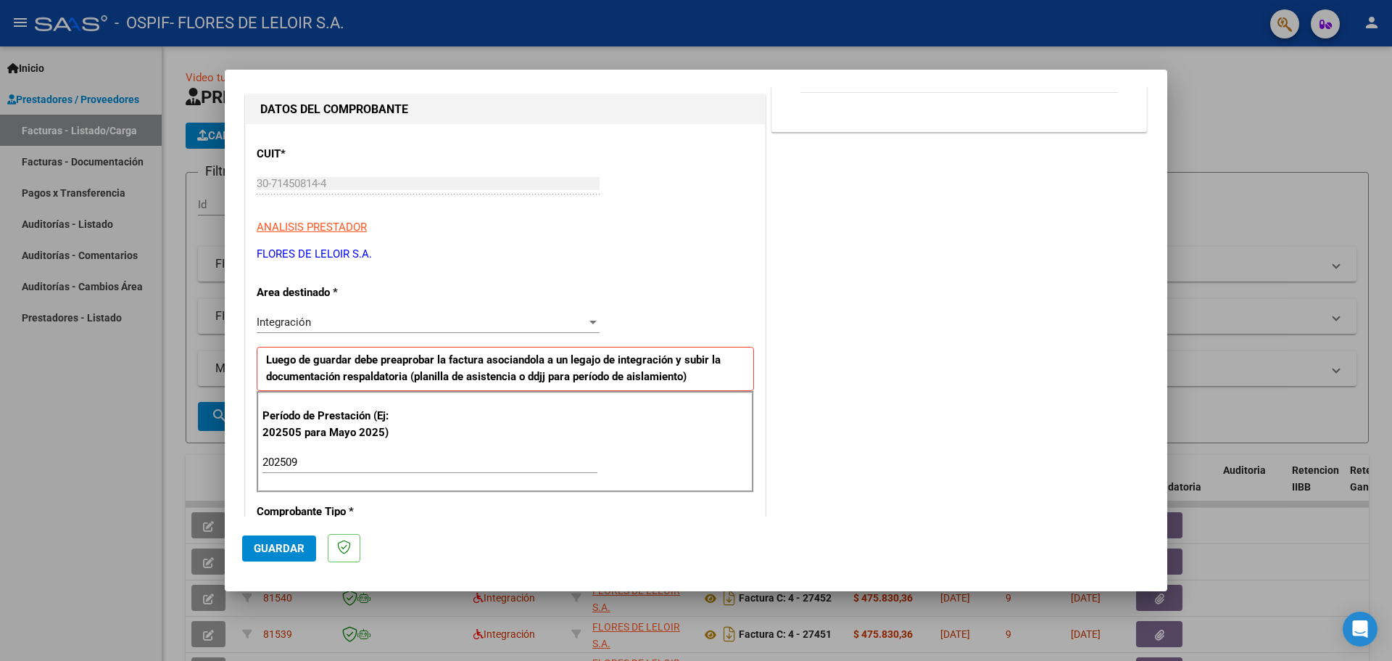
scroll to position [508, 0]
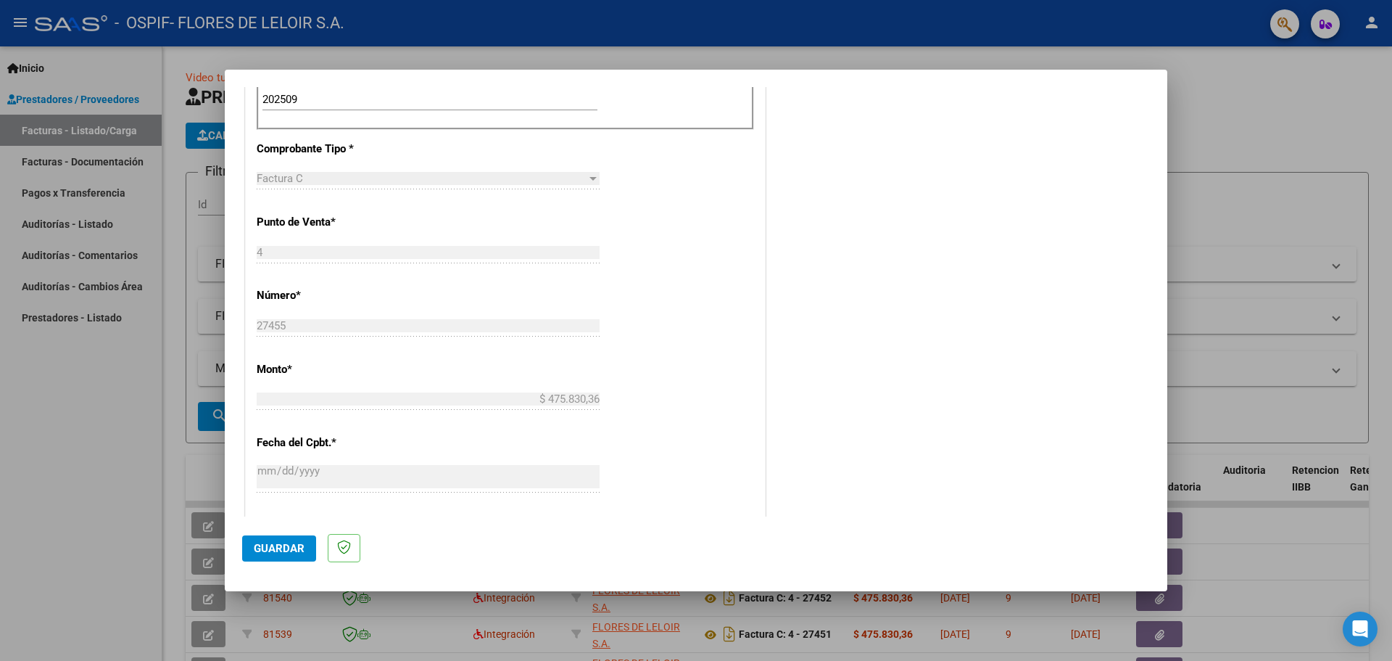
type textarea "[PERSON_NAME] [DATE]"
click at [281, 540] on button "Guardar" at bounding box center [279, 548] width 74 height 26
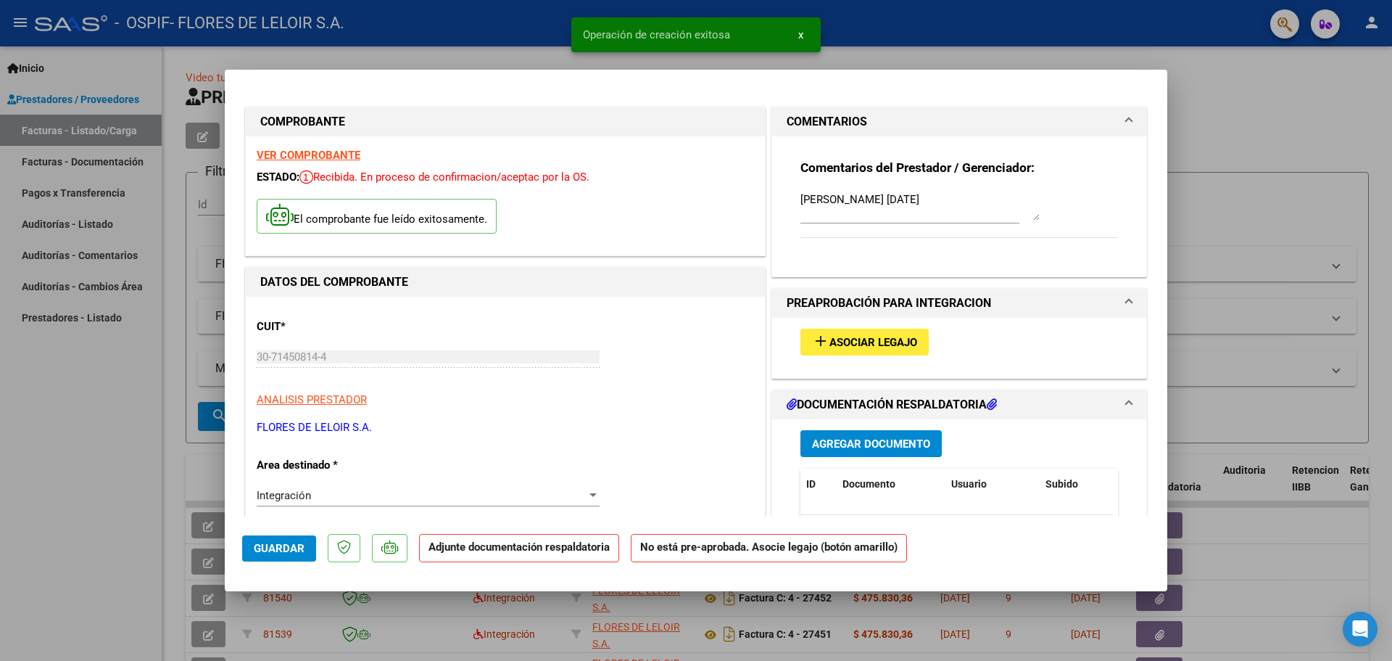
click at [868, 342] on span "Asociar Legajo" at bounding box center [874, 342] width 88 height 13
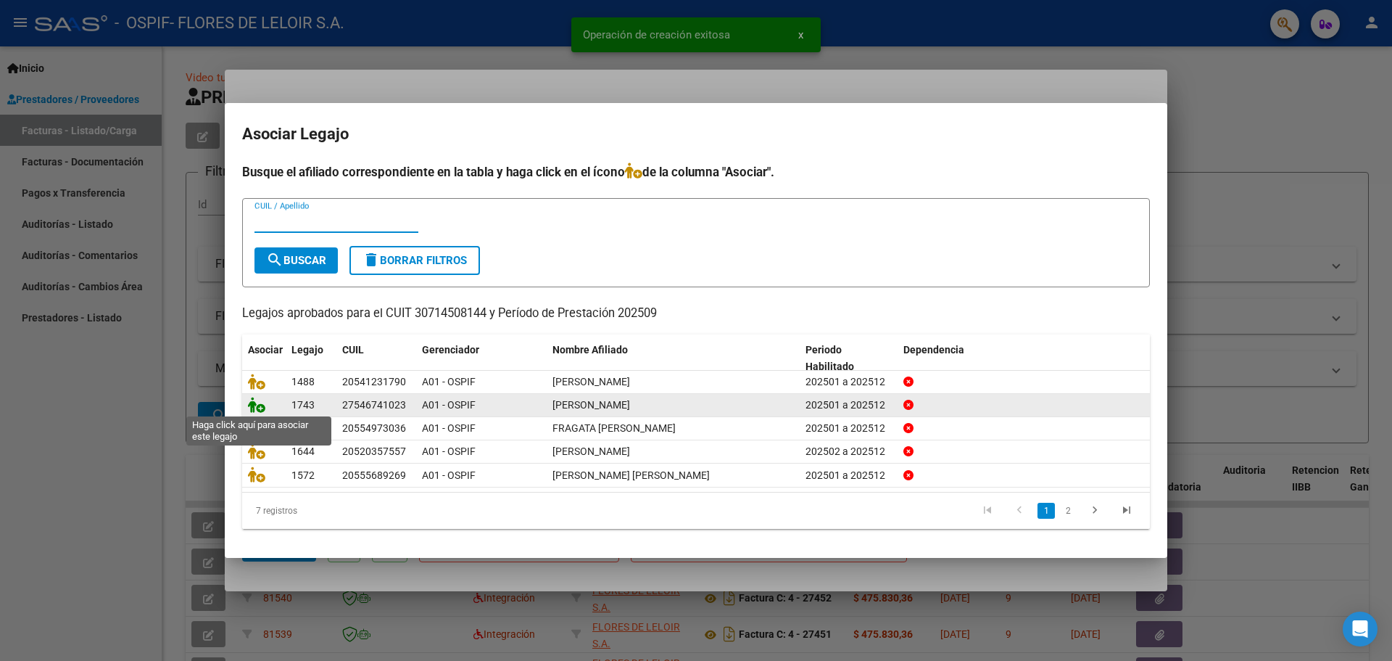
click at [262, 405] on icon at bounding box center [256, 405] width 17 height 16
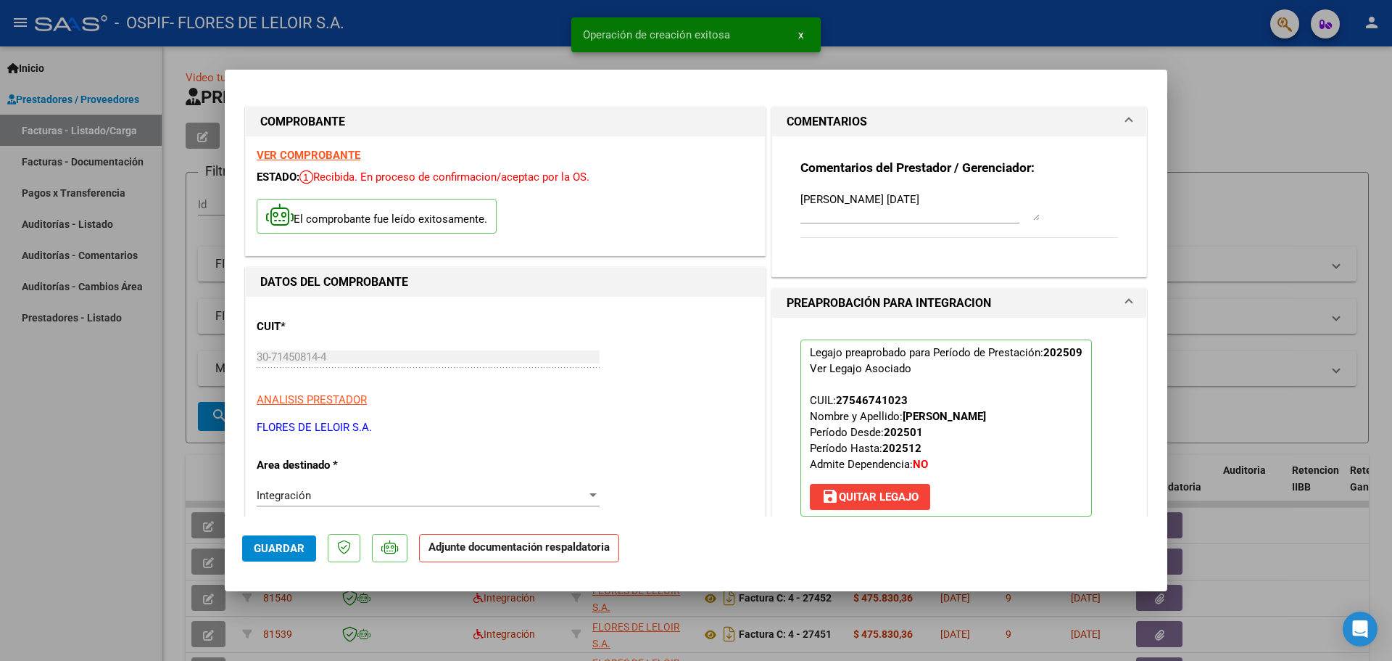
scroll to position [218, 0]
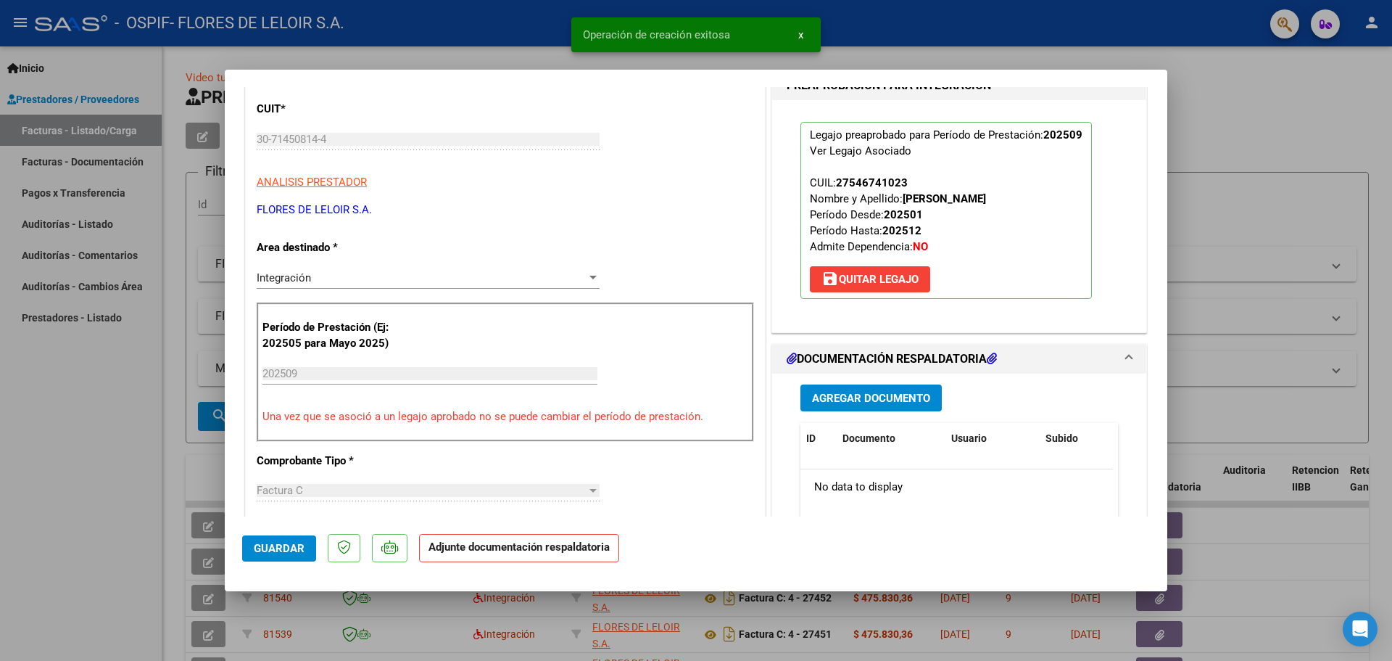
click at [845, 378] on div "Agregar Documento ID Documento Usuario Subido Acción No data to display 0 total…" at bounding box center [959, 517] width 339 height 289
click at [848, 397] on span "Agregar Documento" at bounding box center [871, 398] width 118 height 13
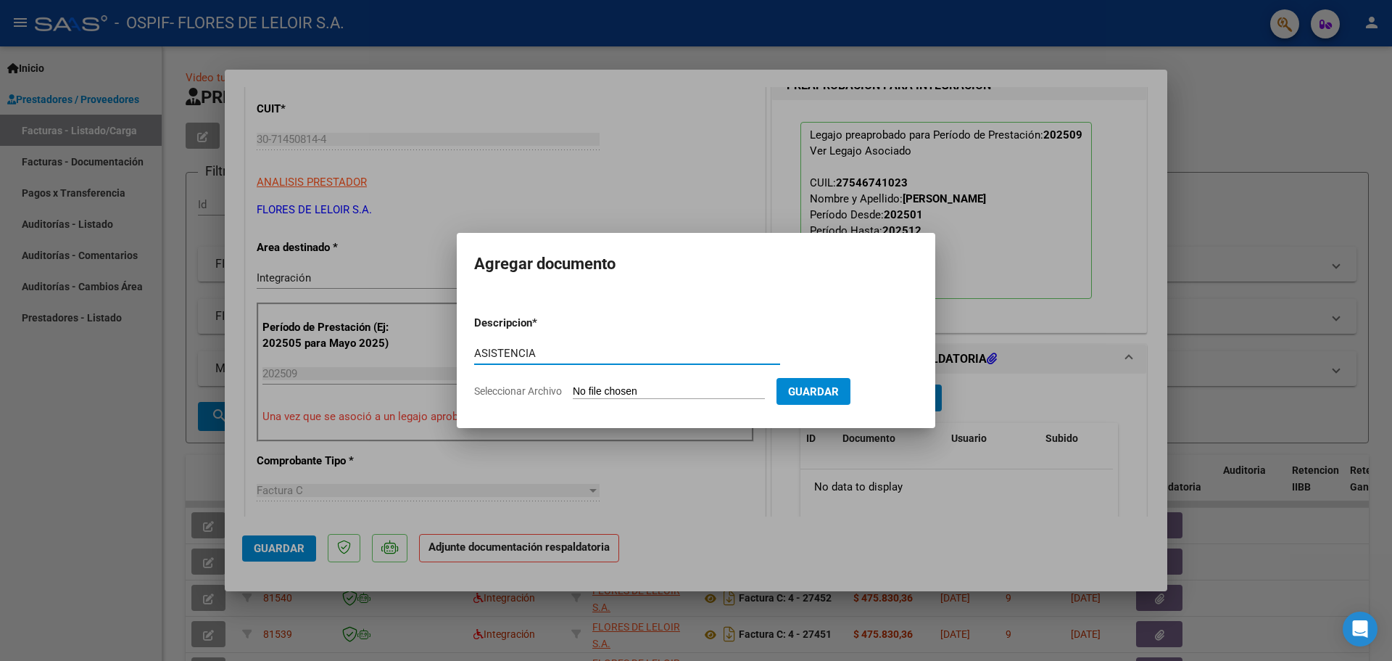
type input "ASISTENCIA"
click at [719, 397] on input "Seleccionar Archivo" at bounding box center [669, 392] width 192 height 14
type input "C:\fakepath\[PERSON_NAME] SEPTIEMBRE.pdf"
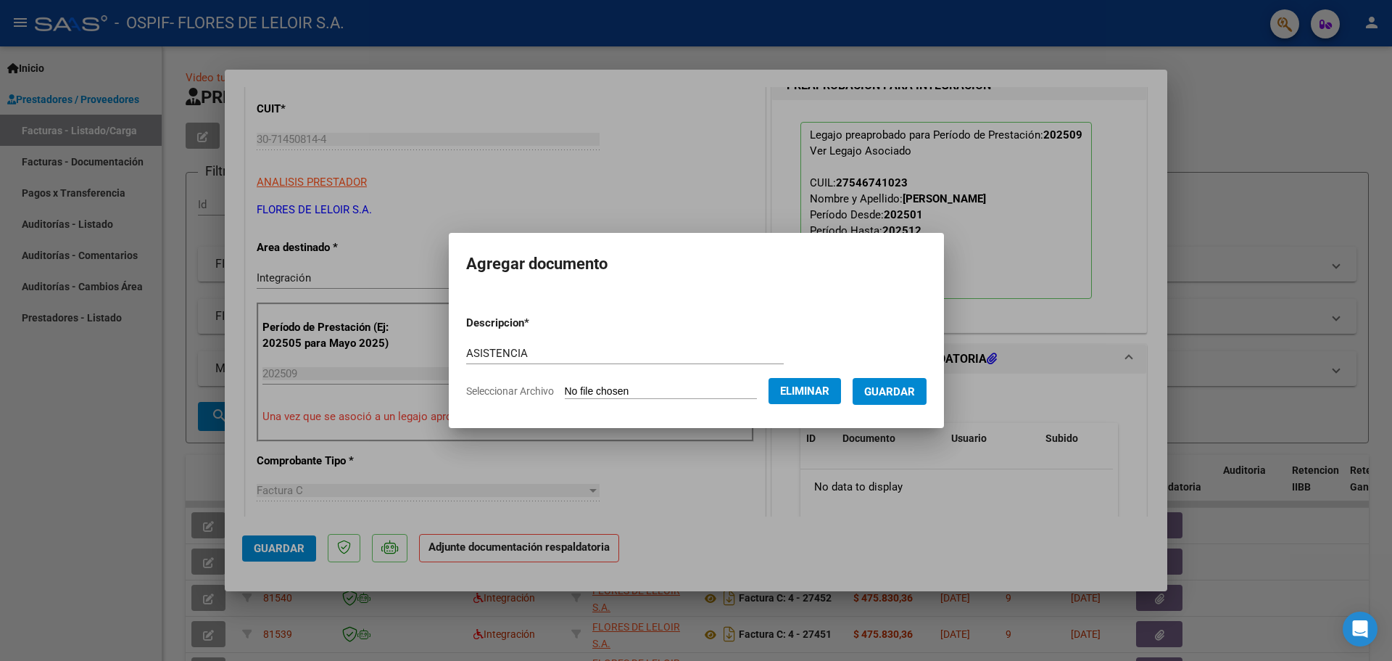
click at [897, 404] on button "Guardar" at bounding box center [890, 391] width 74 height 27
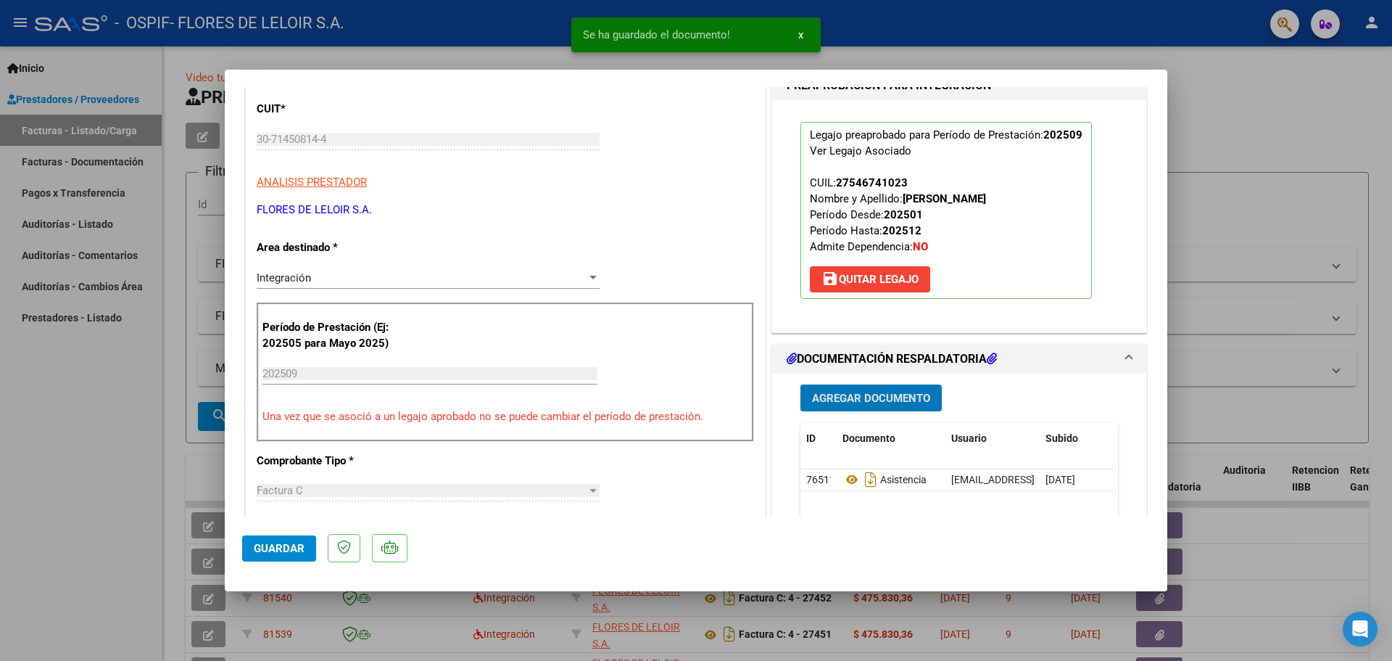
click at [282, 559] on button "Guardar" at bounding box center [279, 548] width 74 height 26
click at [192, 385] on div at bounding box center [696, 330] width 1392 height 661
type input "$ 0,00"
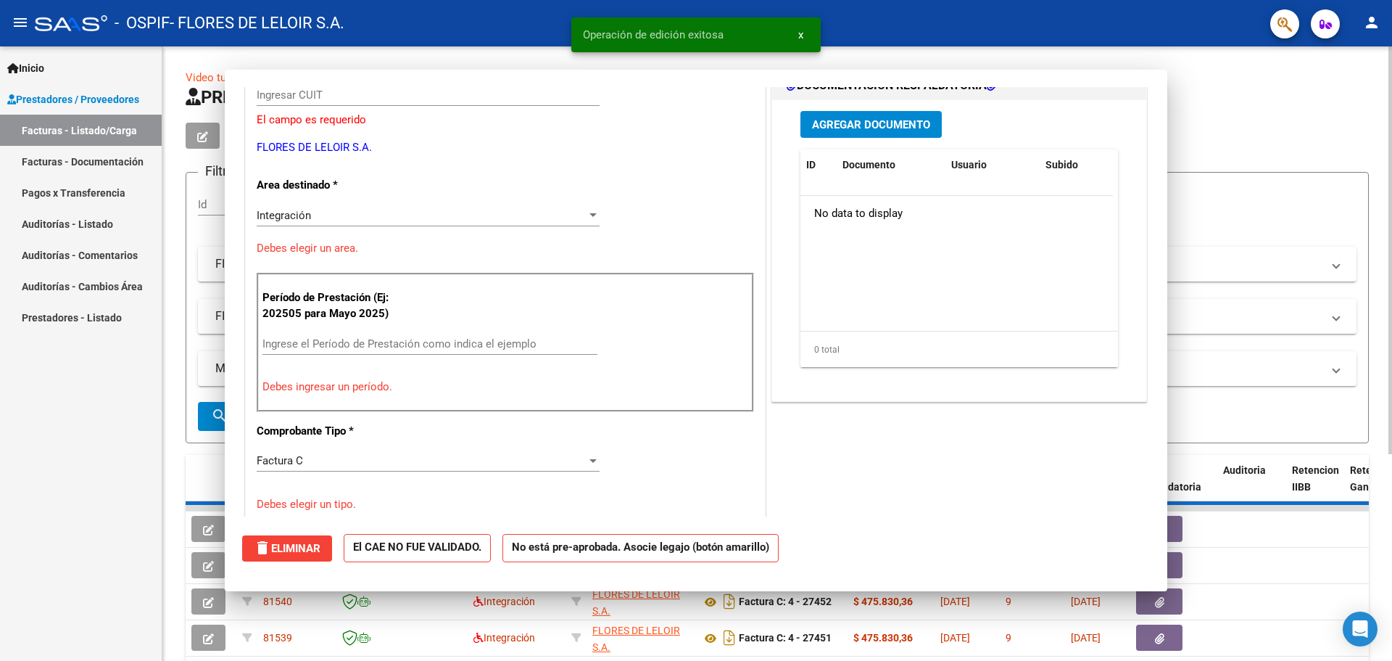
scroll to position [173, 0]
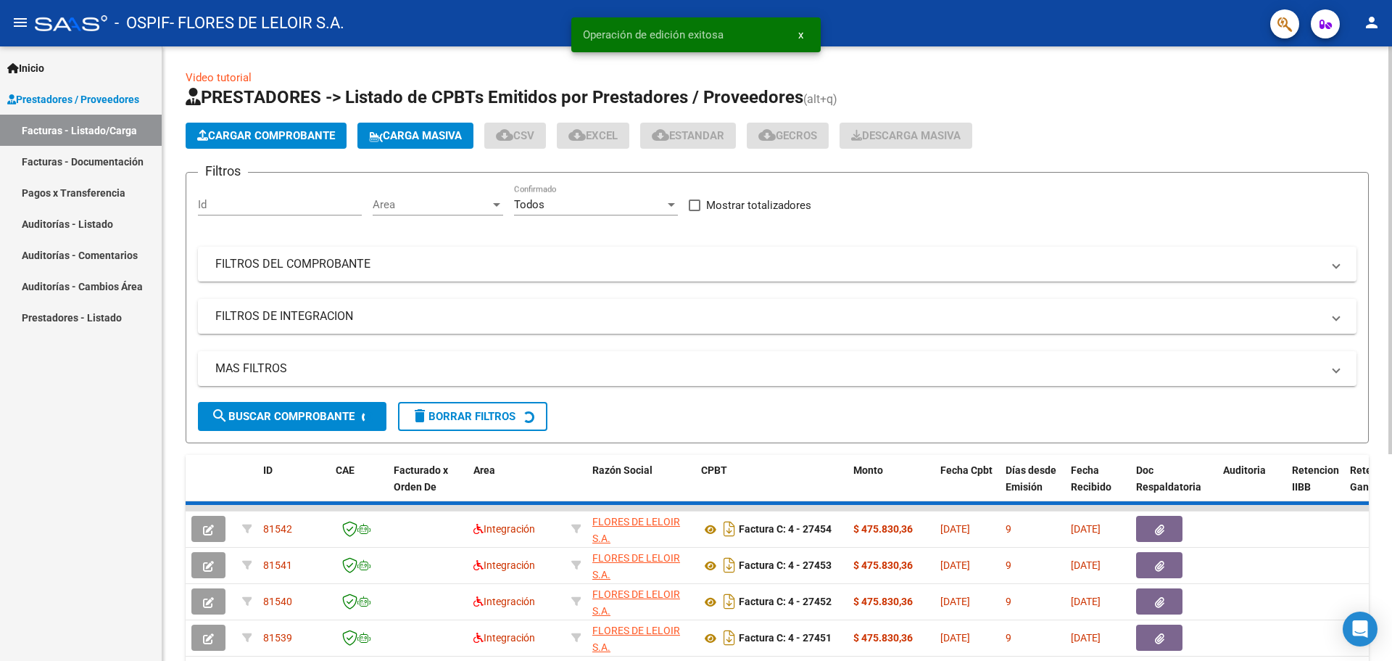
click at [264, 126] on button "Cargar Comprobante" at bounding box center [266, 136] width 161 height 26
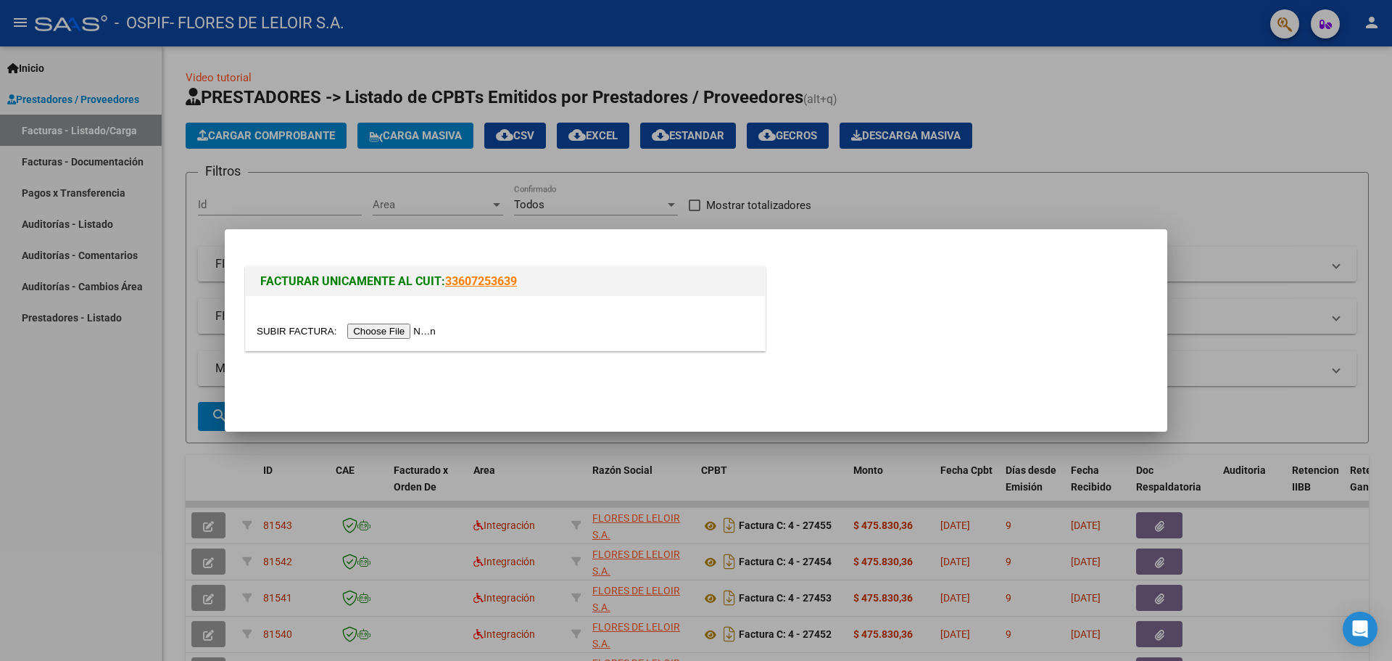
click at [365, 331] on input "file" at bounding box center [348, 330] width 183 height 15
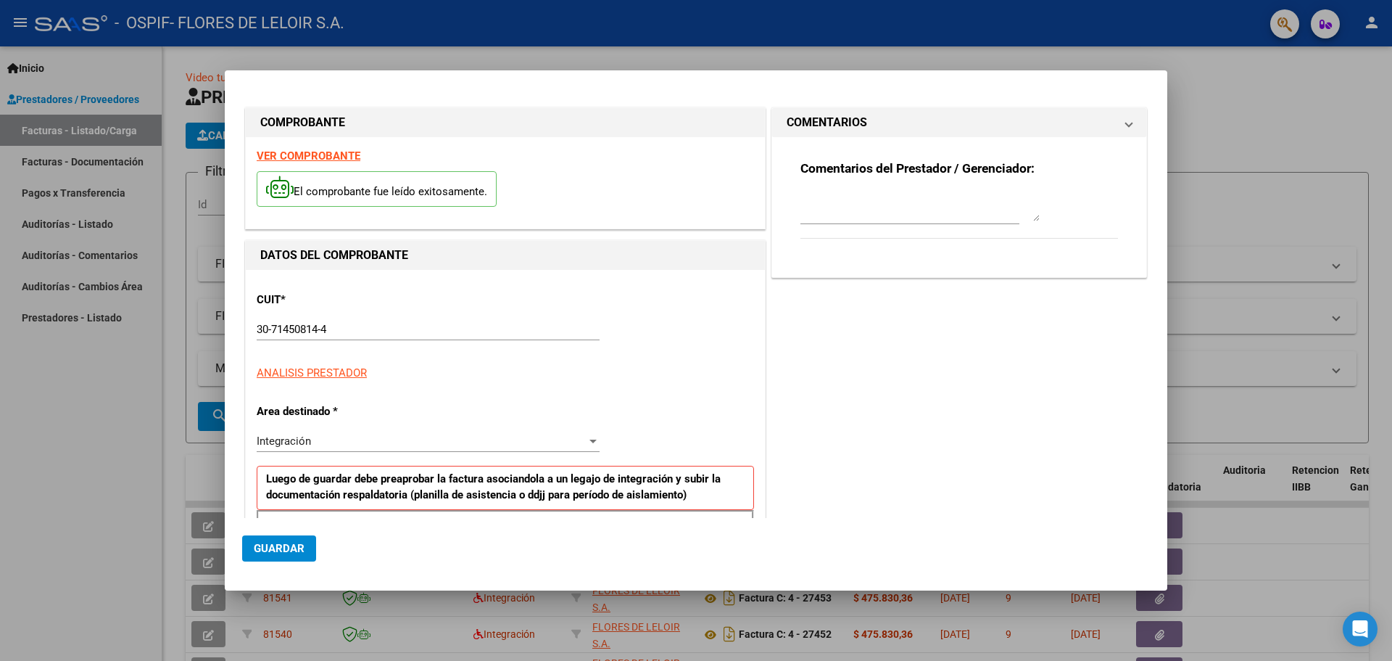
scroll to position [263, 0]
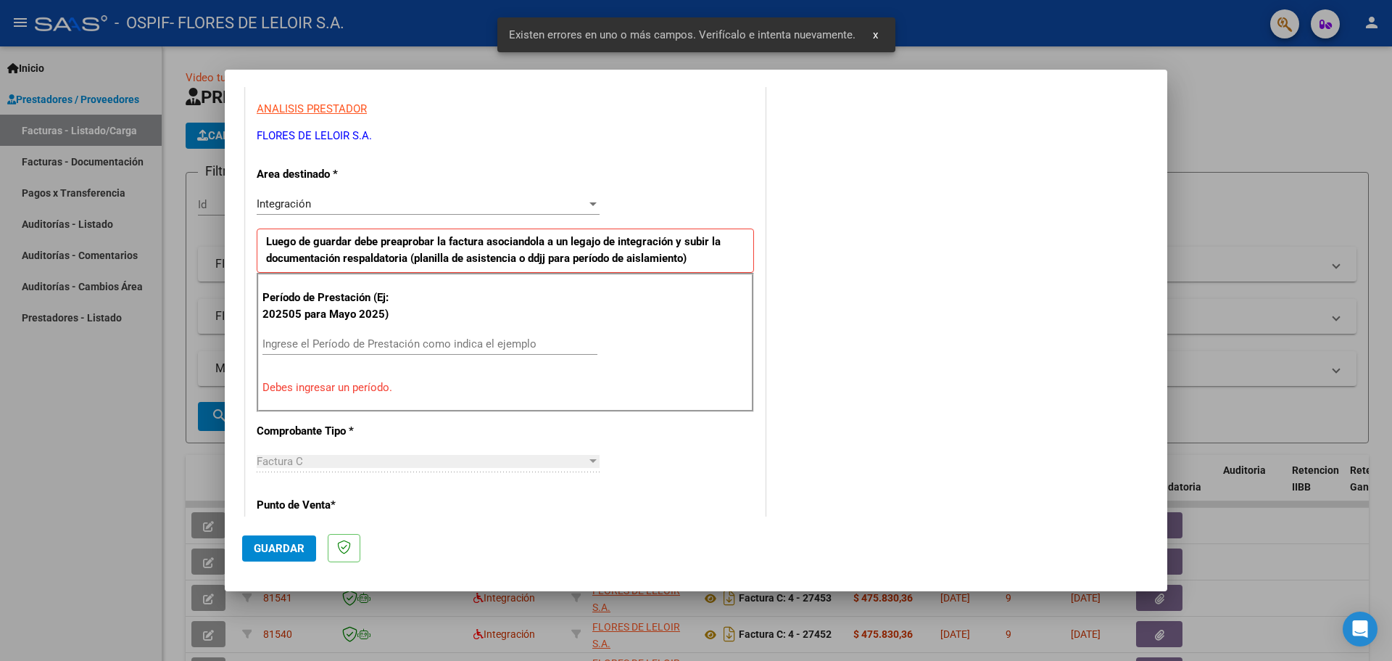
click at [443, 349] on input "Ingrese el Período de Prestación como indica el ejemplo" at bounding box center [429, 343] width 335 height 13
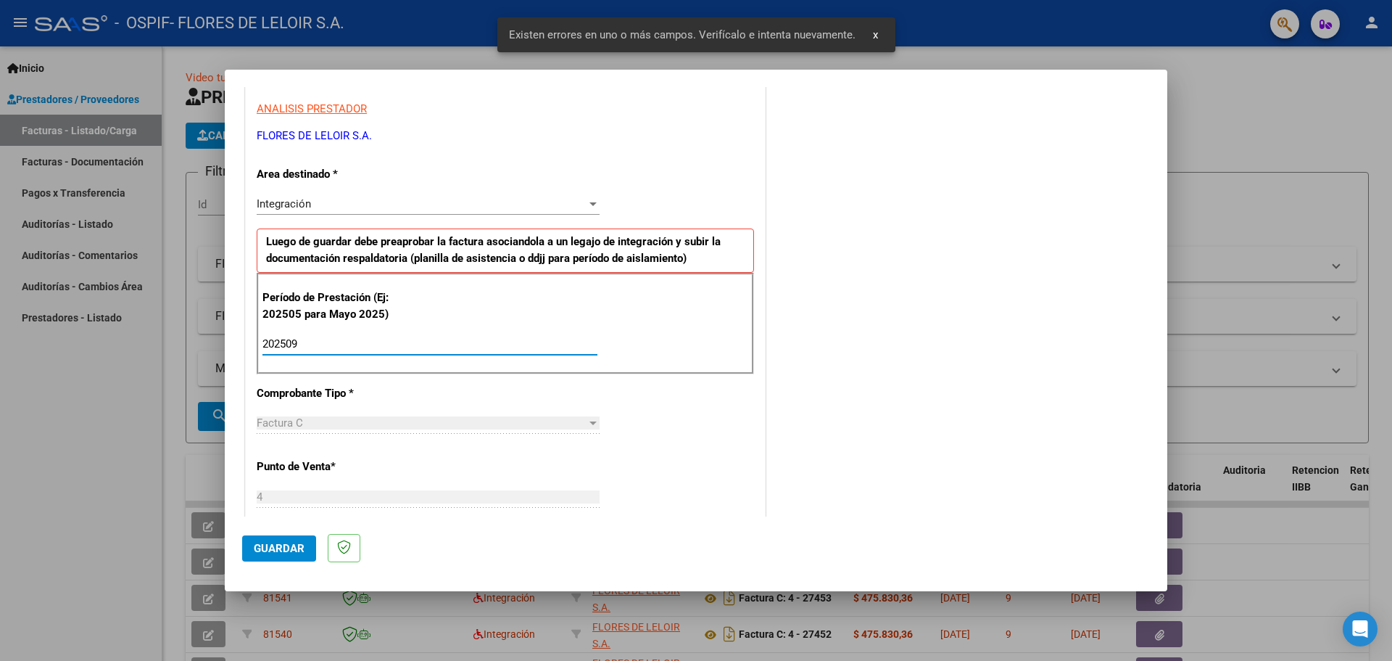
scroll to position [0, 0]
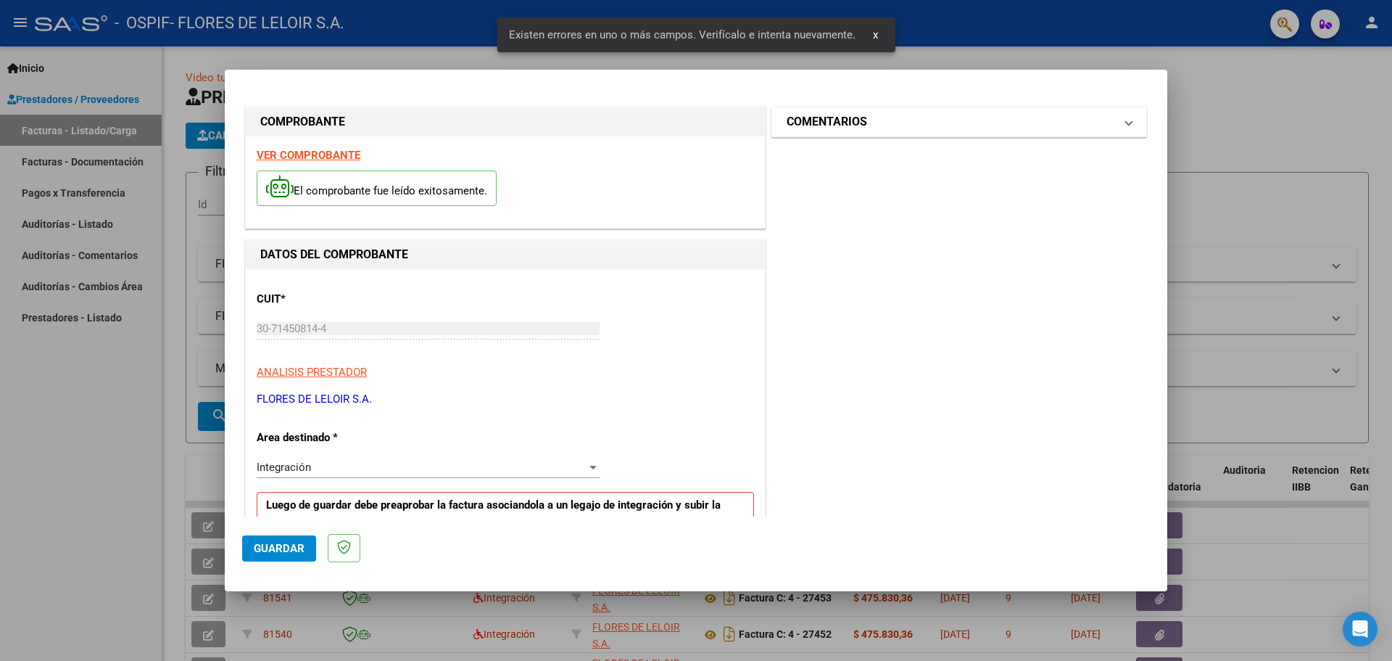
type input "202509"
click at [837, 123] on h1 "COMENTARIOS" at bounding box center [827, 121] width 80 height 17
click at [840, 206] on textarea at bounding box center [919, 205] width 239 height 29
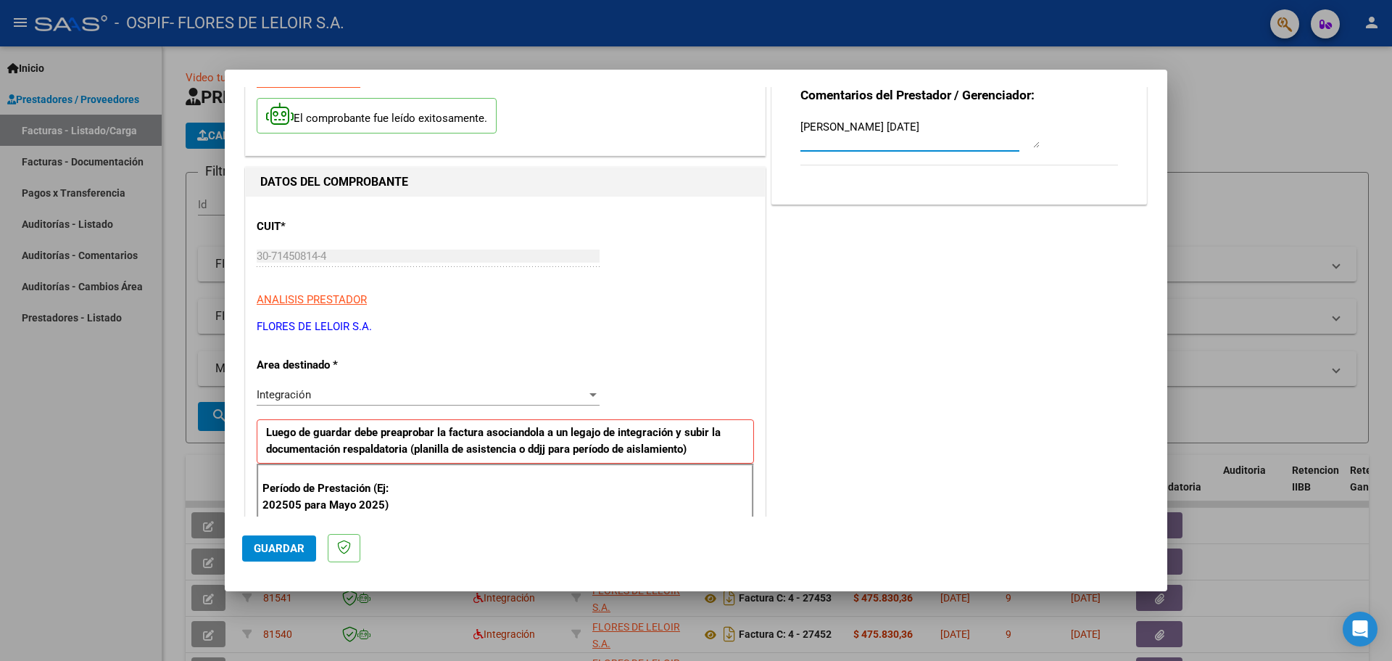
scroll to position [218, 0]
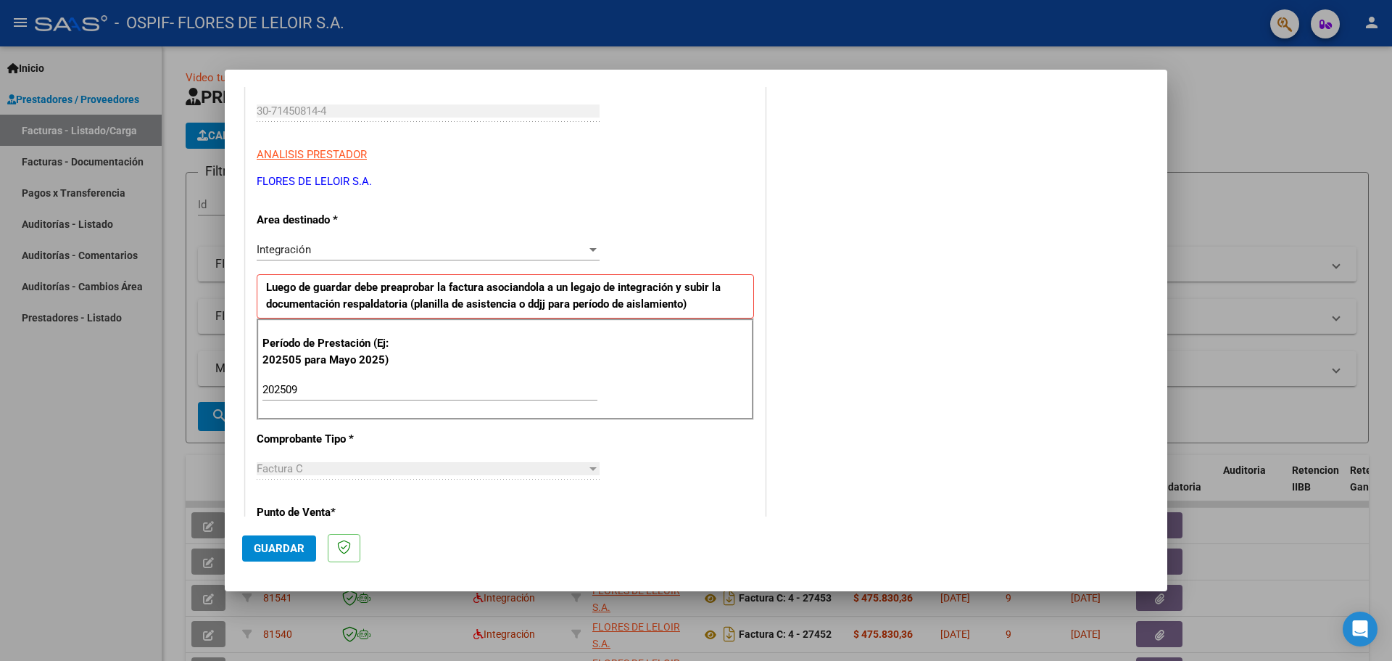
type textarea "[PERSON_NAME] [DATE]"
click at [307, 542] on button "Guardar" at bounding box center [279, 548] width 74 height 26
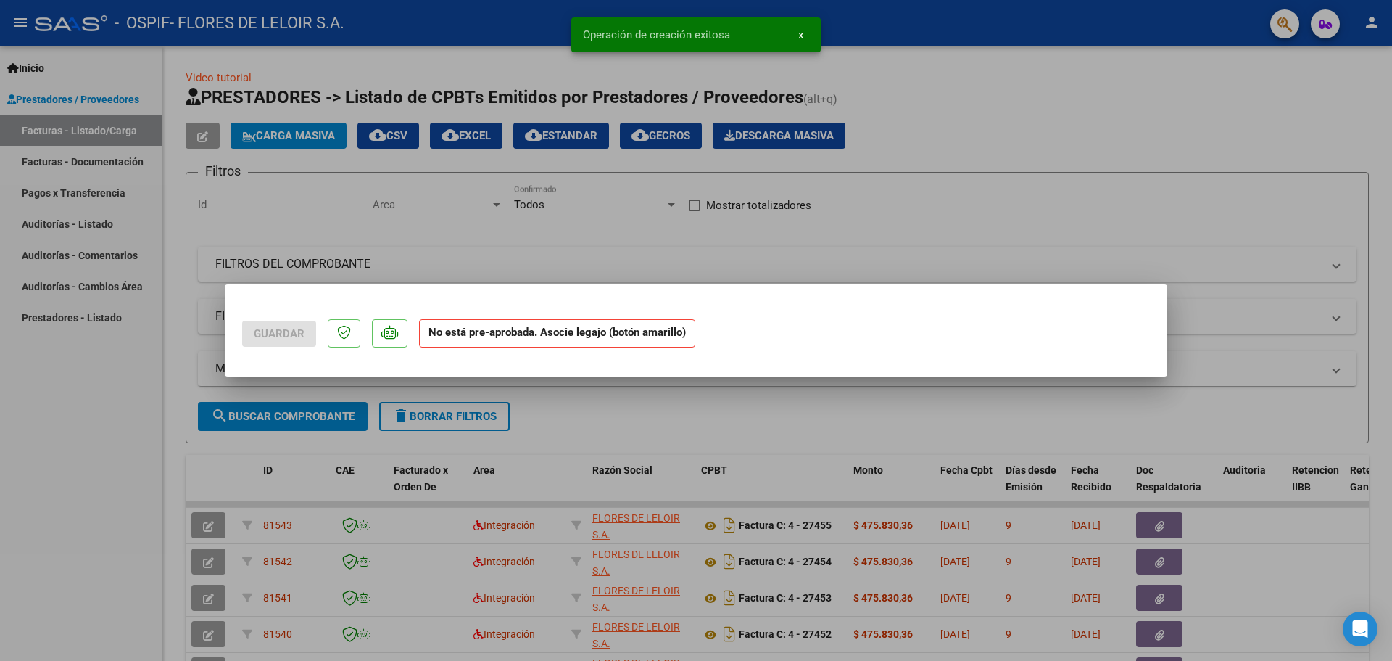
scroll to position [0, 0]
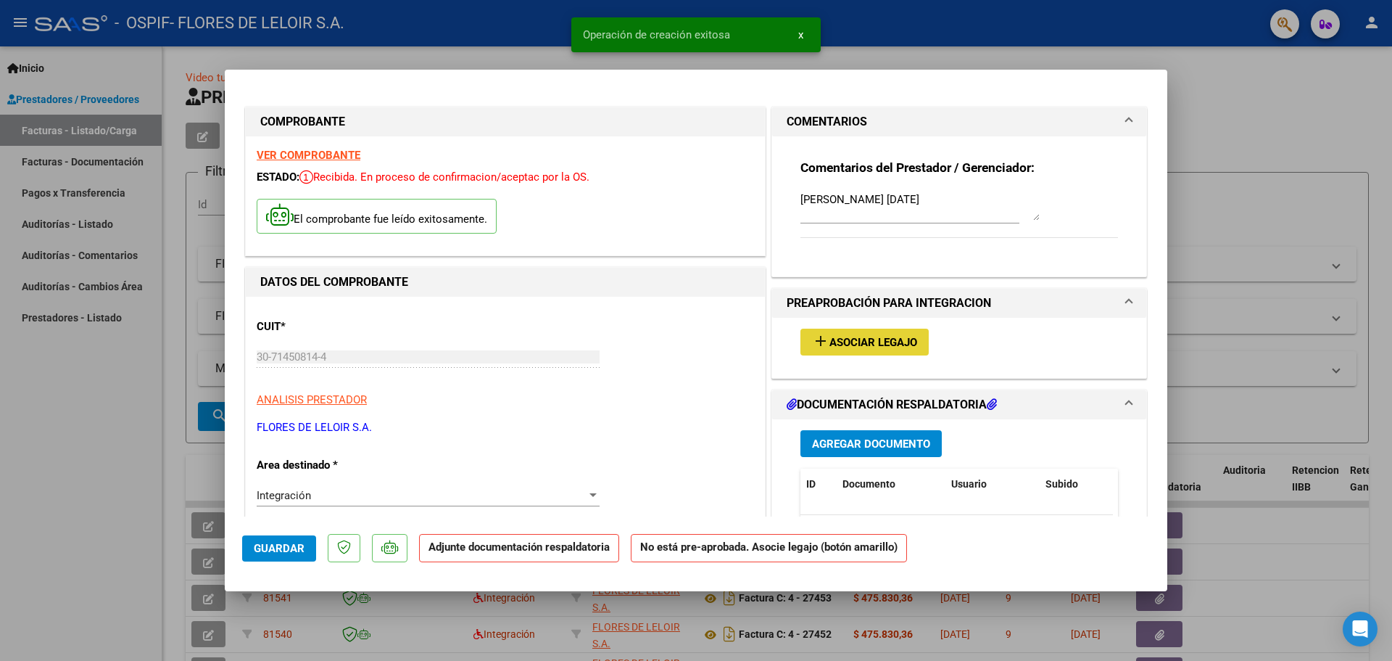
click at [895, 331] on button "add Asociar Legajo" at bounding box center [864, 341] width 128 height 27
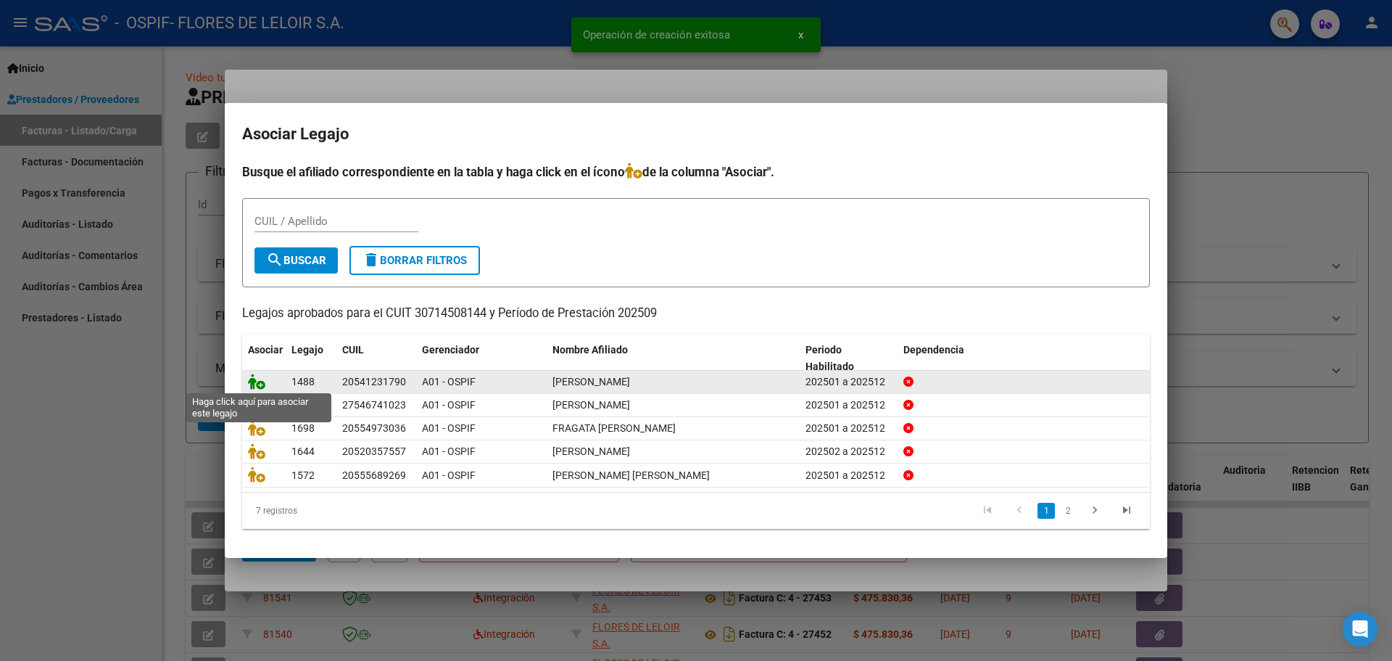
drag, startPoint x: 250, startPoint y: 375, endPoint x: 256, endPoint y: 381, distance: 8.2
click at [251, 376] on icon at bounding box center [256, 381] width 17 height 16
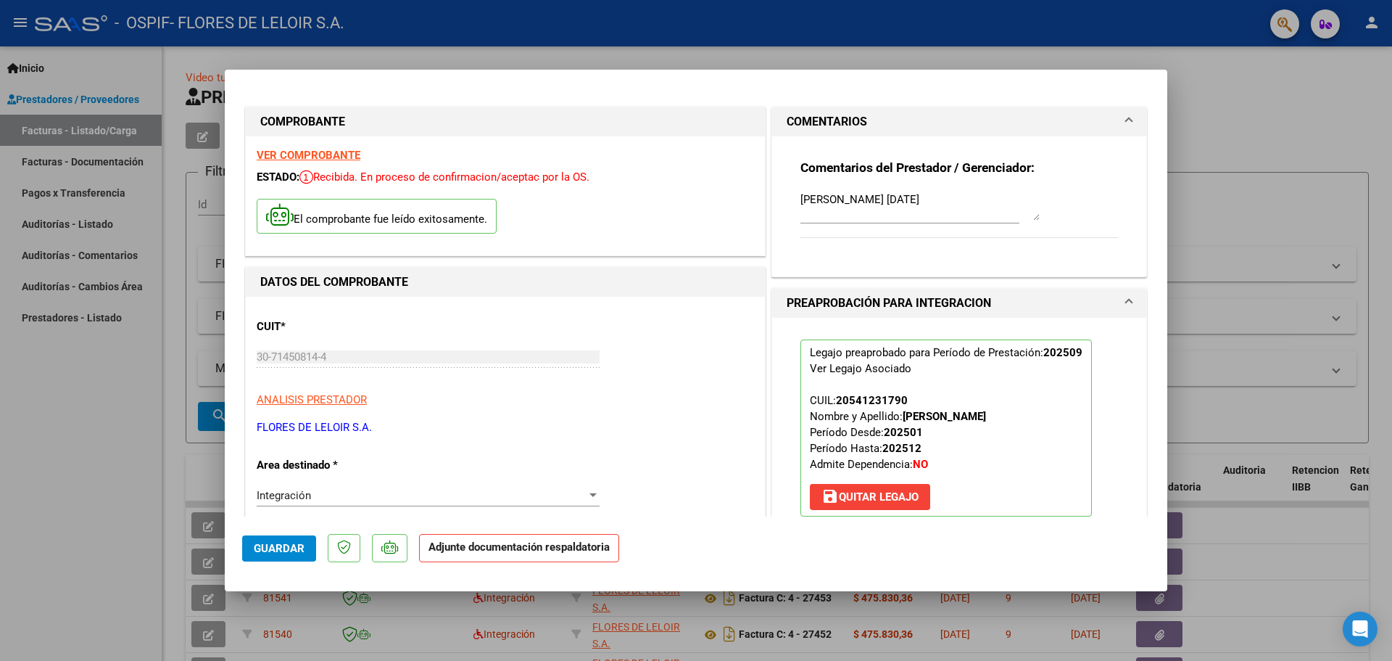
scroll to position [145, 0]
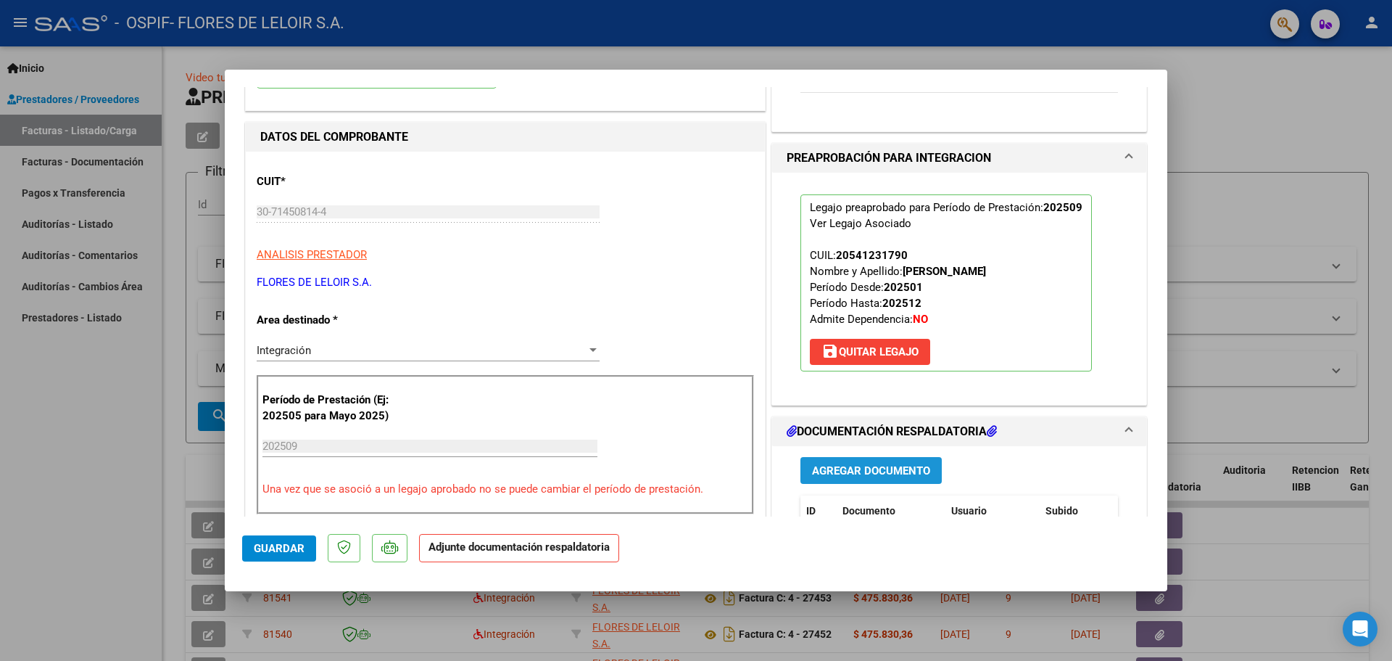
click at [867, 460] on button "Agregar Documento" at bounding box center [870, 470] width 141 height 27
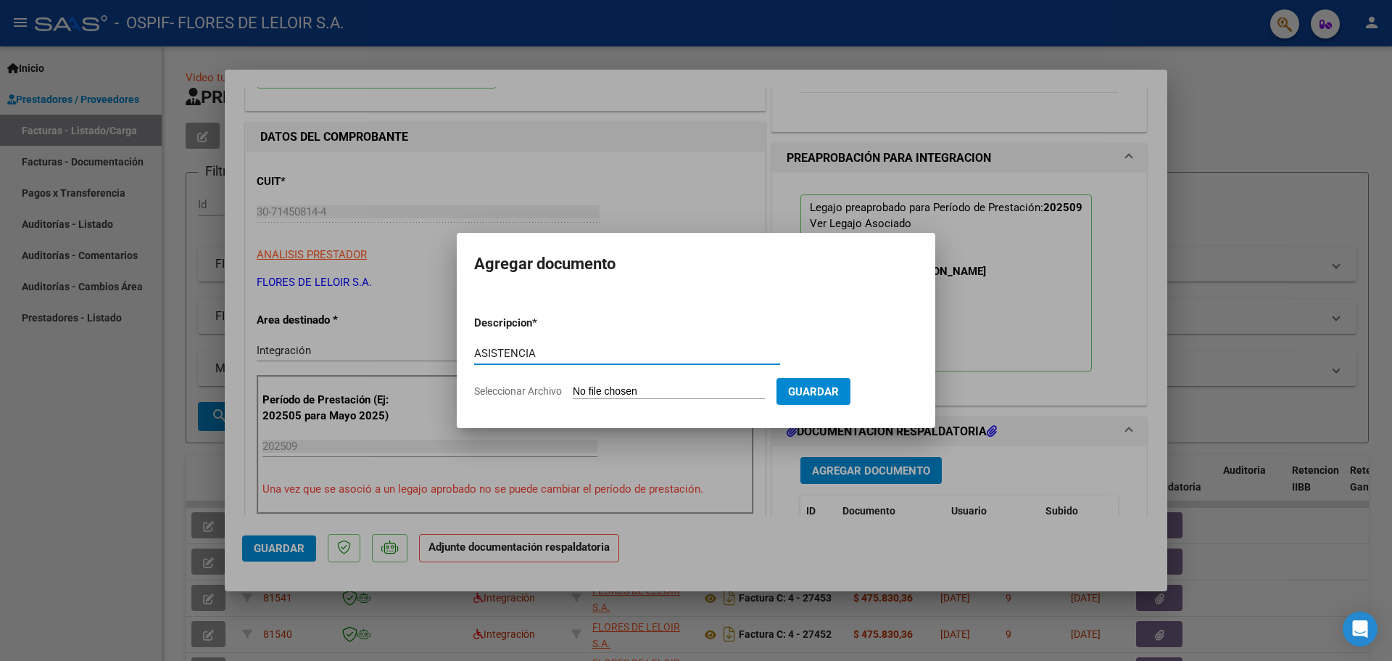
type input "ASISTENCIA"
click at [646, 385] on input "Seleccionar Archivo" at bounding box center [669, 392] width 192 height 14
type input "C:\fakepath\[PERSON_NAME] PLANILLA SEPTIEMBRE.pdf"
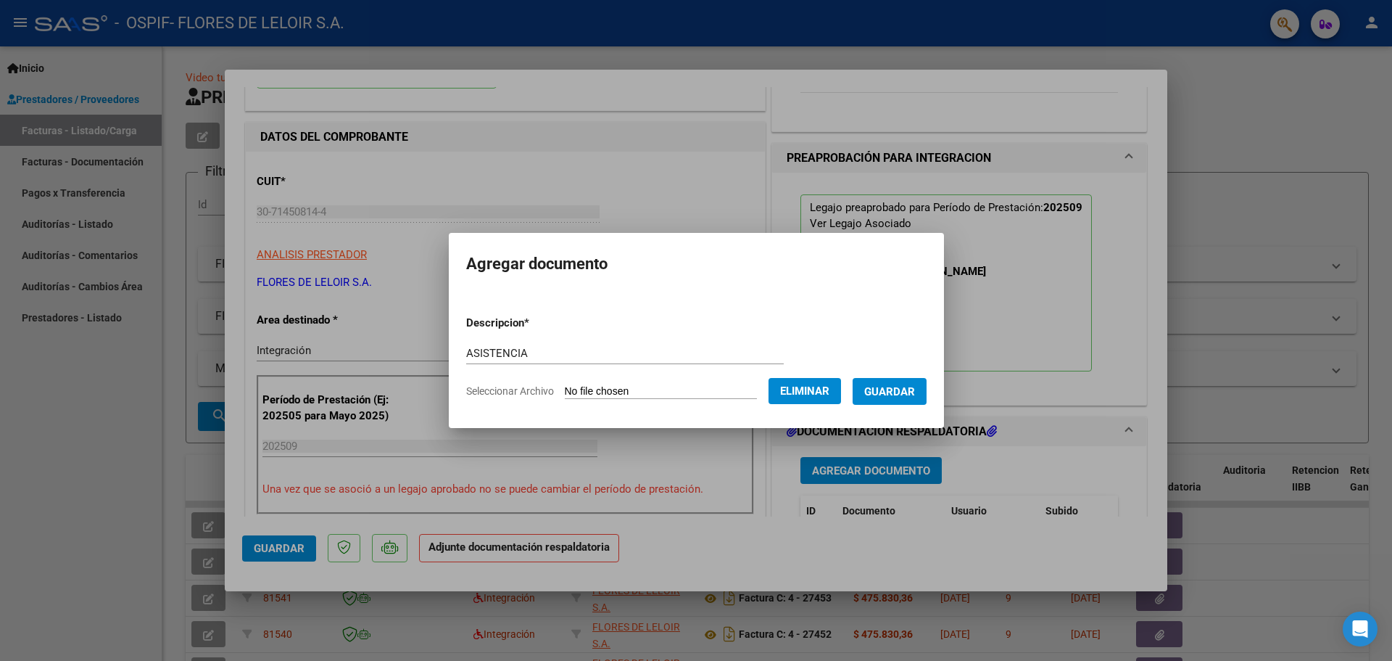
click at [922, 401] on button "Guardar" at bounding box center [890, 391] width 74 height 27
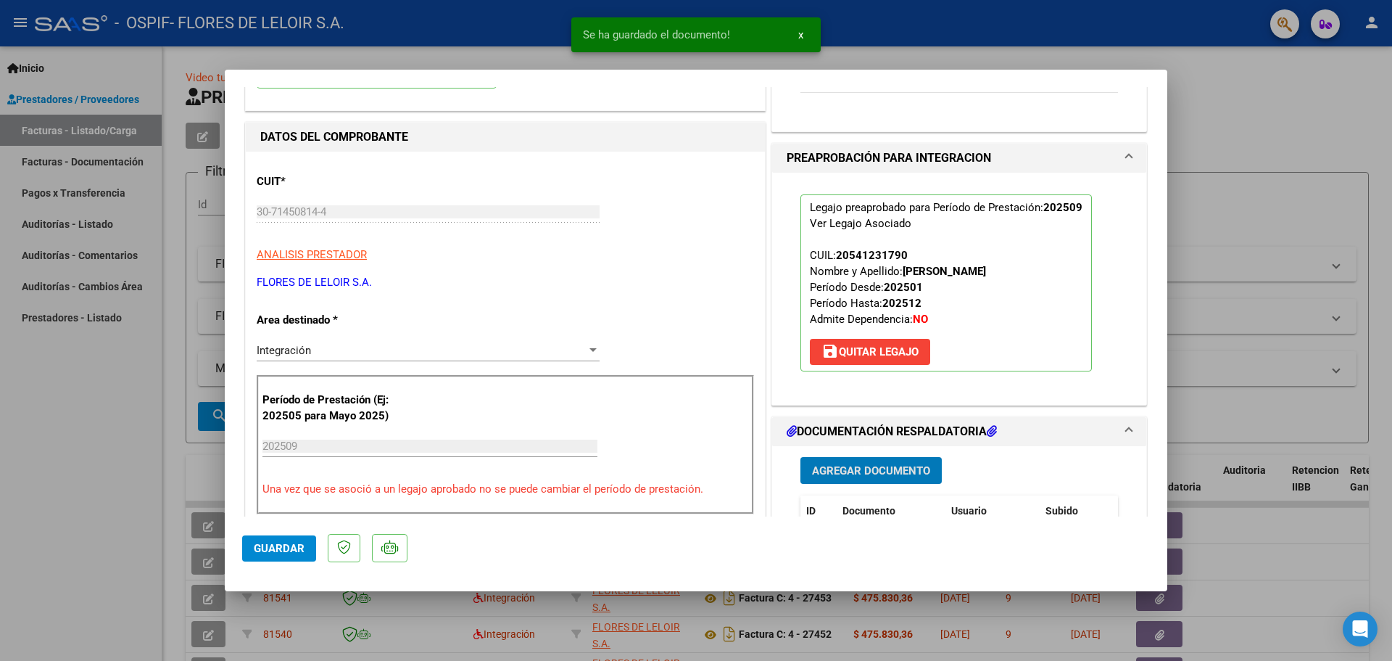
scroll to position [508, 0]
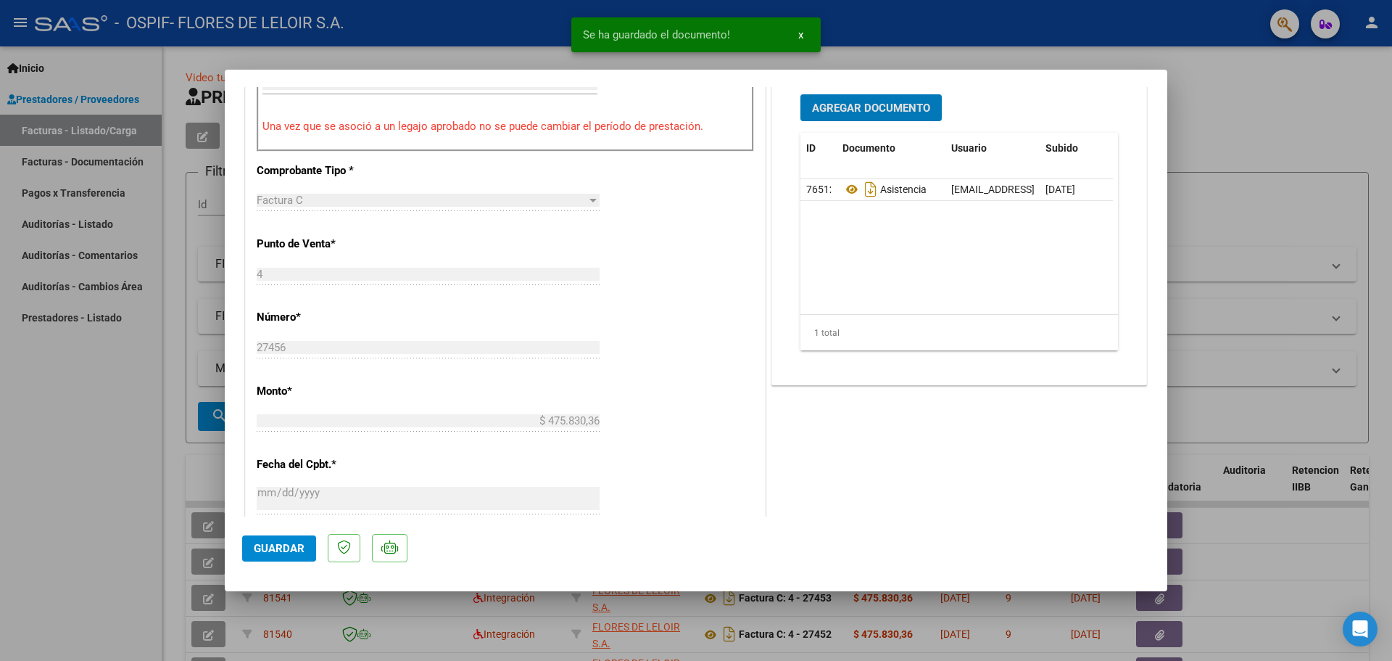
click at [315, 540] on button "Guardar" at bounding box center [279, 548] width 74 height 26
click at [162, 486] on div at bounding box center [696, 330] width 1392 height 661
type input "$ 0,00"
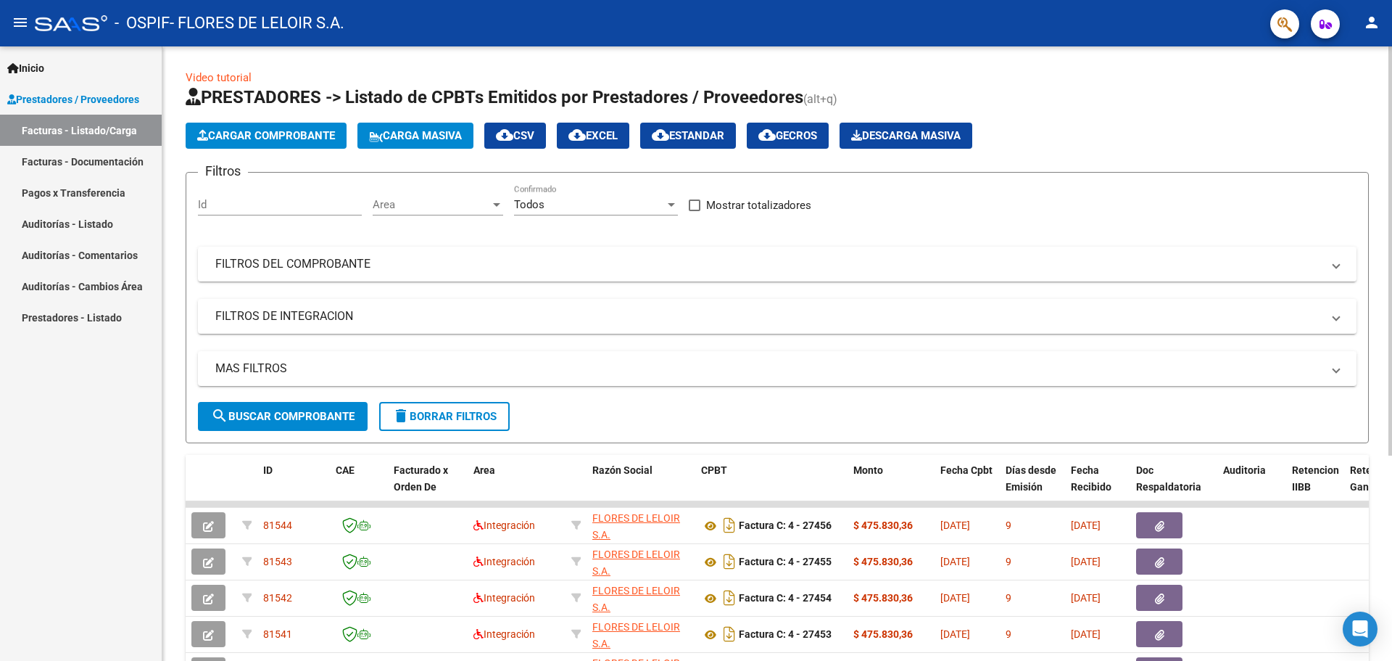
click at [308, 128] on button "Cargar Comprobante" at bounding box center [266, 136] width 161 height 26
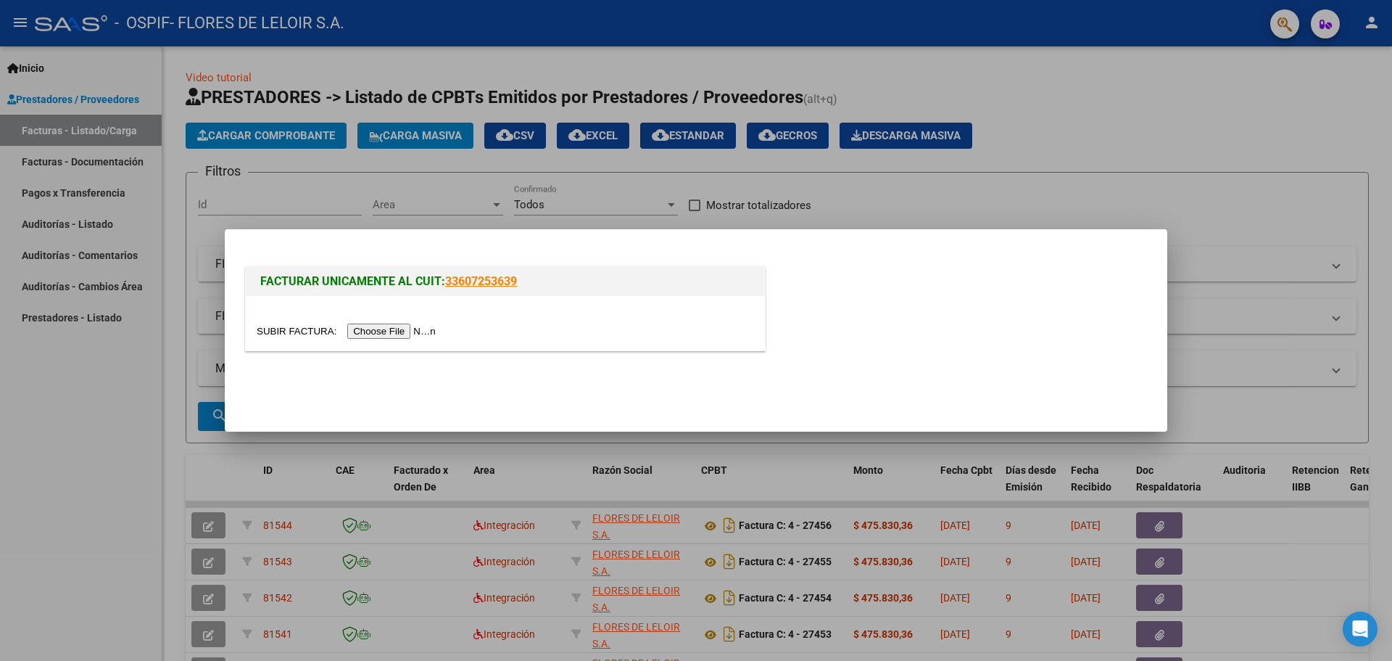
drag, startPoint x: 389, startPoint y: 318, endPoint x: 386, endPoint y: 329, distance: 11.8
click at [389, 318] on div at bounding box center [505, 323] width 519 height 54
click at [384, 336] on input "file" at bounding box center [348, 330] width 183 height 15
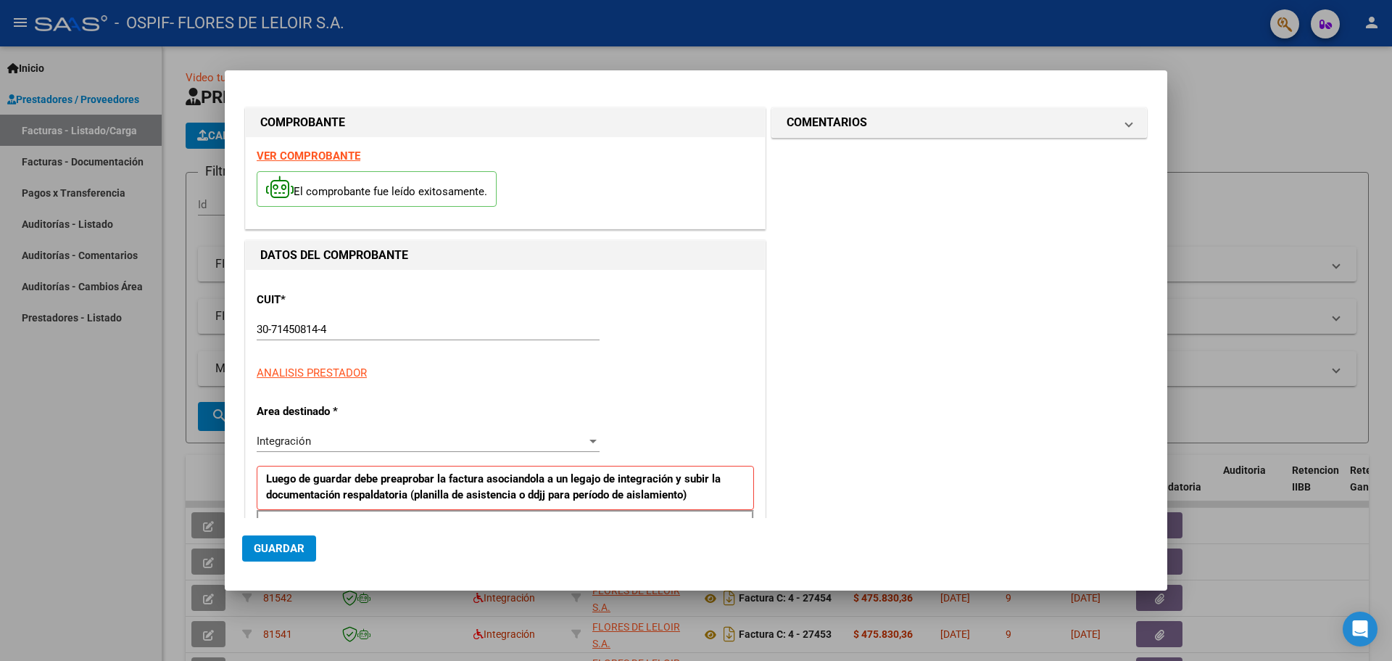
scroll to position [263, 0]
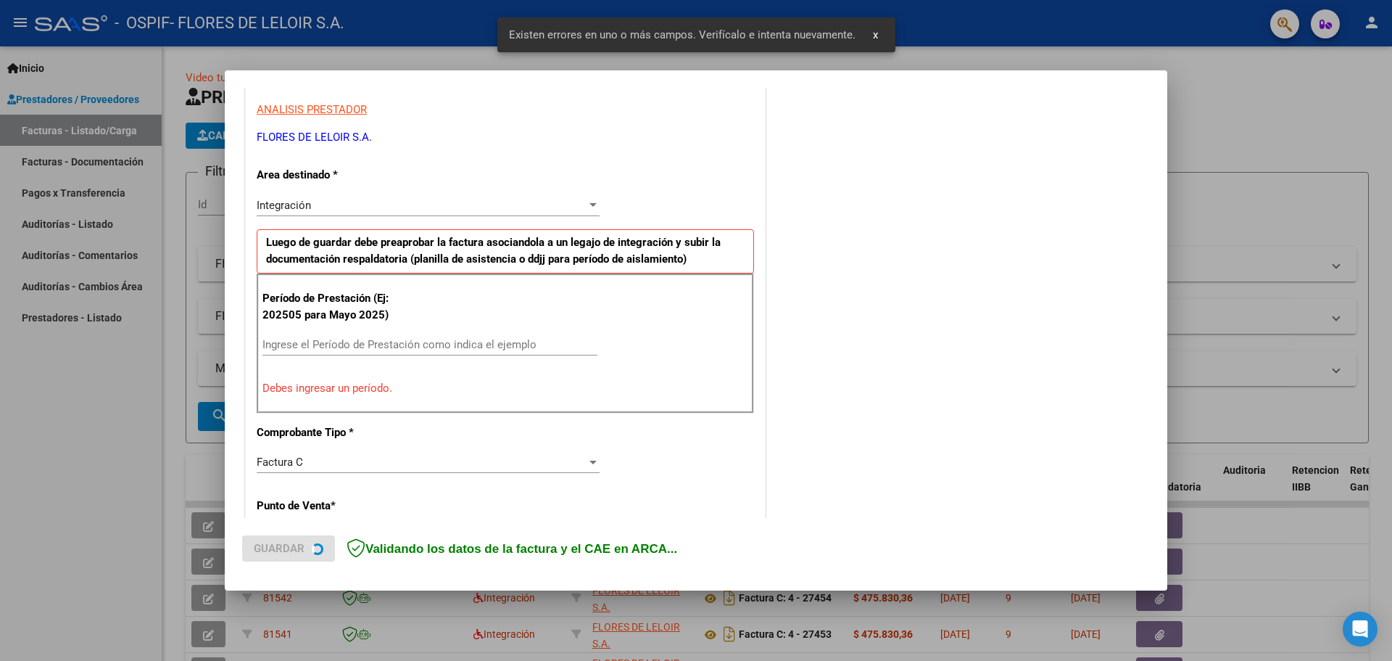
click at [378, 340] on input "Ingrese el Período de Prestación como indica el ejemplo" at bounding box center [429, 344] width 335 height 13
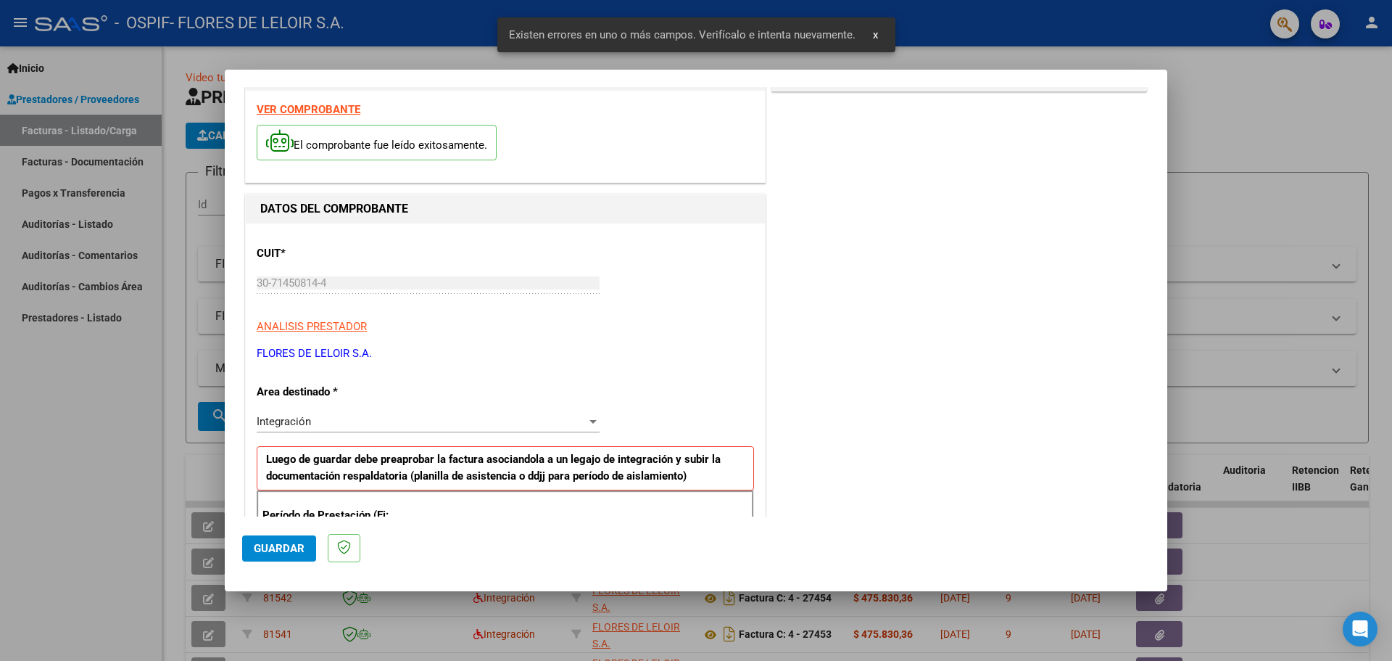
scroll to position [0, 0]
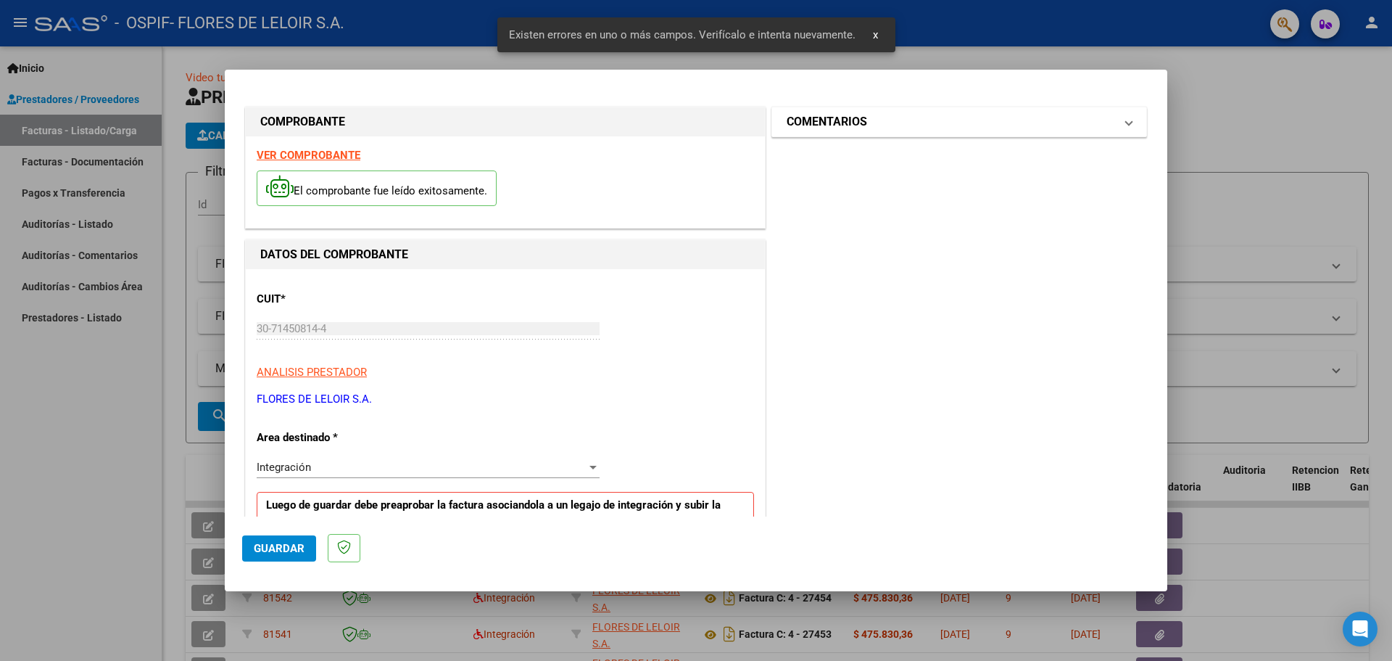
type input "202509"
click at [851, 133] on mat-expansion-panel-header "COMENTARIOS" at bounding box center [959, 121] width 374 height 29
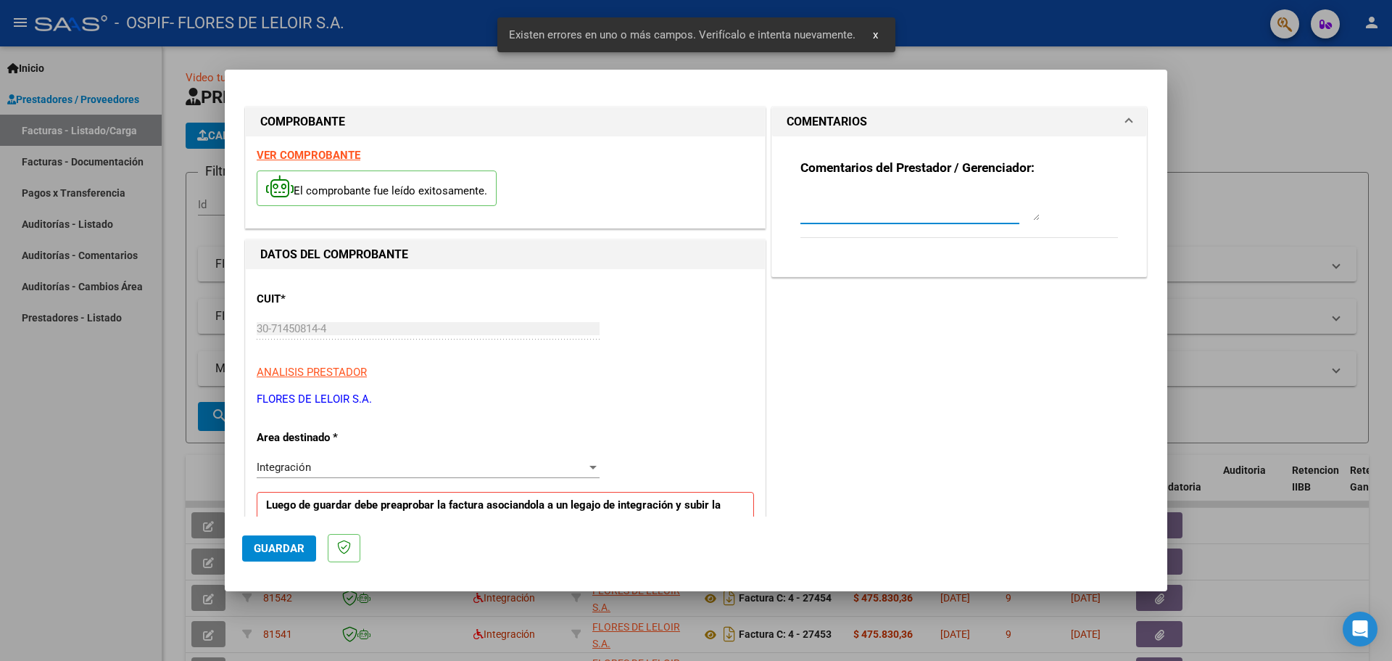
click at [843, 199] on textarea at bounding box center [919, 205] width 239 height 29
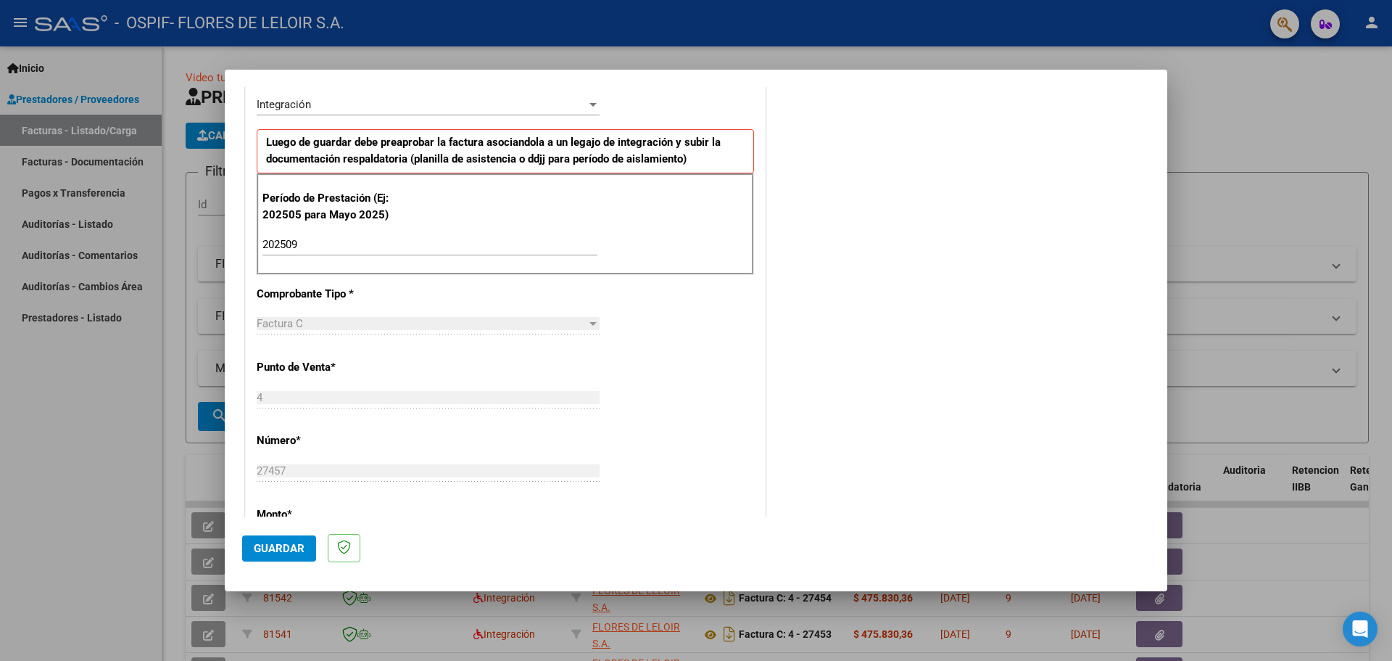
scroll to position [653, 0]
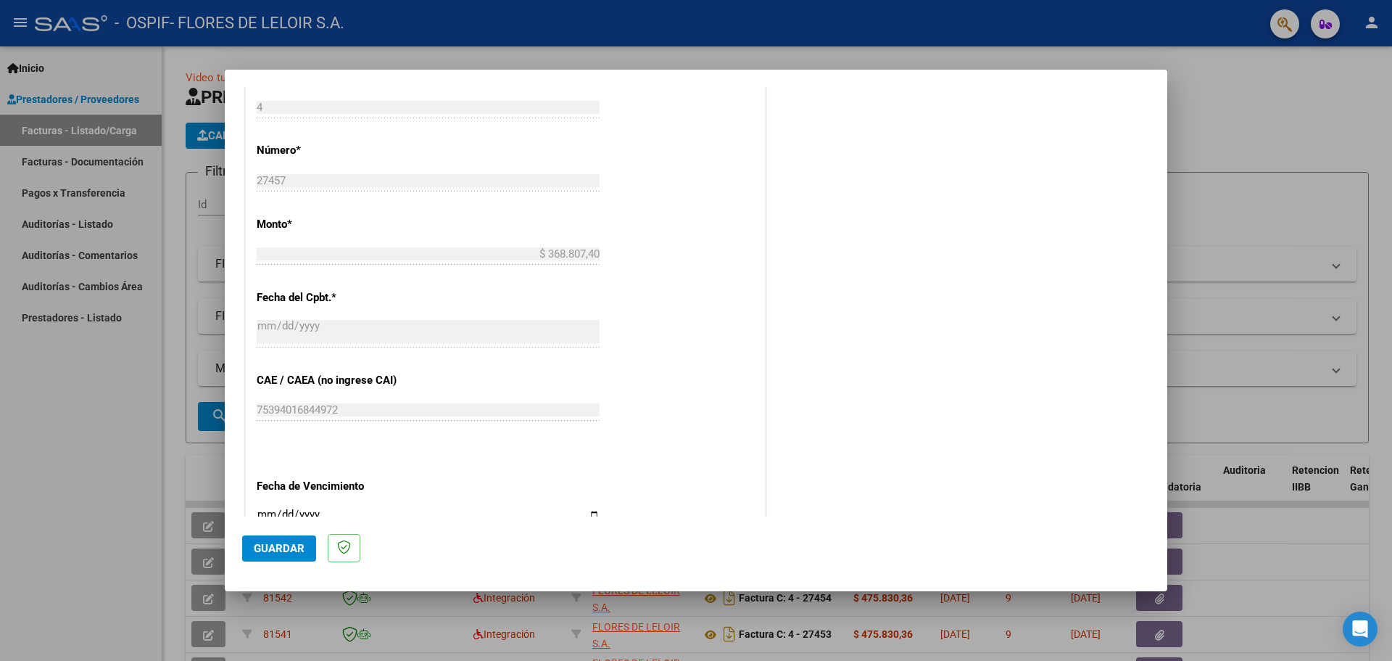
type textarea "[PERSON_NAME] [DATE]"
drag, startPoint x: 285, startPoint y: 537, endPoint x: 284, endPoint y: 548, distance: 10.9
click at [285, 539] on button "Guardar" at bounding box center [279, 548] width 74 height 26
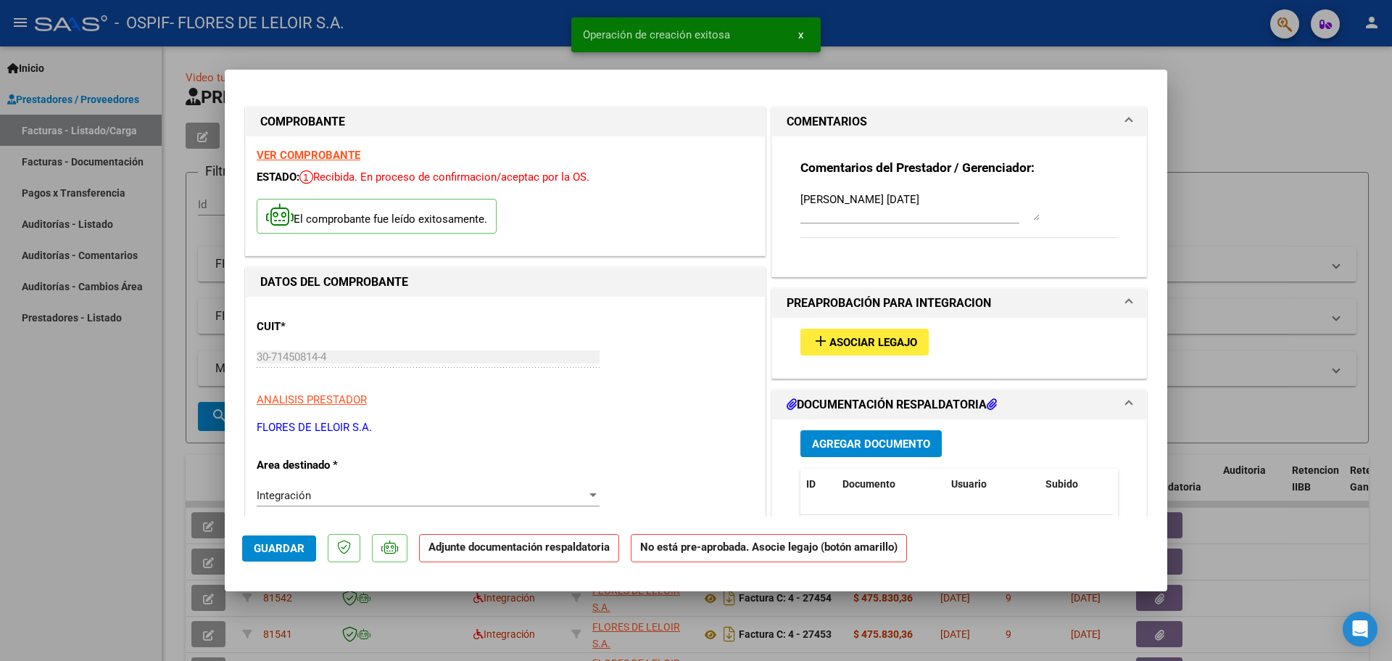
click at [877, 336] on span "Asociar Legajo" at bounding box center [874, 342] width 88 height 13
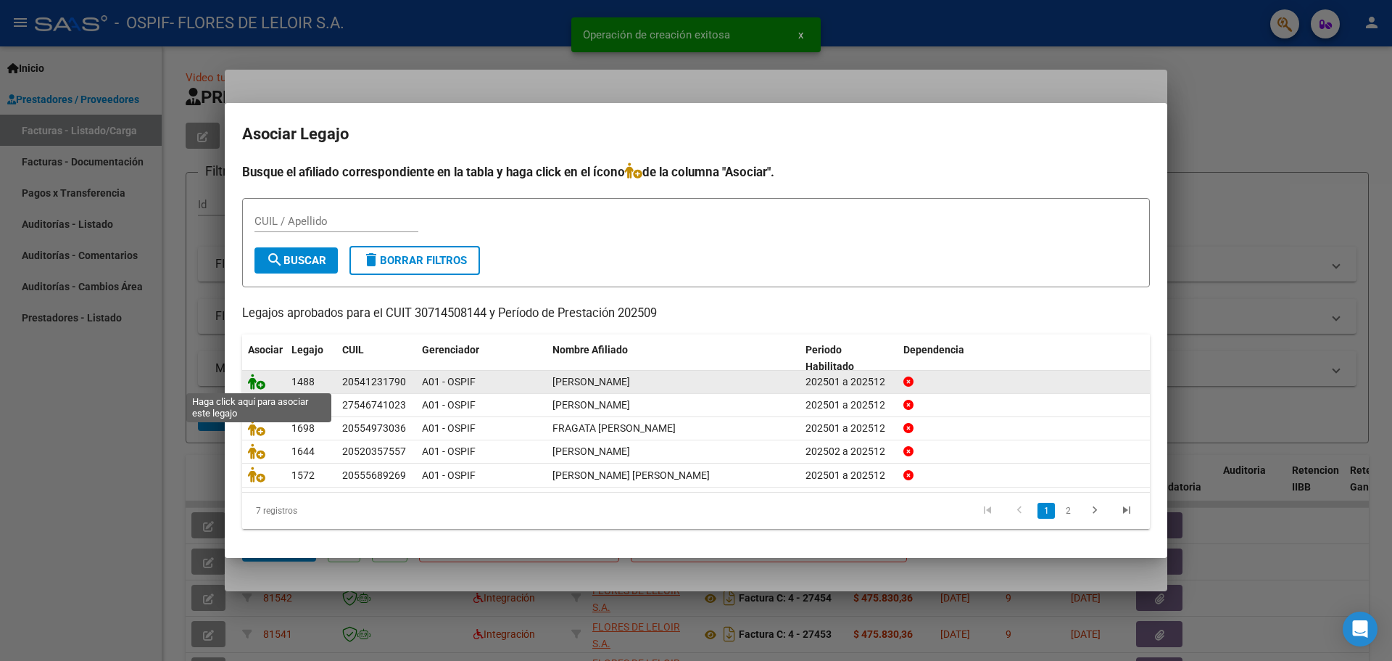
click at [257, 383] on icon at bounding box center [256, 381] width 17 height 16
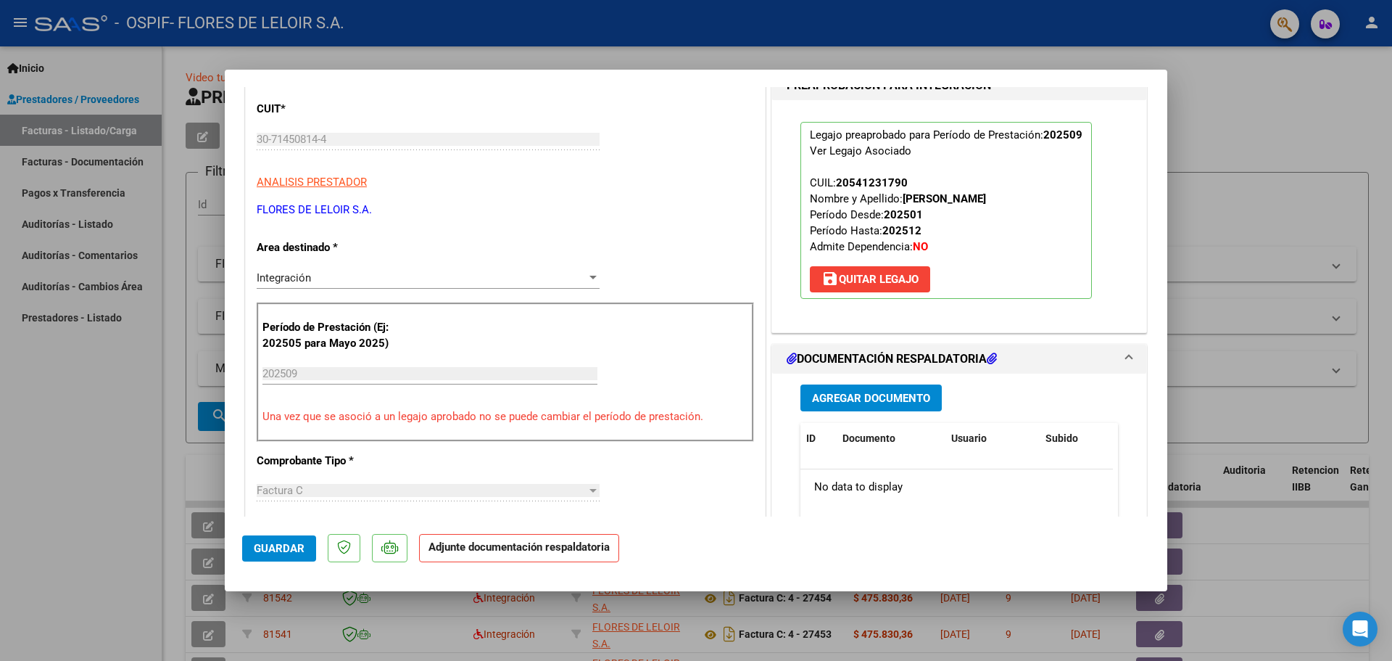
scroll to position [363, 0]
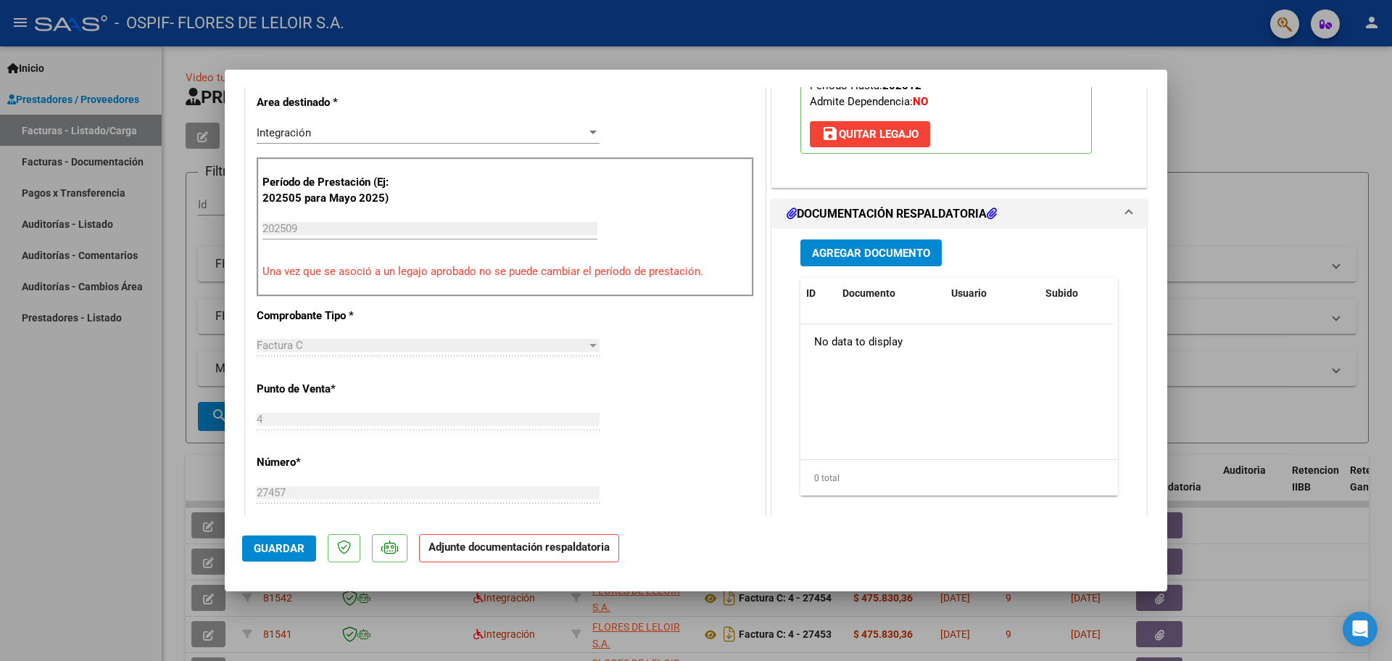
click at [194, 392] on div at bounding box center [696, 330] width 1392 height 661
type input "$ 0,00"
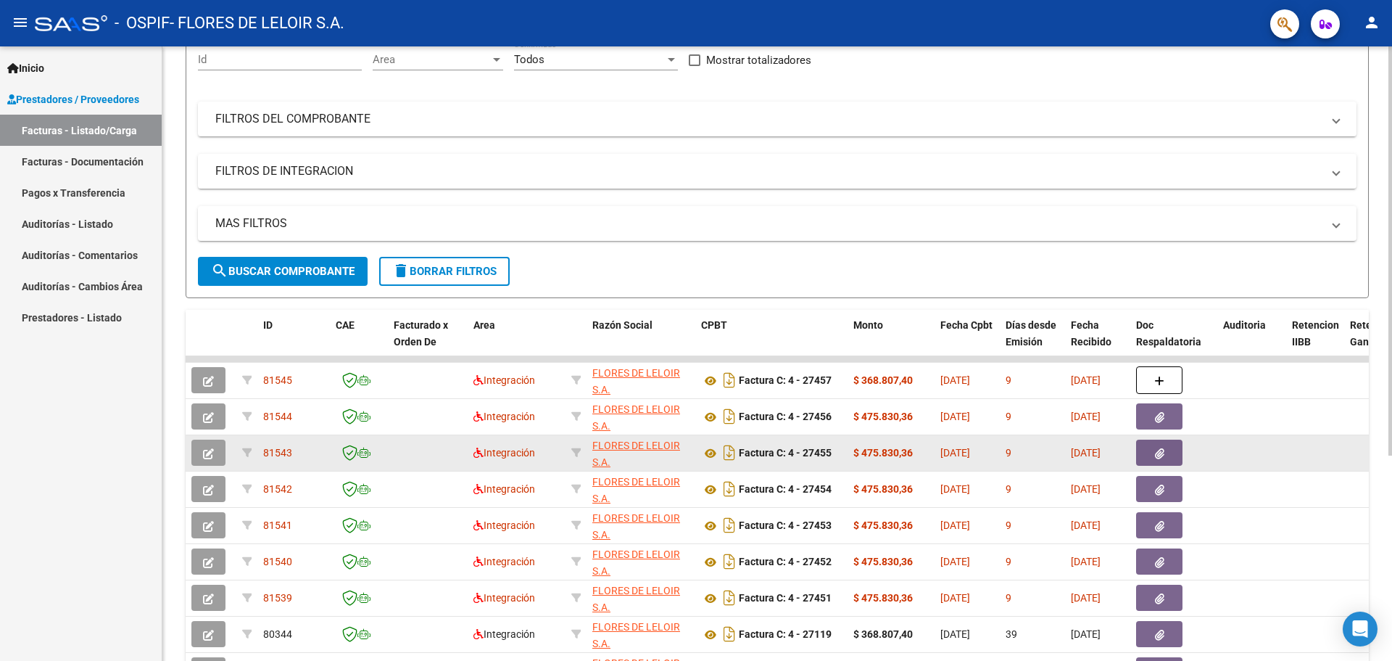
scroll to position [218, 0]
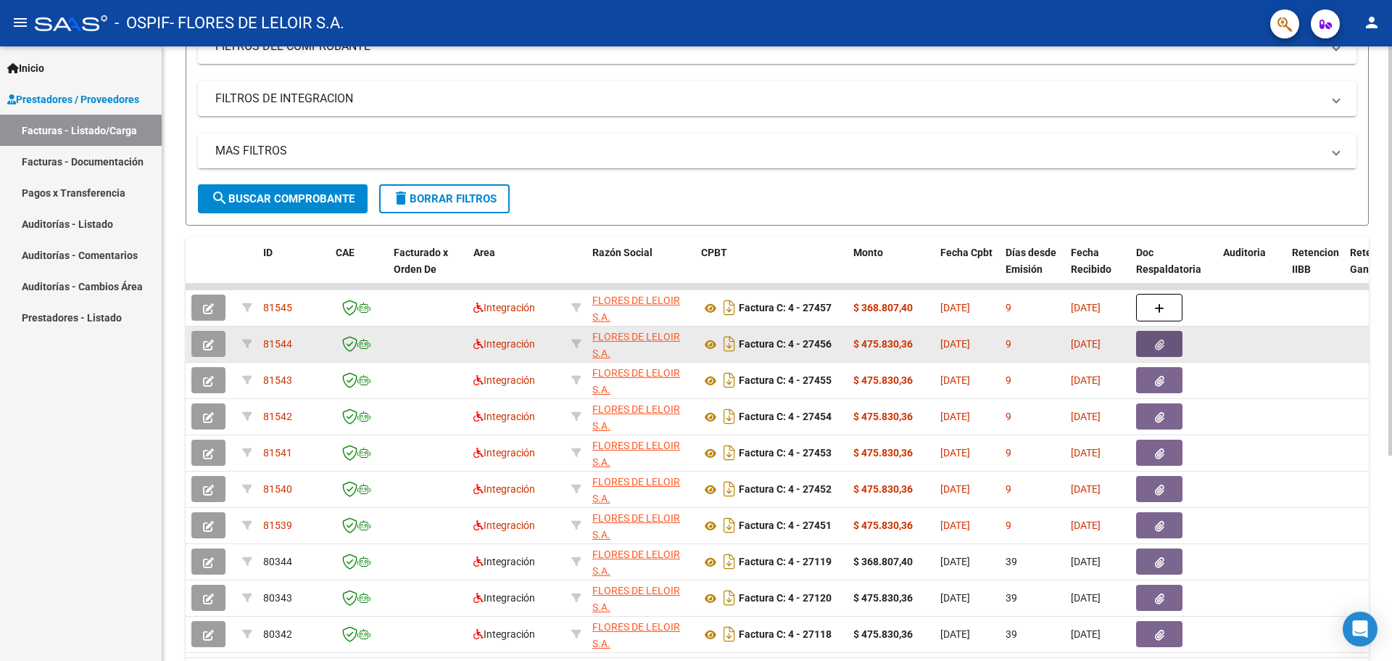
click at [1153, 332] on button "button" at bounding box center [1159, 344] width 46 height 26
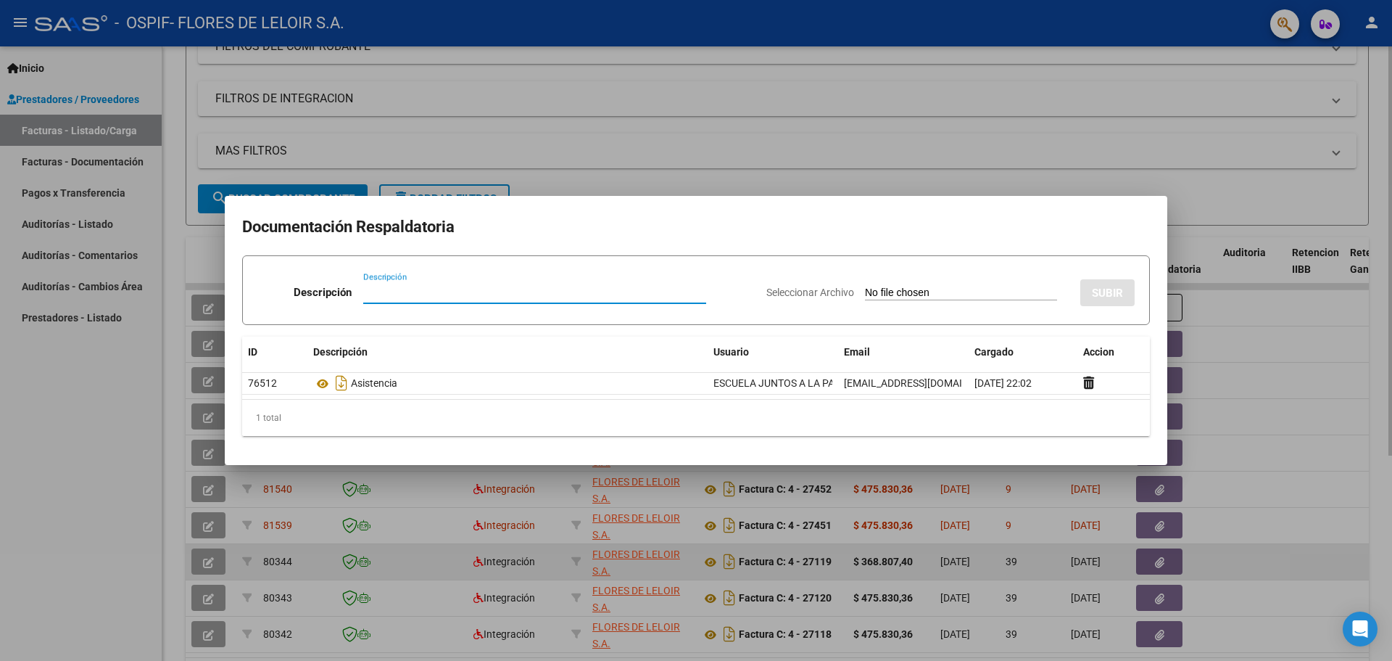
click at [338, 560] on div at bounding box center [696, 330] width 1392 height 661
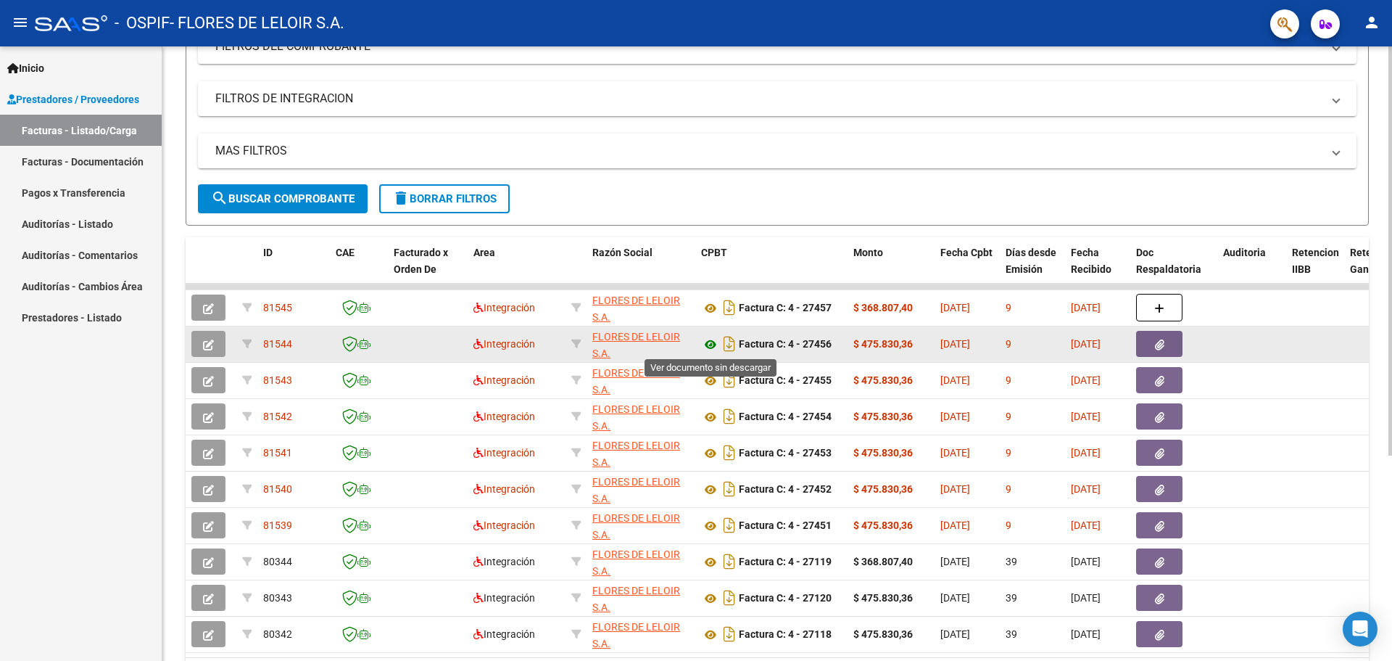
click at [701, 336] on icon at bounding box center [710, 344] width 19 height 17
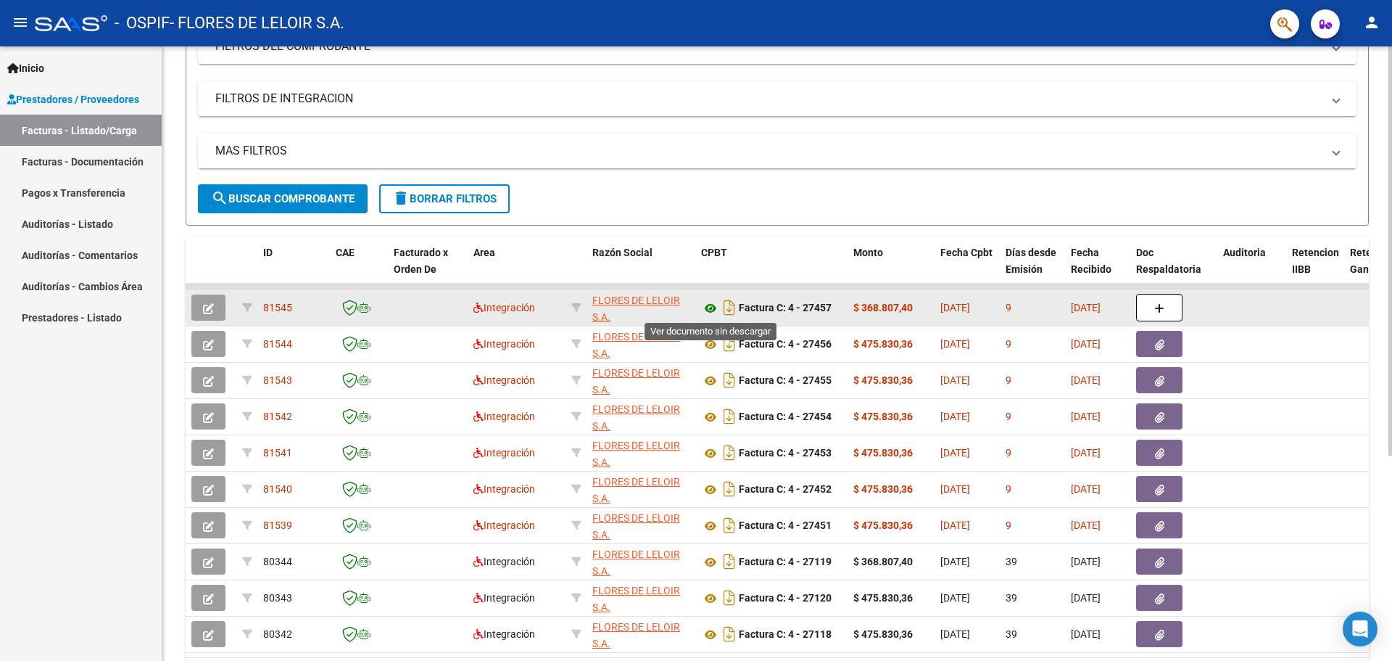
click at [710, 310] on icon at bounding box center [710, 307] width 19 height 17
click at [209, 304] on icon "button" at bounding box center [208, 308] width 11 height 11
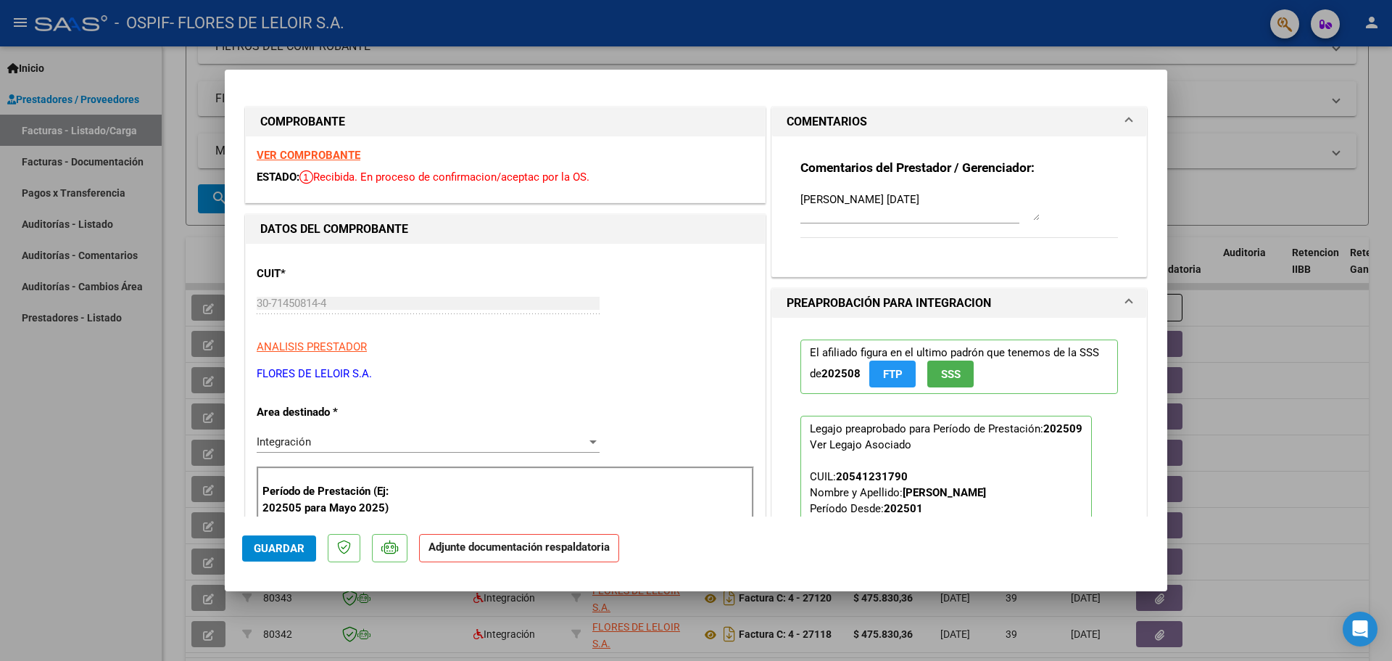
scroll to position [145, 0]
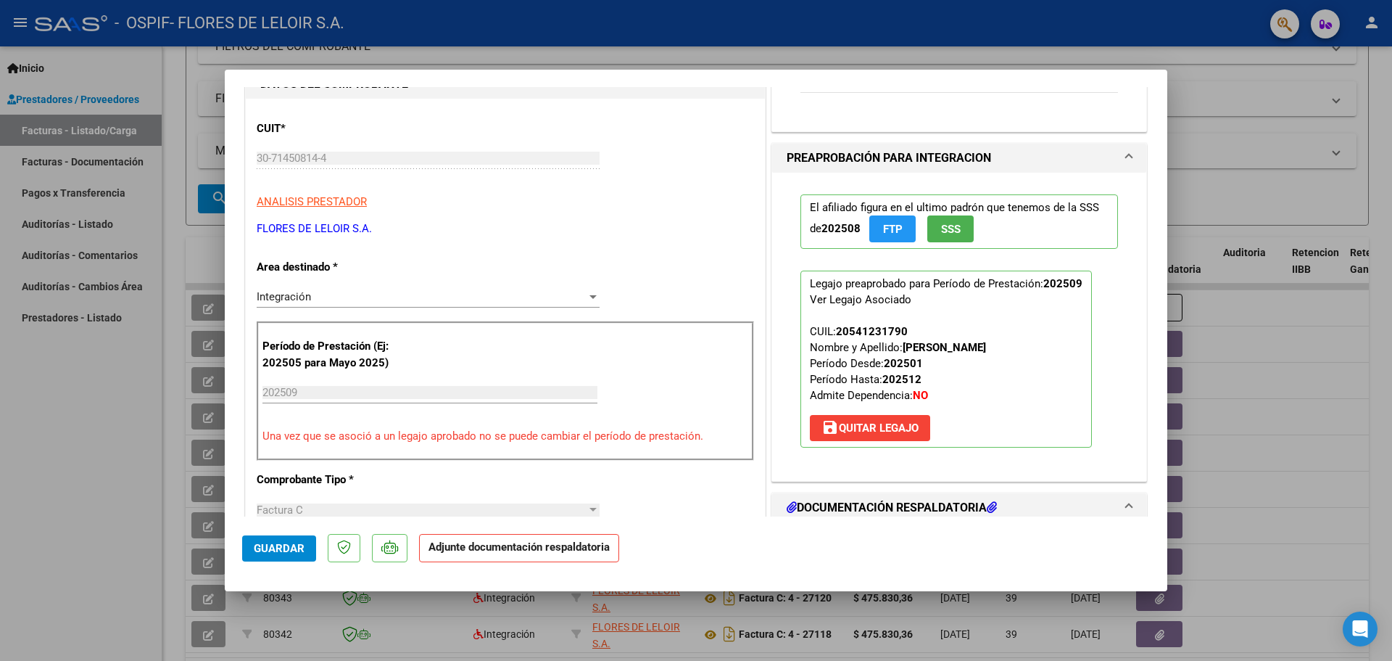
click at [885, 429] on span "save [PERSON_NAME]" at bounding box center [870, 427] width 97 height 13
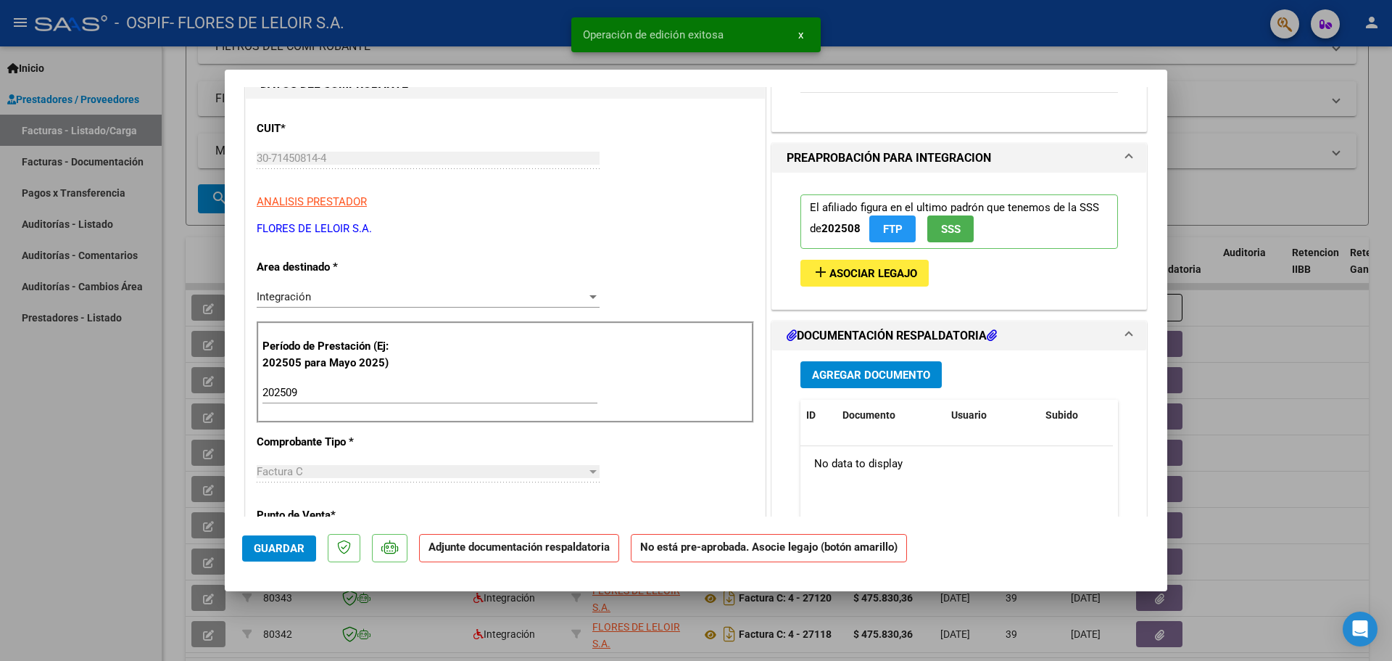
click at [877, 286] on div "El afiliado figura en el ultimo padrón que tenemos de la SSS de 202508 FTP SSS …" at bounding box center [959, 235] width 339 height 125
click at [880, 279] on button "add Asociar Legajo" at bounding box center [864, 273] width 128 height 27
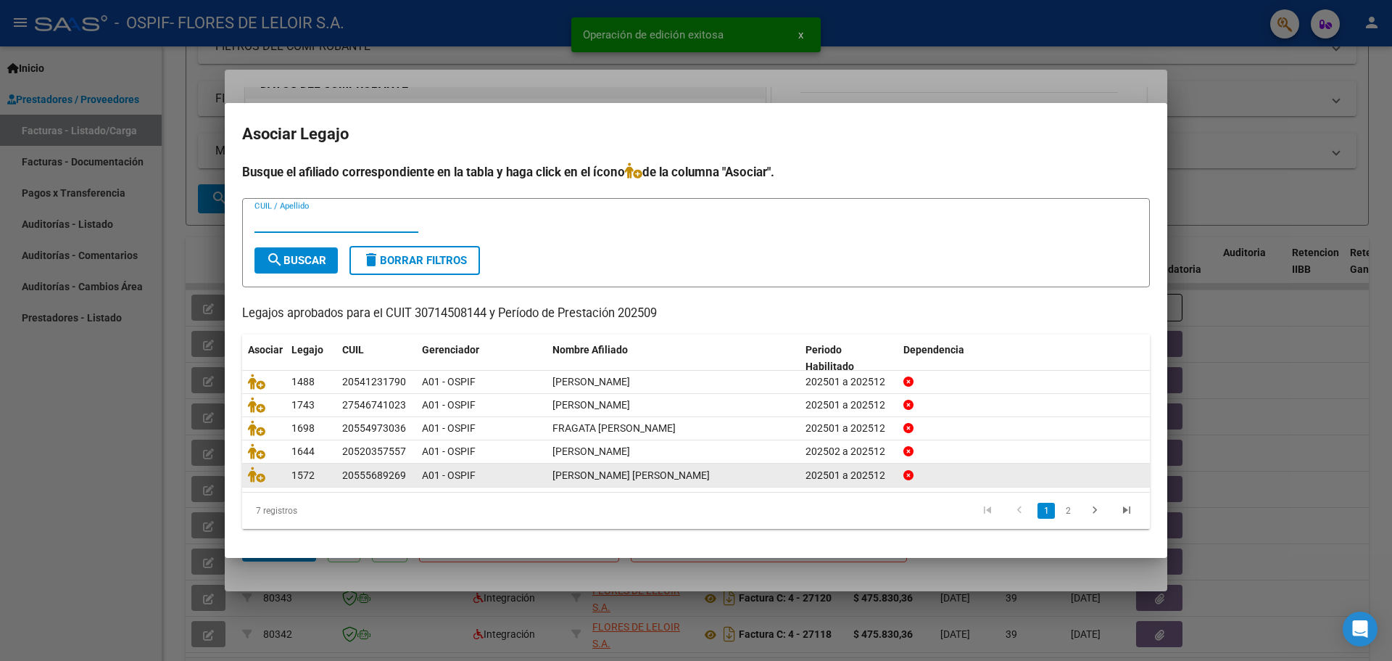
click at [1063, 515] on link "2" at bounding box center [1067, 510] width 17 height 16
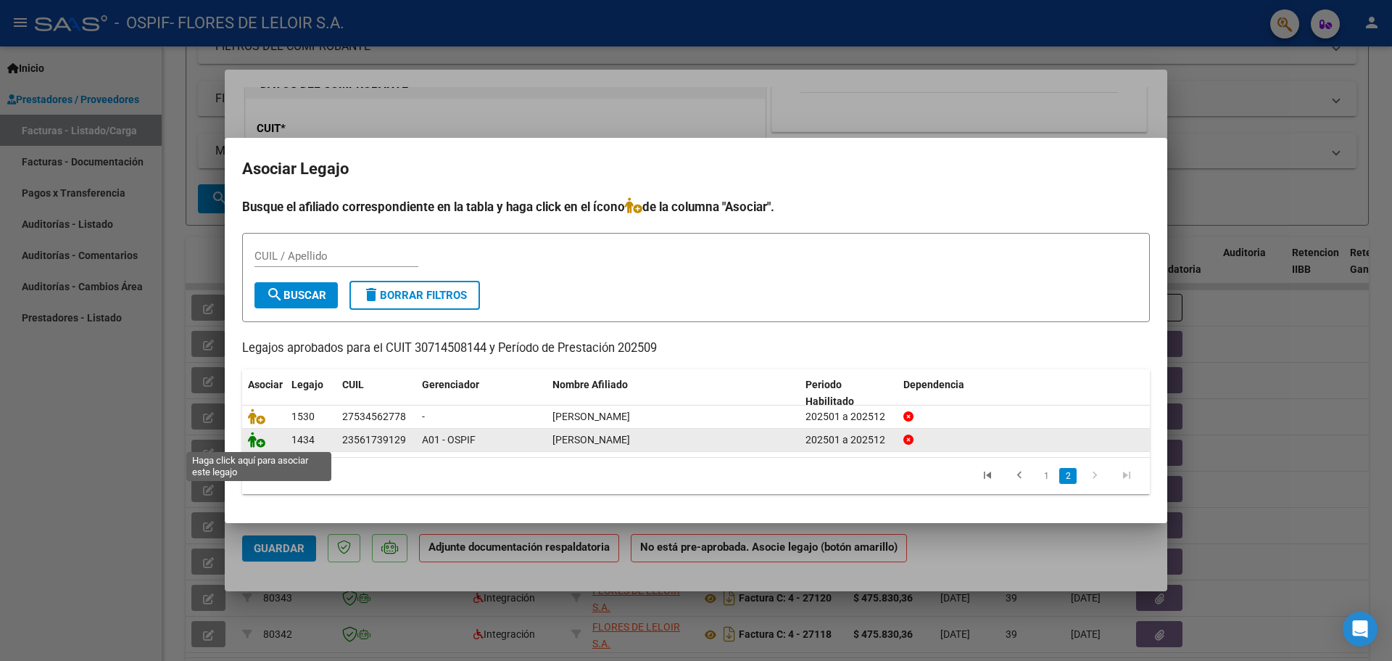
click at [255, 445] on icon at bounding box center [256, 439] width 17 height 16
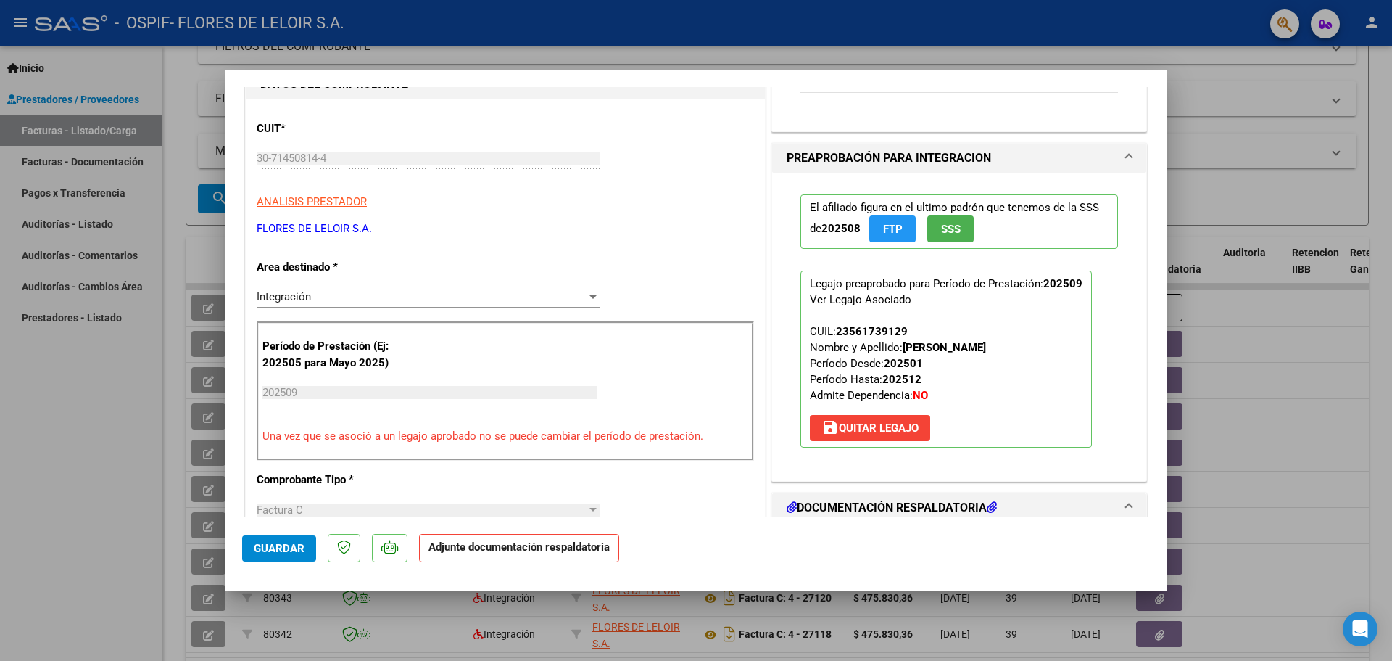
scroll to position [0, 0]
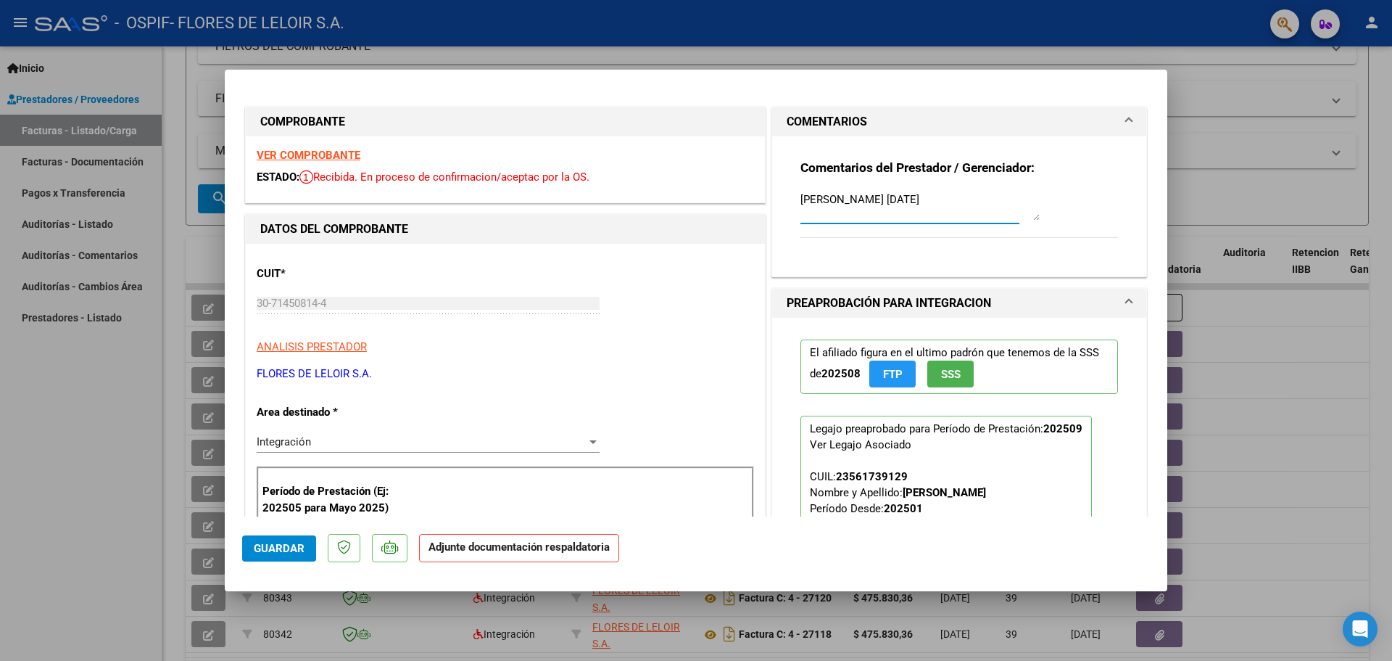
drag, startPoint x: 837, startPoint y: 195, endPoint x: 750, endPoint y: 202, distance: 87.3
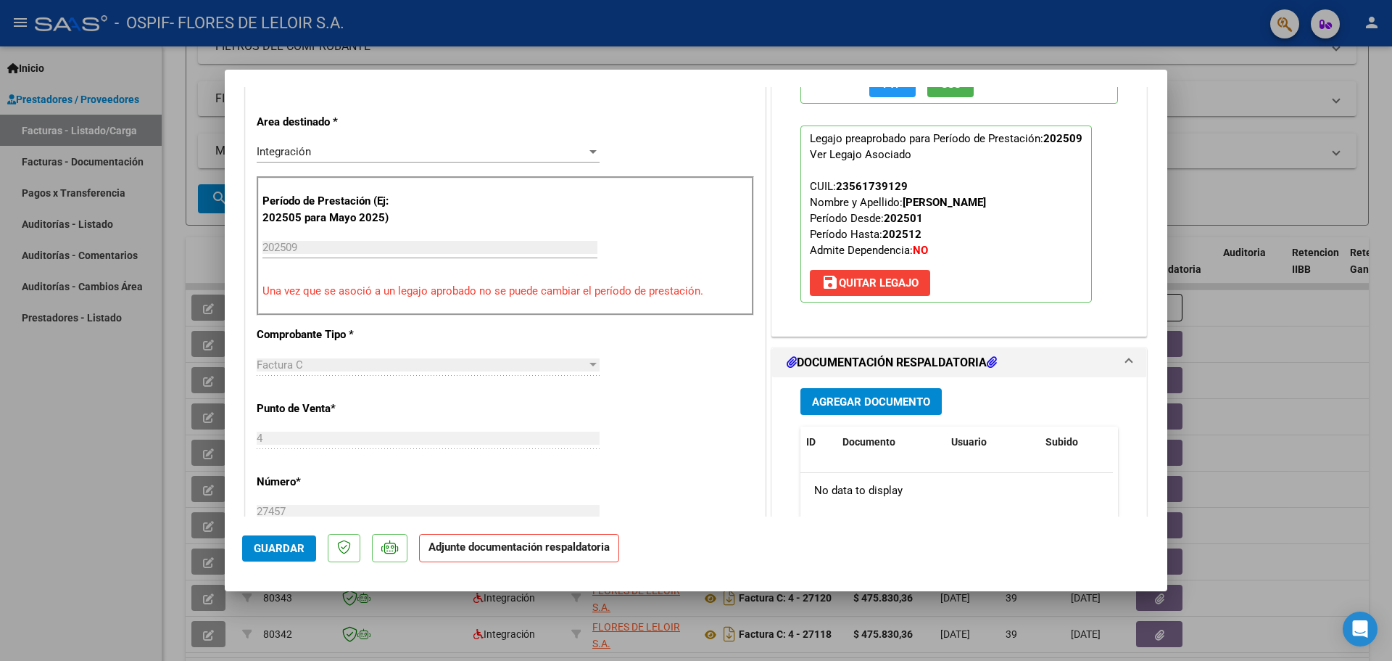
type textarea "[PERSON_NAME] [DATE]"
click at [874, 400] on span "Agregar Documento" at bounding box center [871, 401] width 118 height 13
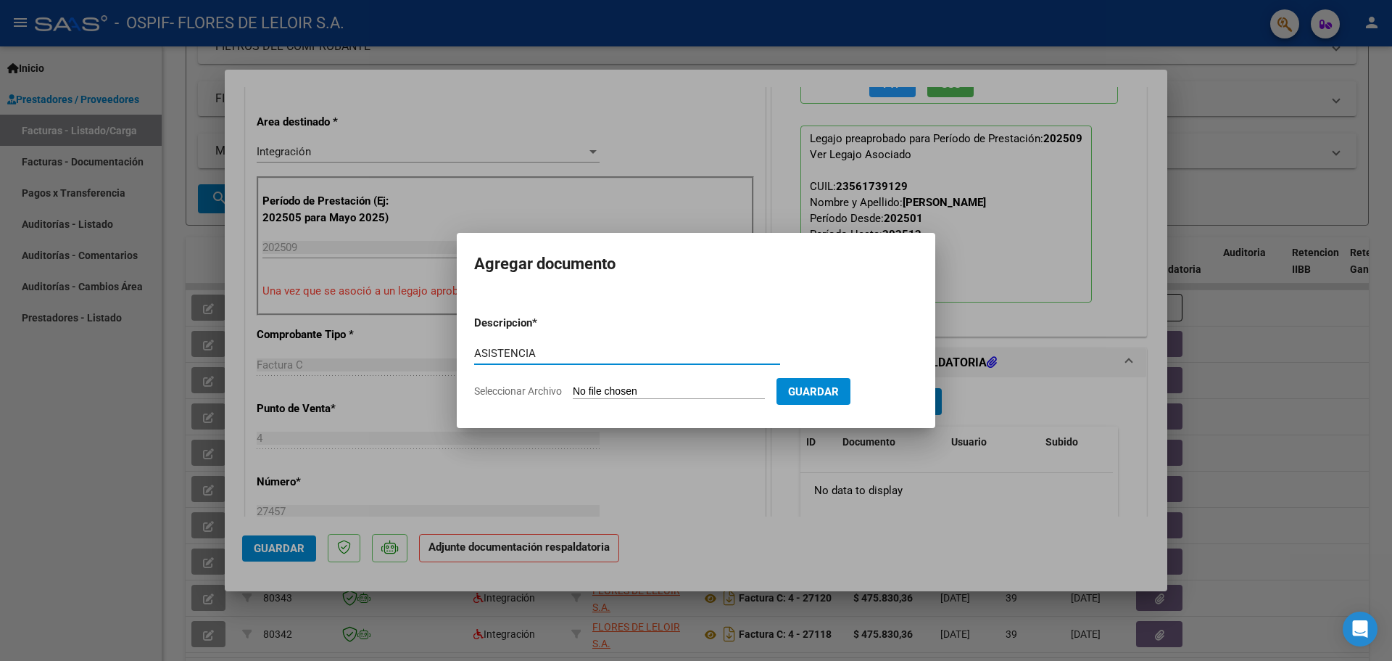
type input "ASISTENCIA"
click at [674, 383] on form "Descripcion * ASISTENCIA Escriba aquí una descripcion Seleccionar Archivo Guard…" at bounding box center [696, 357] width 444 height 106
click at [673, 392] on input "Seleccionar Archivo" at bounding box center [669, 392] width 192 height 14
type input "C:\fakepath\[PERSON_NAME] PLANILLA SEPTIEMBRE.pdf"
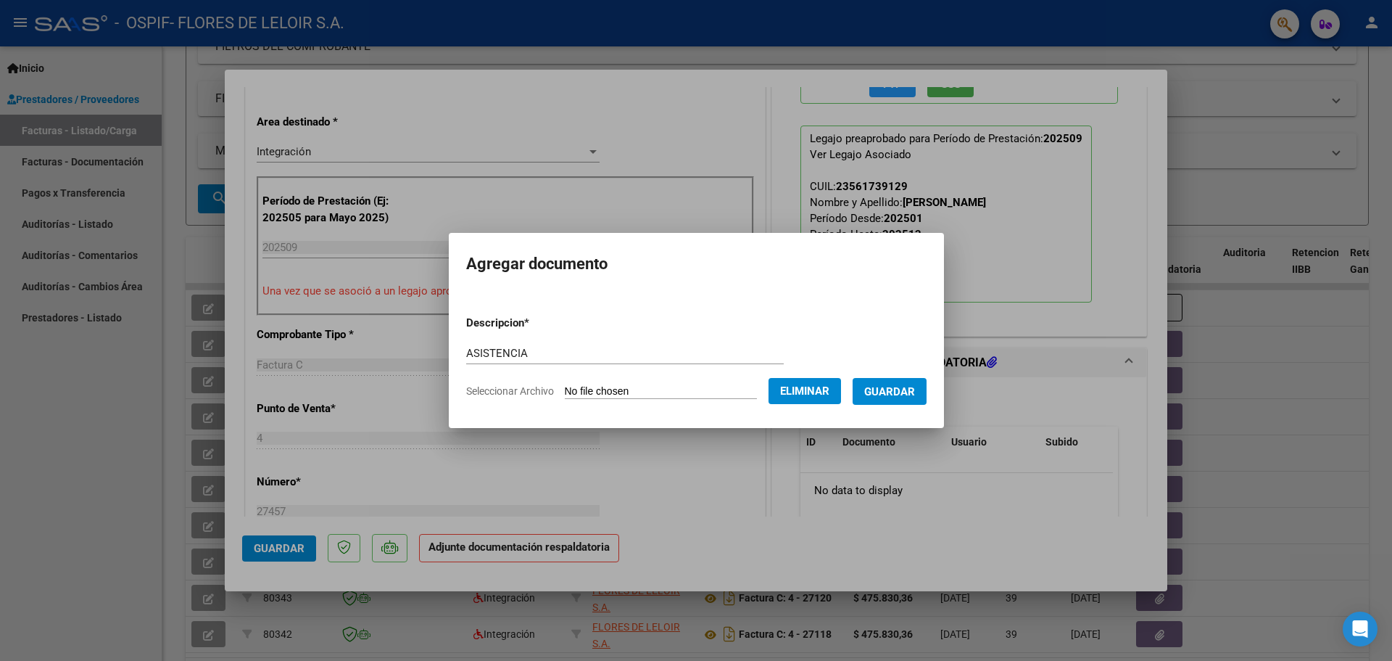
click at [888, 397] on span "Guardar" at bounding box center [889, 391] width 51 height 13
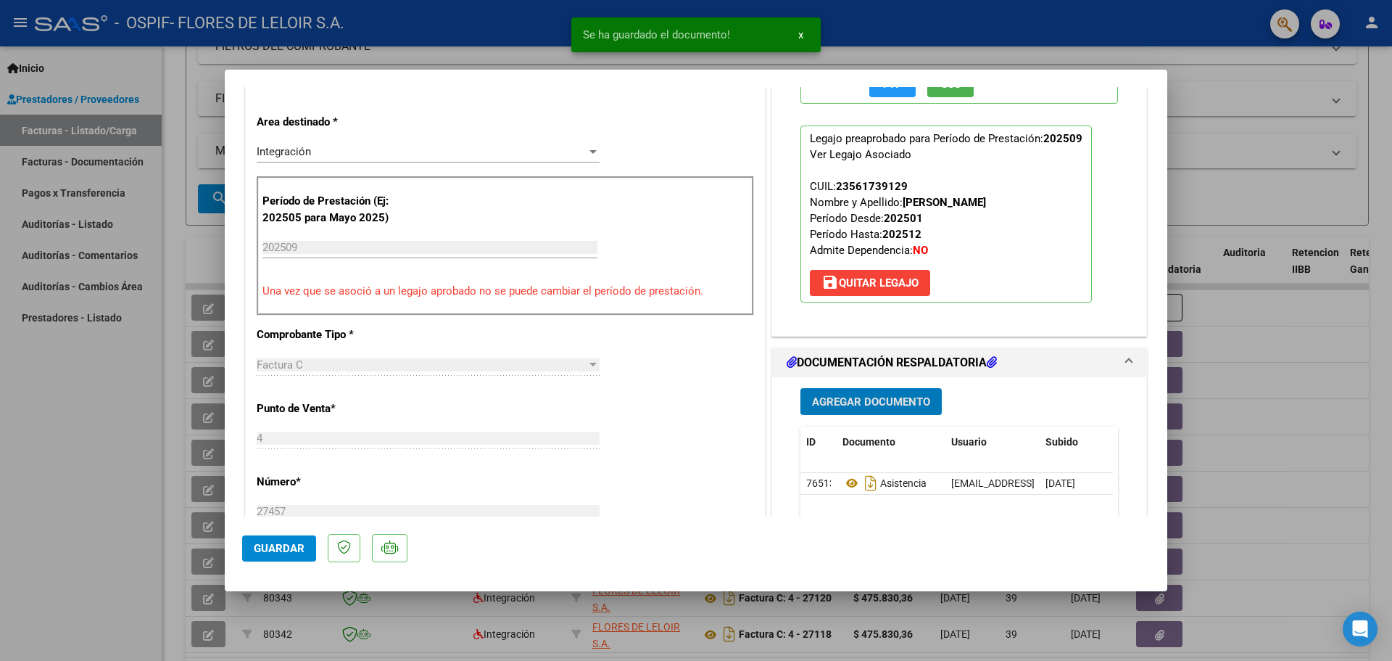
click at [305, 547] on button "Guardar" at bounding box center [279, 548] width 74 height 26
click at [133, 397] on div at bounding box center [696, 330] width 1392 height 661
type input "$ 0,00"
